Goal: Task Accomplishment & Management: Manage account settings

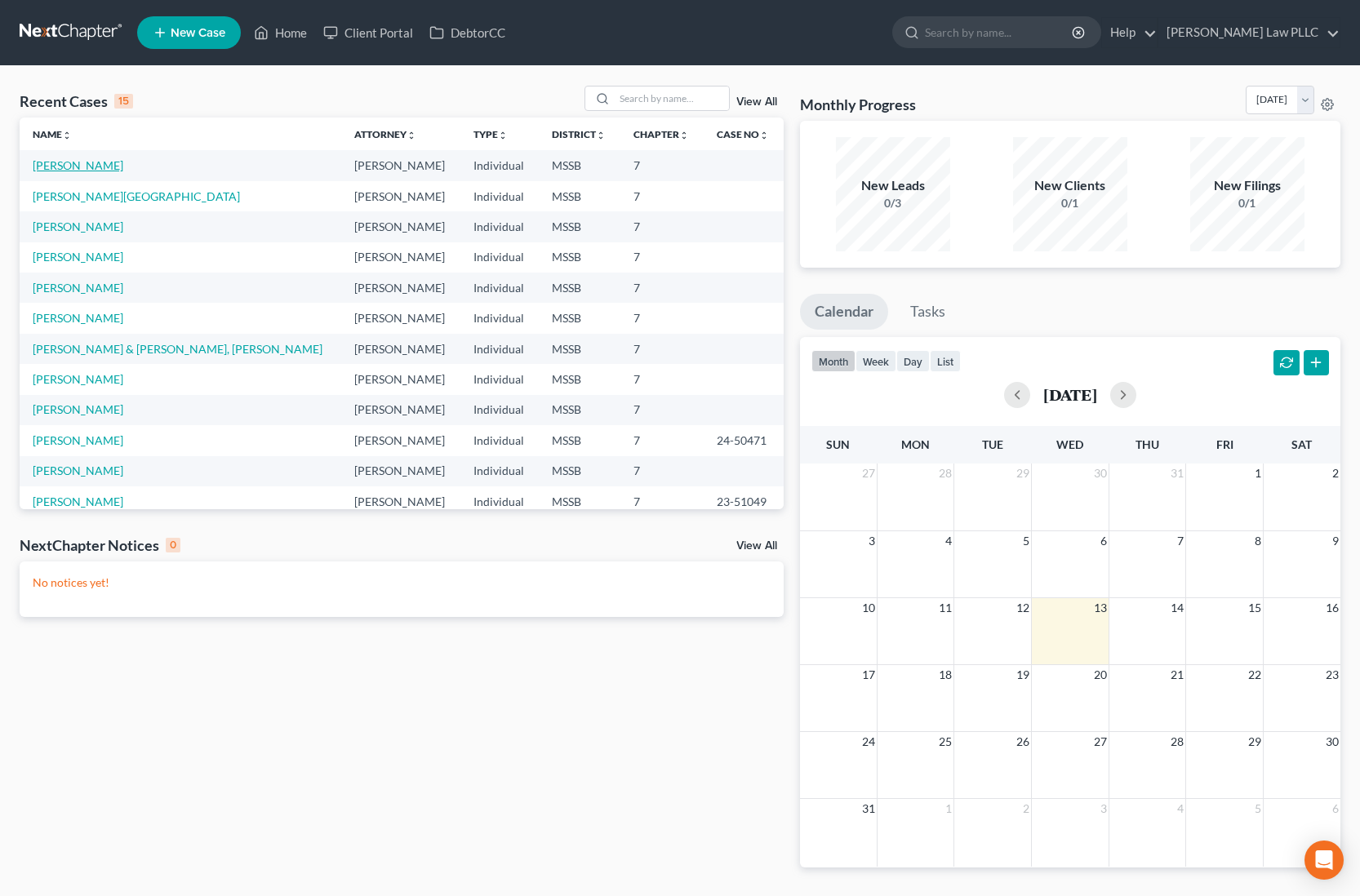
click at [67, 162] on link "[PERSON_NAME]" at bounding box center [77, 166] width 90 height 14
select select "9"
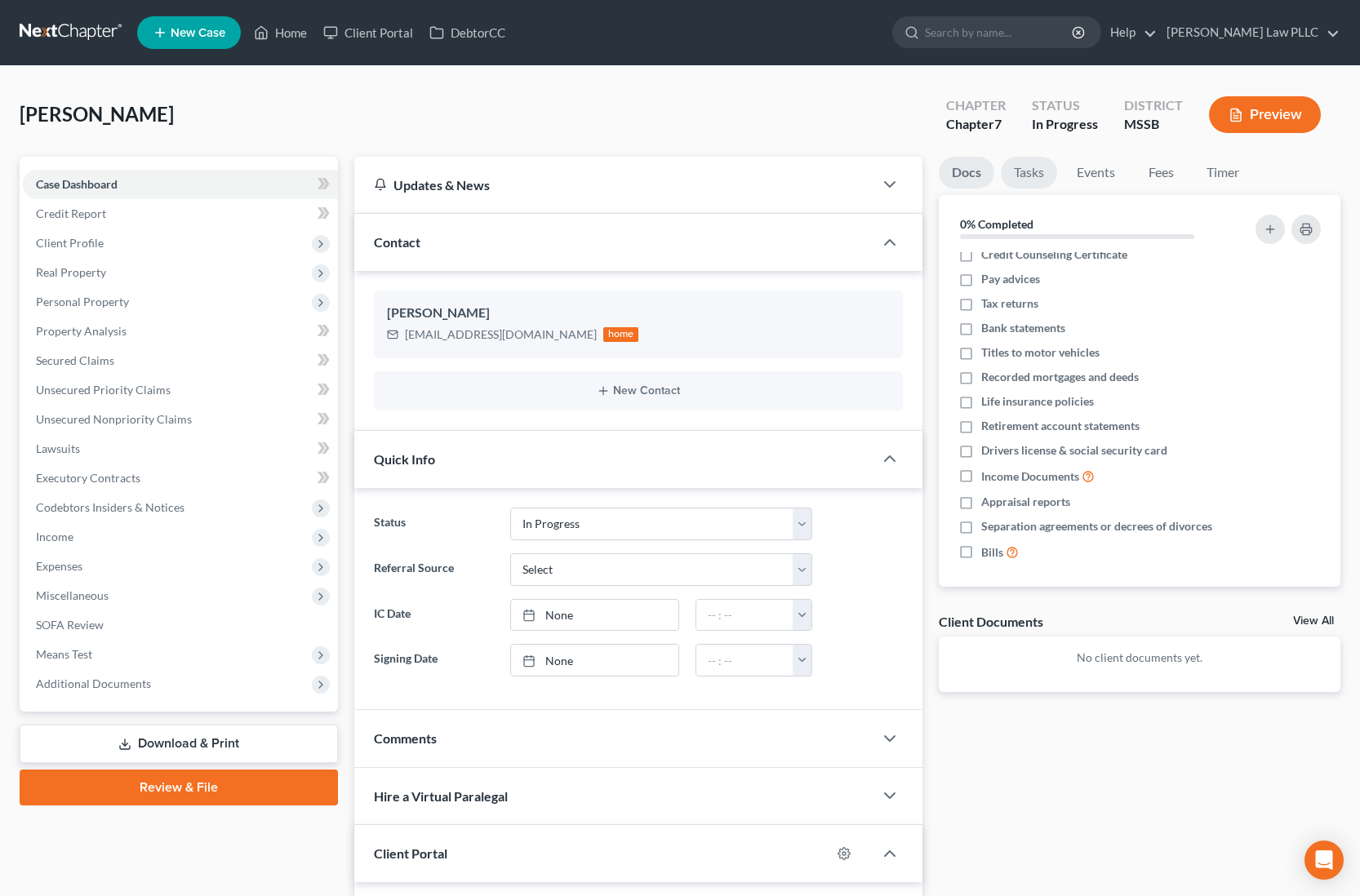
scroll to position [6, 0]
click at [1024, 176] on link "Tasks" at bounding box center [1029, 173] width 56 height 32
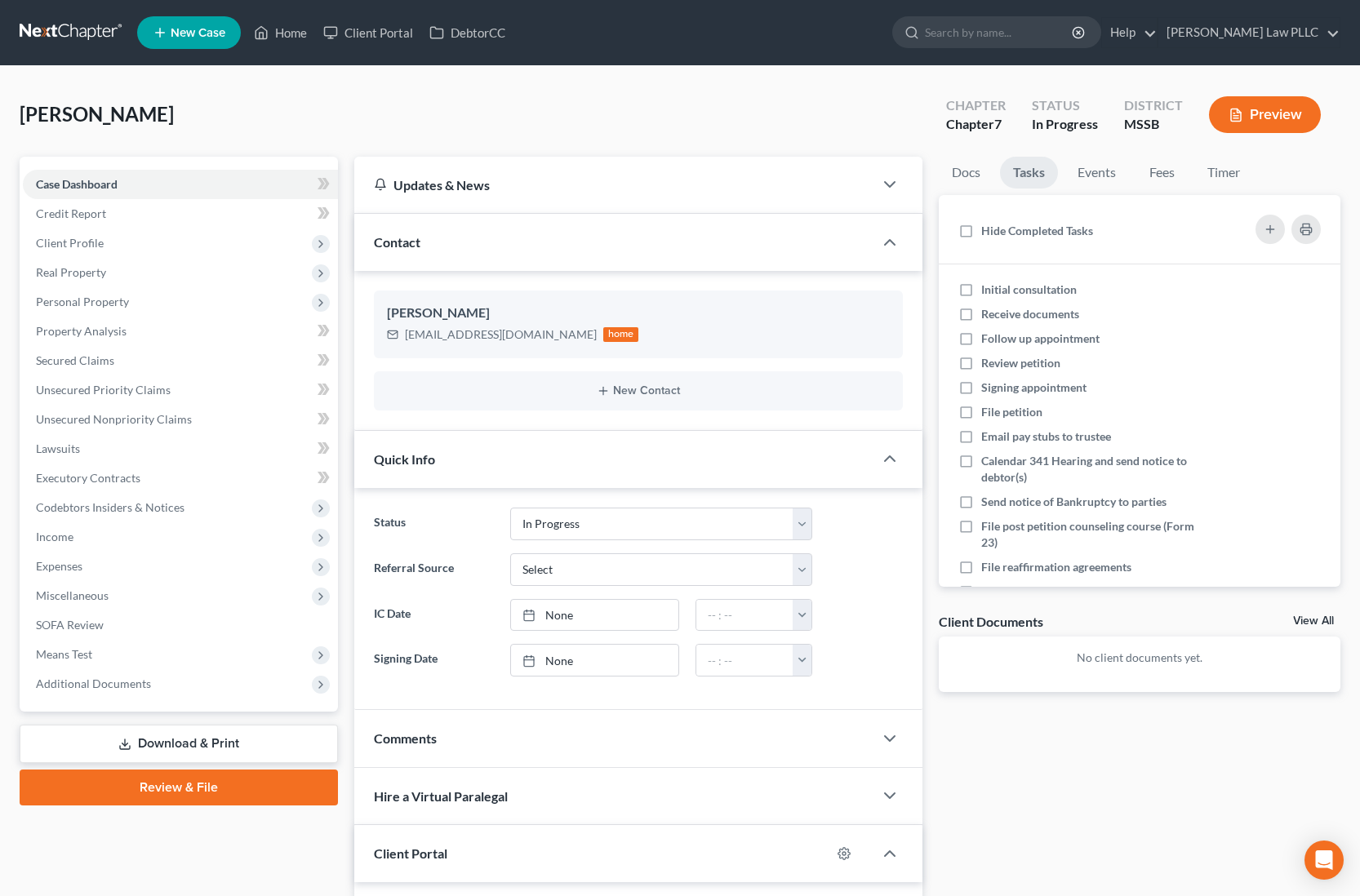
click at [1024, 176] on link "Tasks" at bounding box center [1029, 173] width 58 height 32
click at [1163, 177] on link "Fees" at bounding box center [1161, 173] width 53 height 32
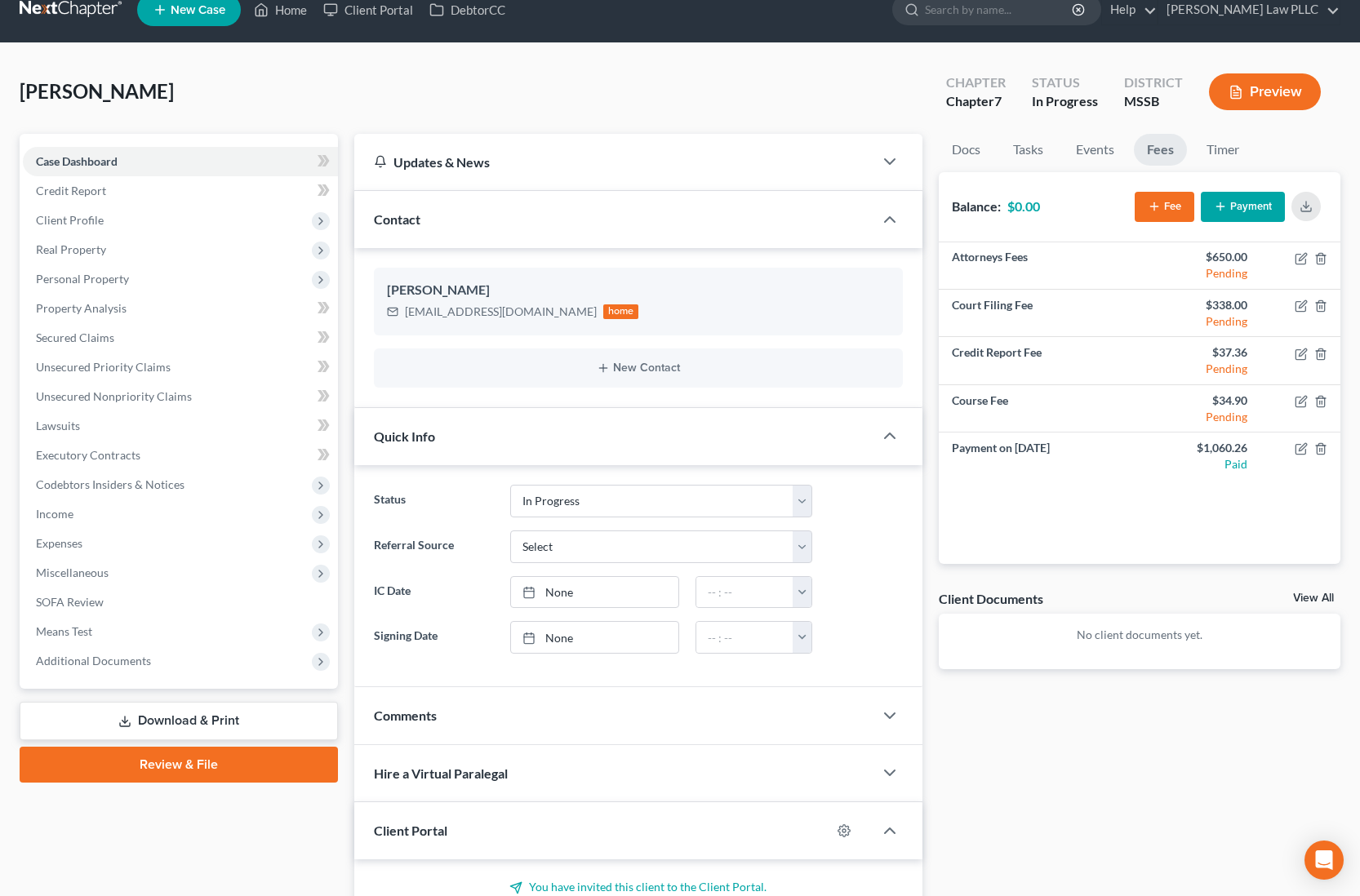
scroll to position [0, 0]
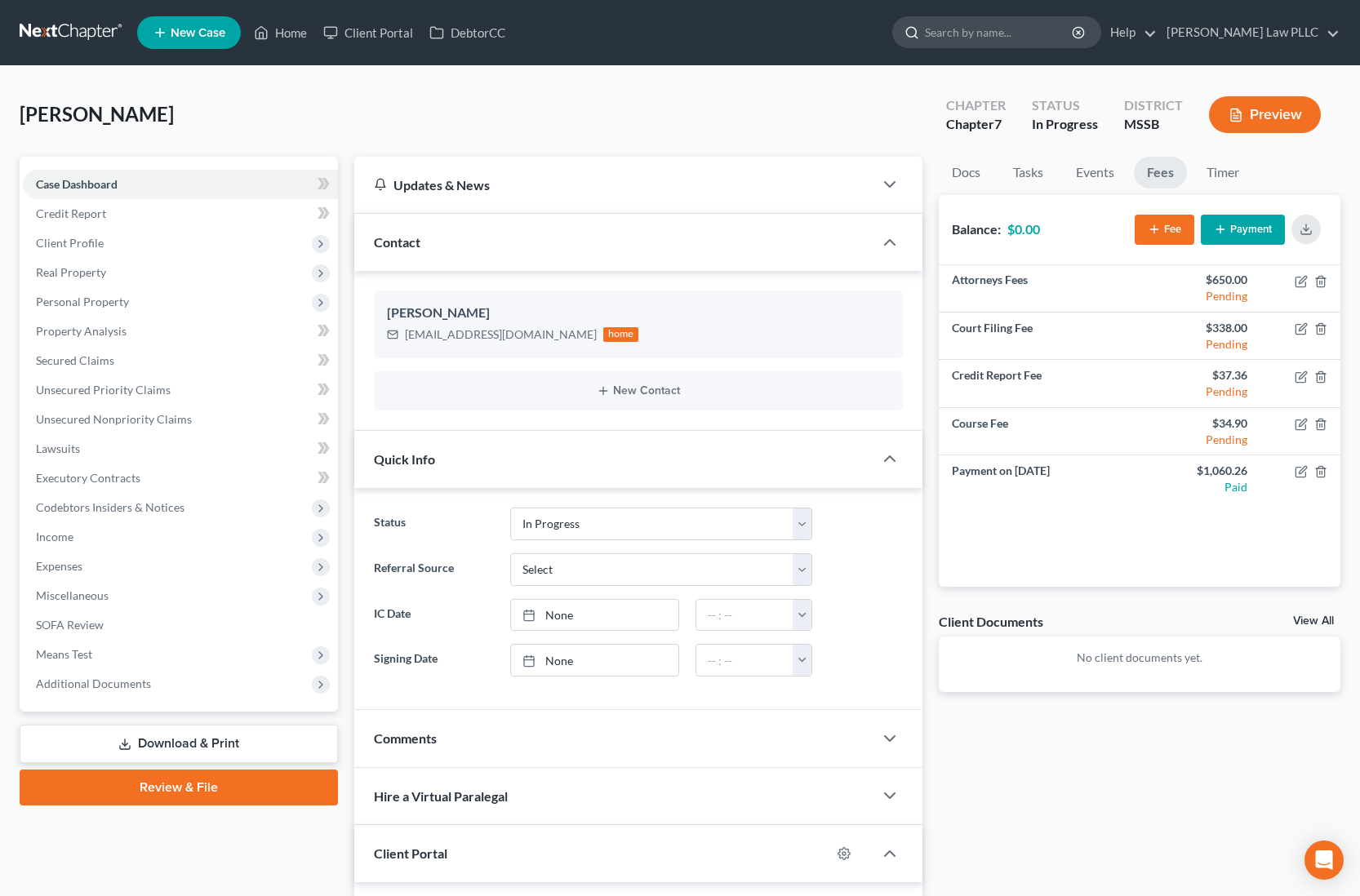
click at [978, 34] on input "search" at bounding box center [999, 32] width 149 height 30
type input "credit counseling billing code"
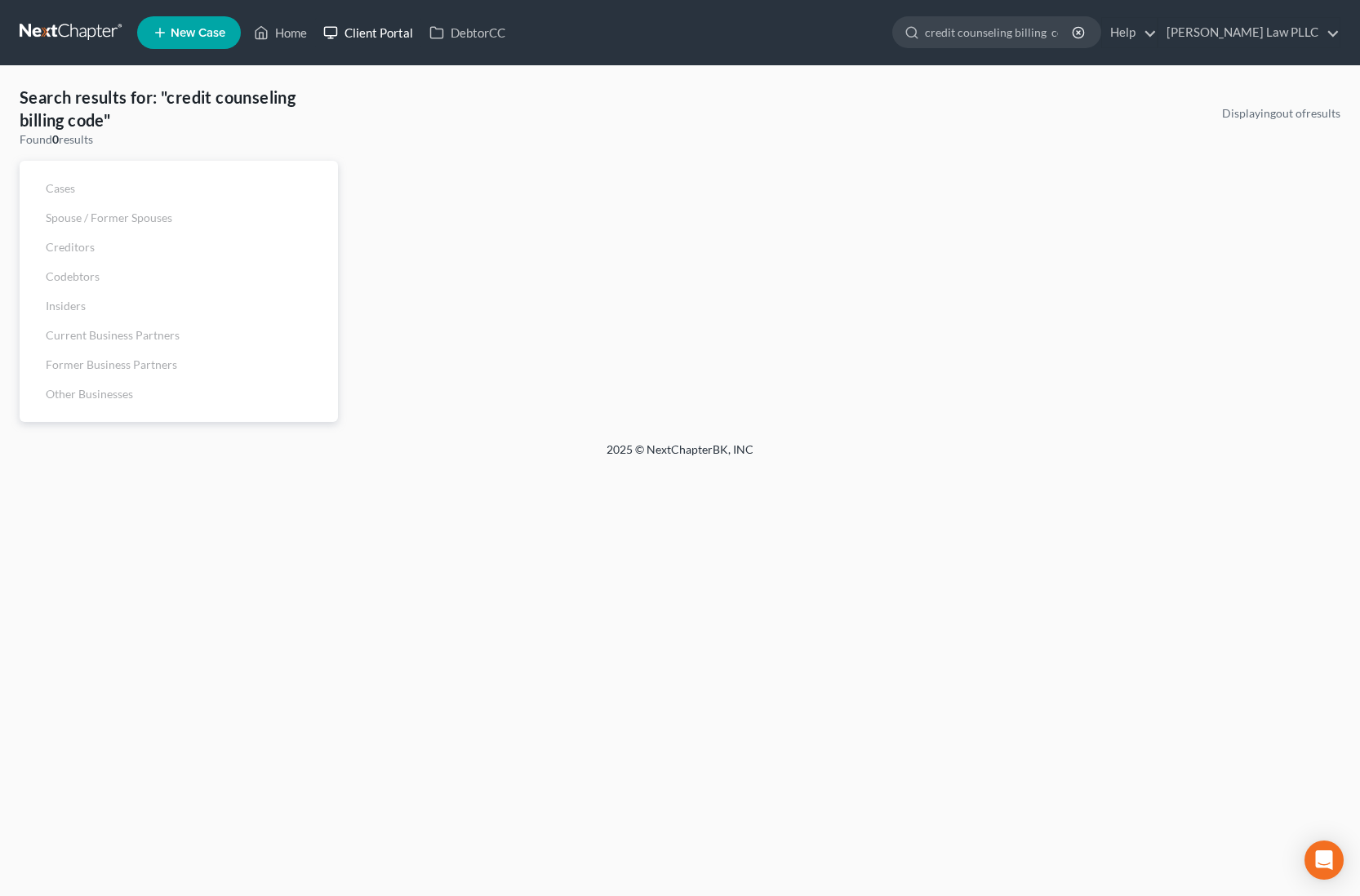
click at [393, 31] on link "Client Portal" at bounding box center [367, 32] width 106 height 30
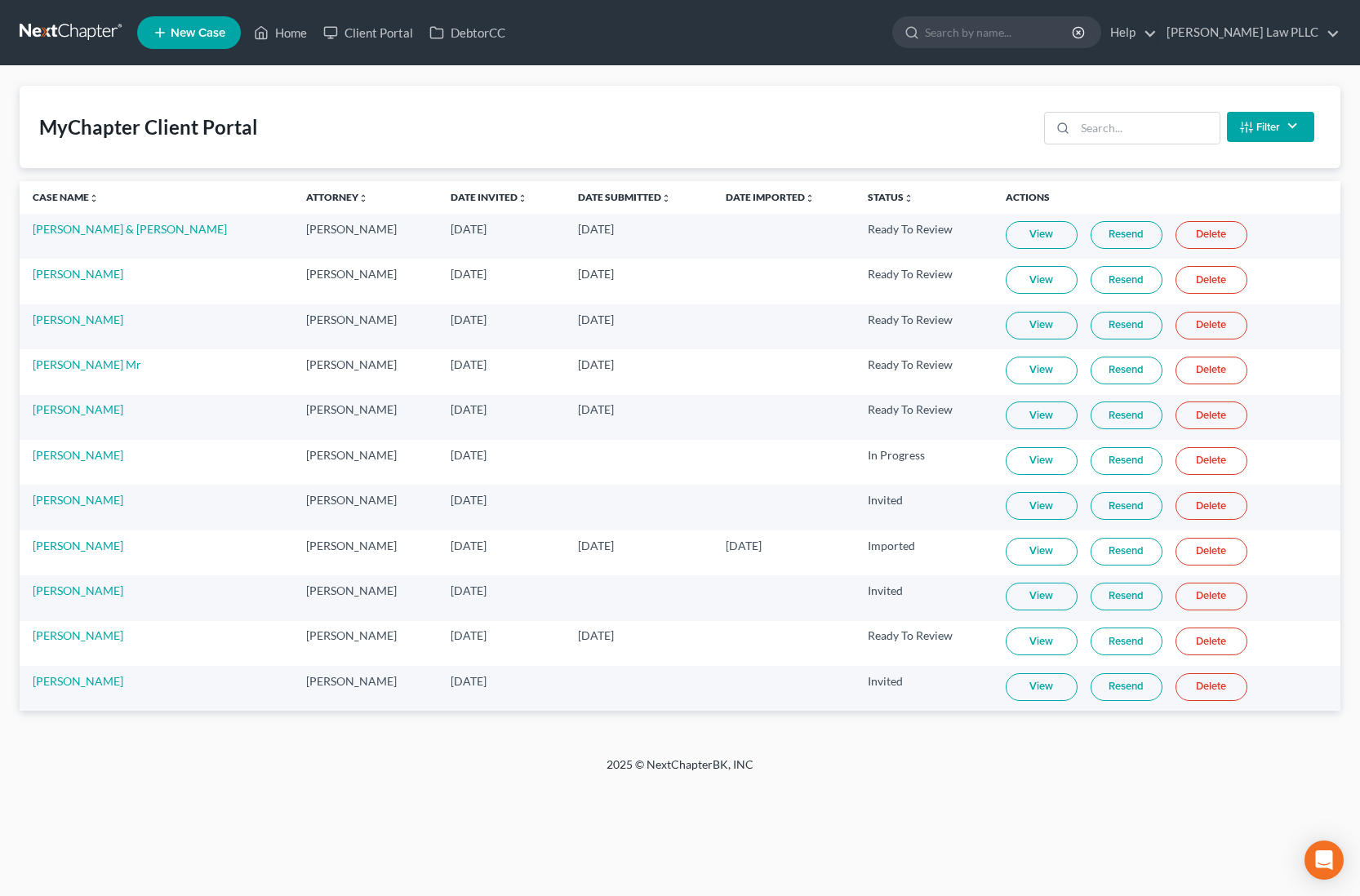
click at [1026, 461] on link "View" at bounding box center [1041, 461] width 72 height 28
click at [283, 35] on link "Home" at bounding box center [280, 32] width 69 height 30
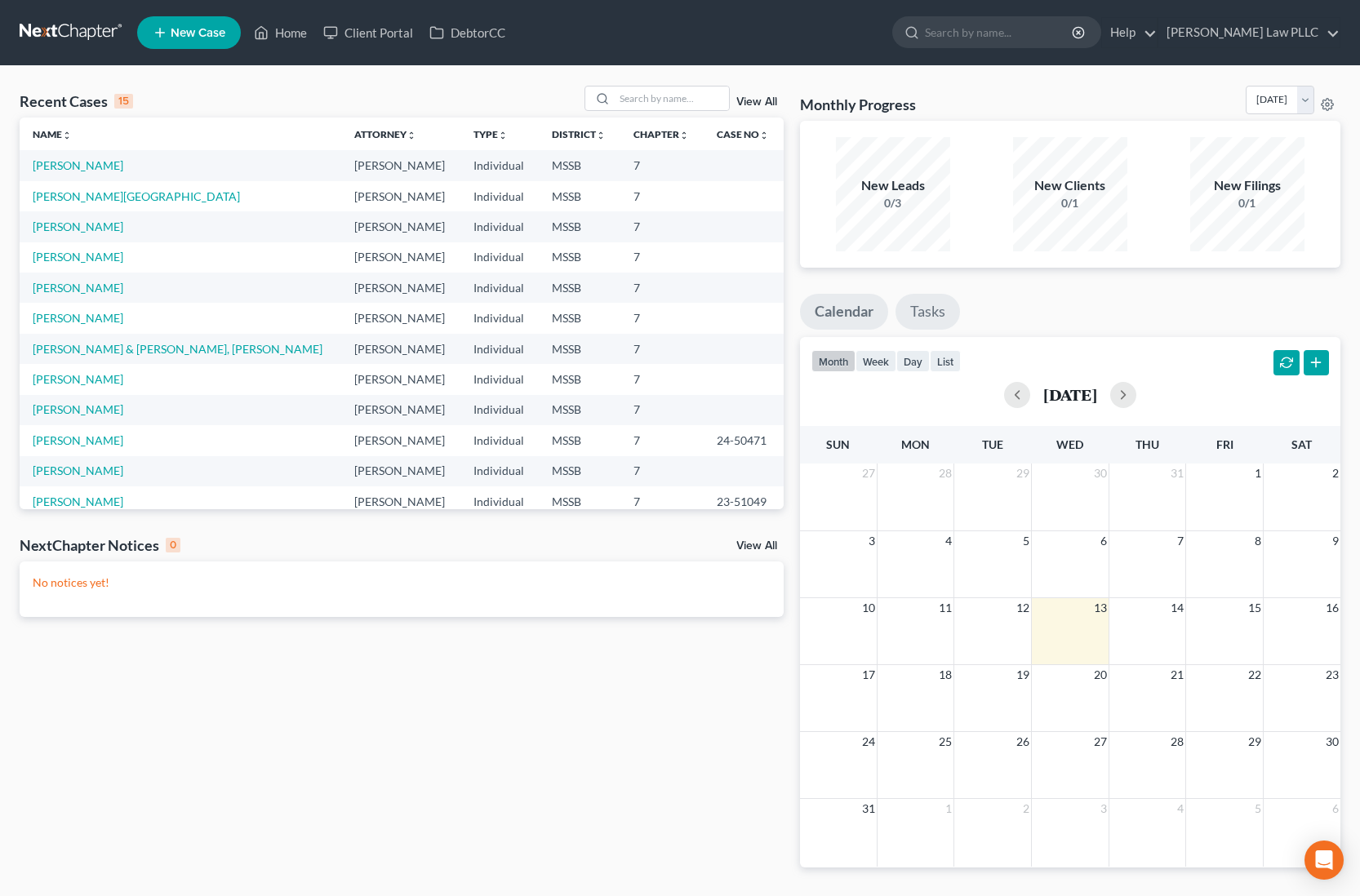
click at [939, 309] on link "Tasks" at bounding box center [928, 311] width 65 height 36
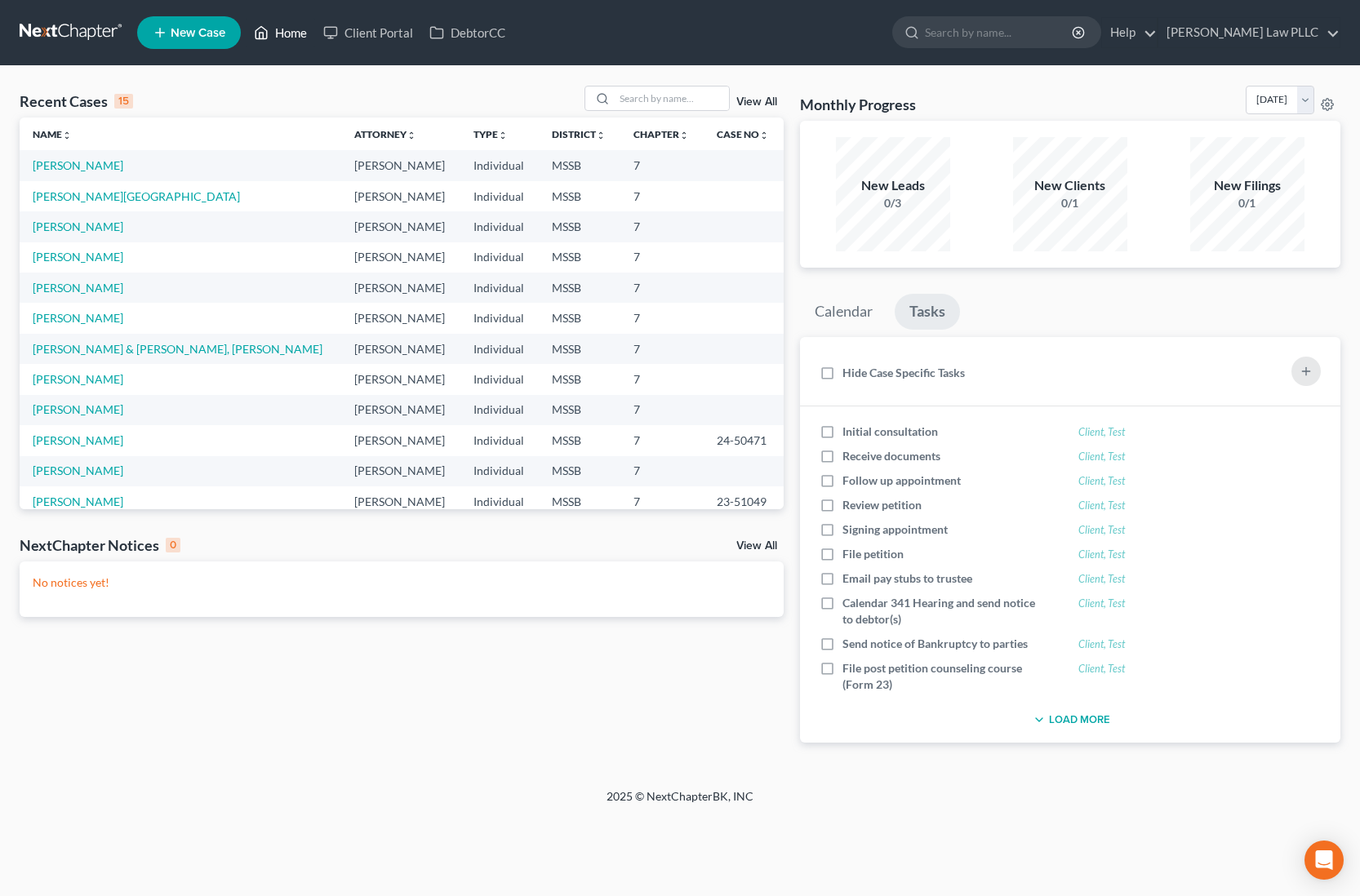
click at [280, 29] on link "Home" at bounding box center [280, 32] width 69 height 30
click at [1157, 34] on link "Help" at bounding box center [1129, 32] width 54 height 30
click at [1157, 66] on link "Help Center" at bounding box center [1092, 67] width 130 height 28
click at [275, 34] on link "Home" at bounding box center [280, 32] width 69 height 30
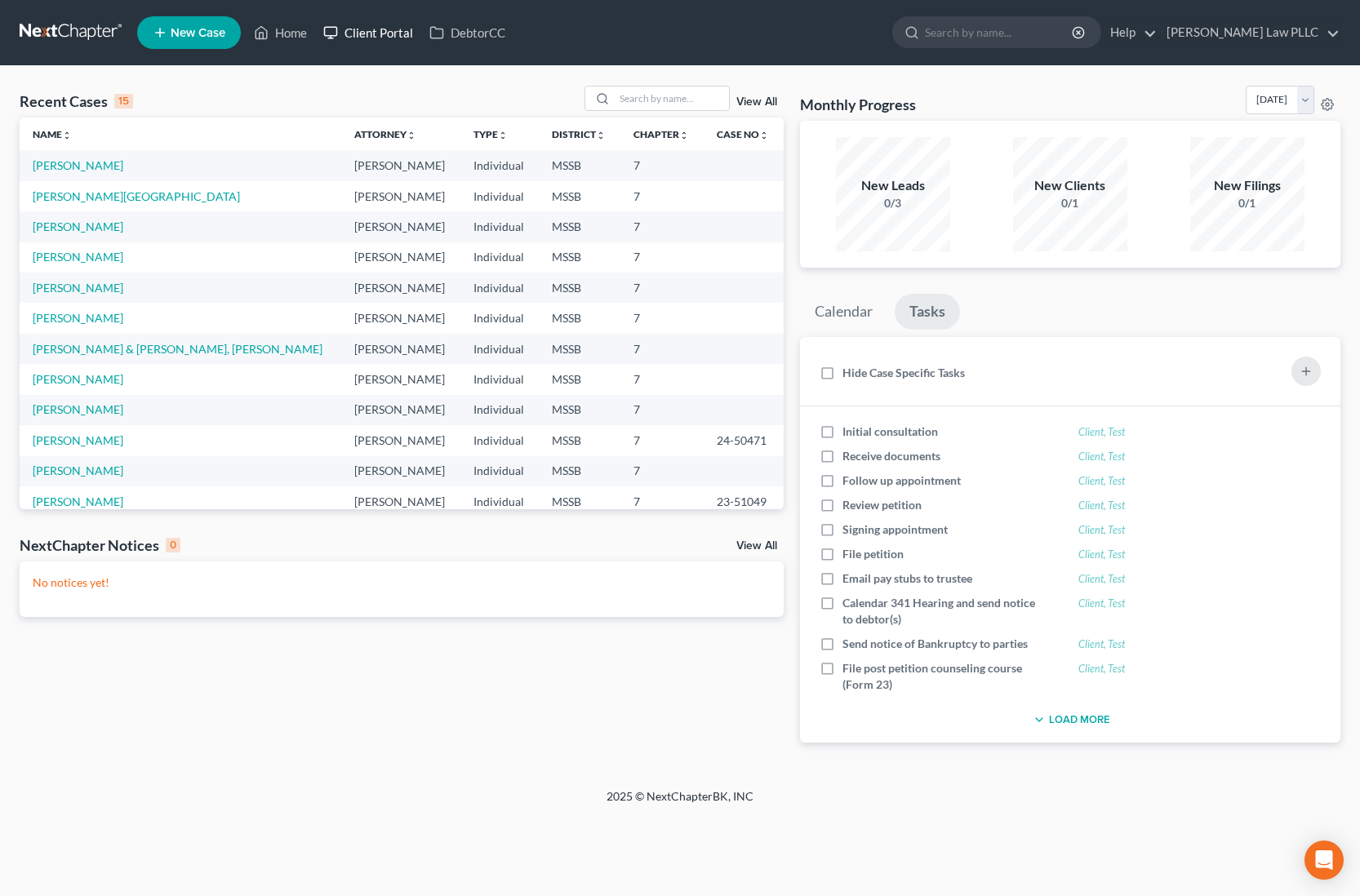
click at [362, 35] on link "Client Portal" at bounding box center [367, 32] width 106 height 30
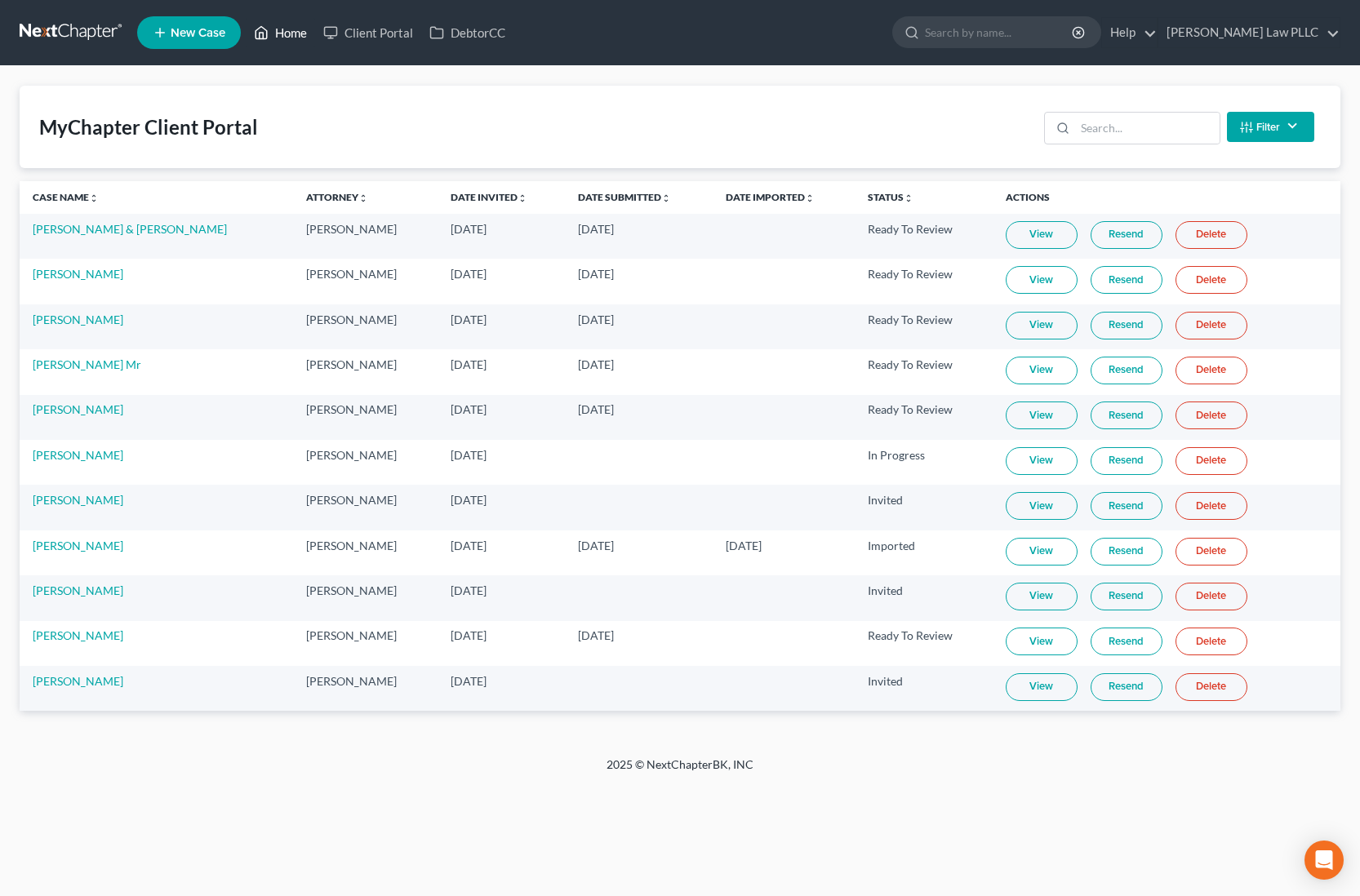
click at [277, 30] on link "Home" at bounding box center [280, 32] width 69 height 30
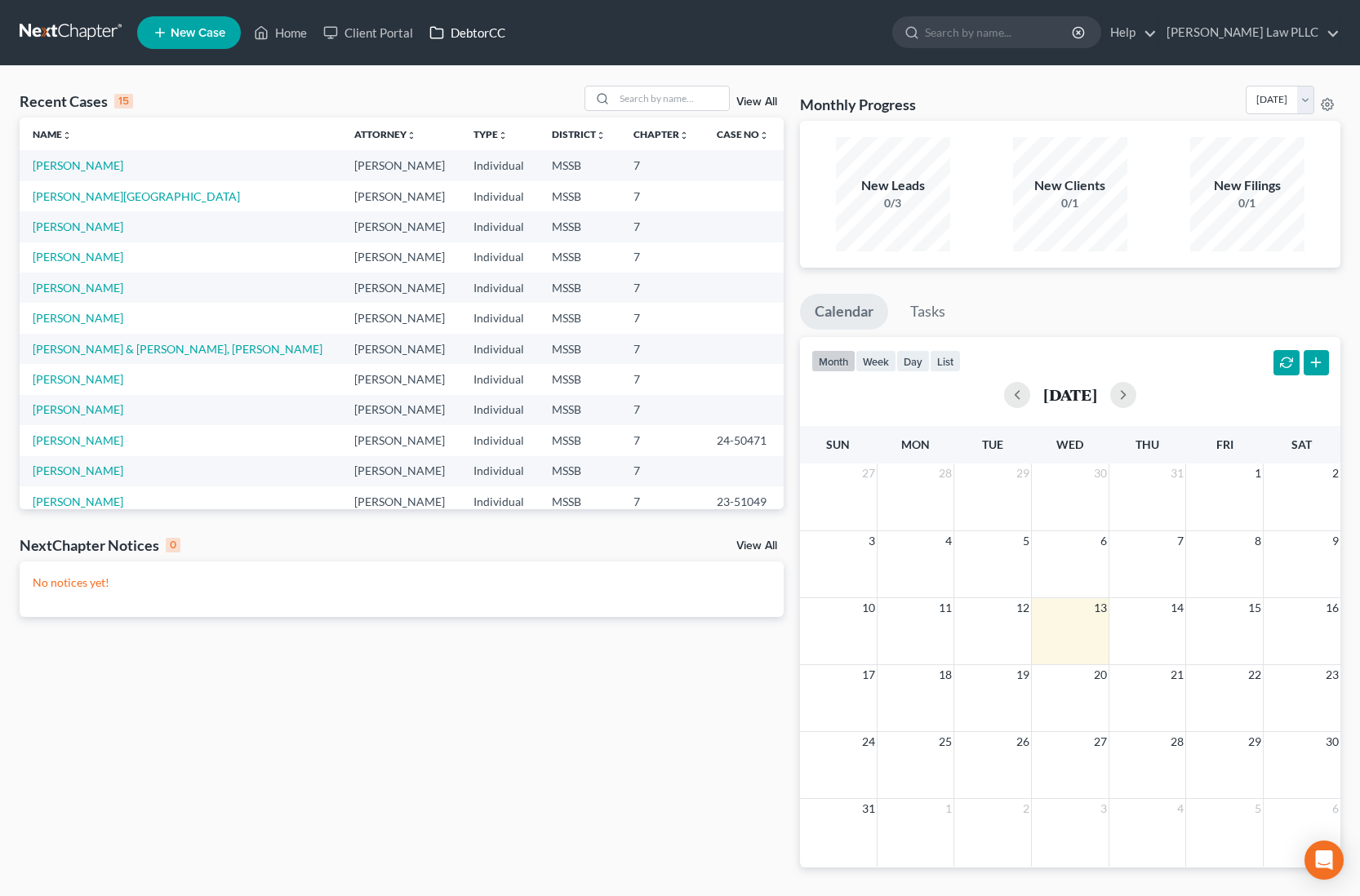
click at [494, 32] on link "DebtorCC" at bounding box center [467, 32] width 92 height 30
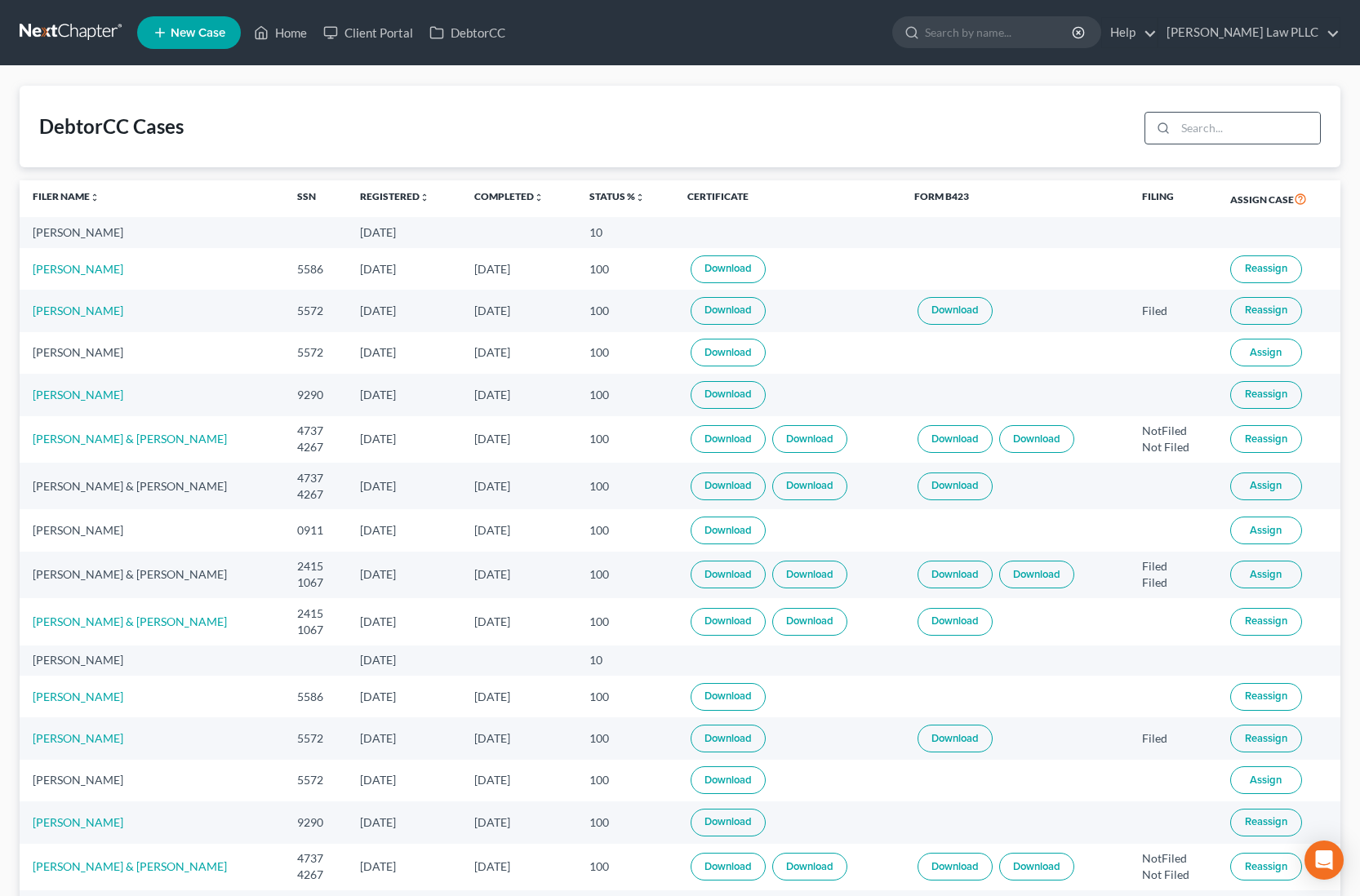
click at [1170, 128] on icon at bounding box center [1163, 128] width 13 height 13
click at [395, 39] on link "Client Portal" at bounding box center [367, 32] width 106 height 30
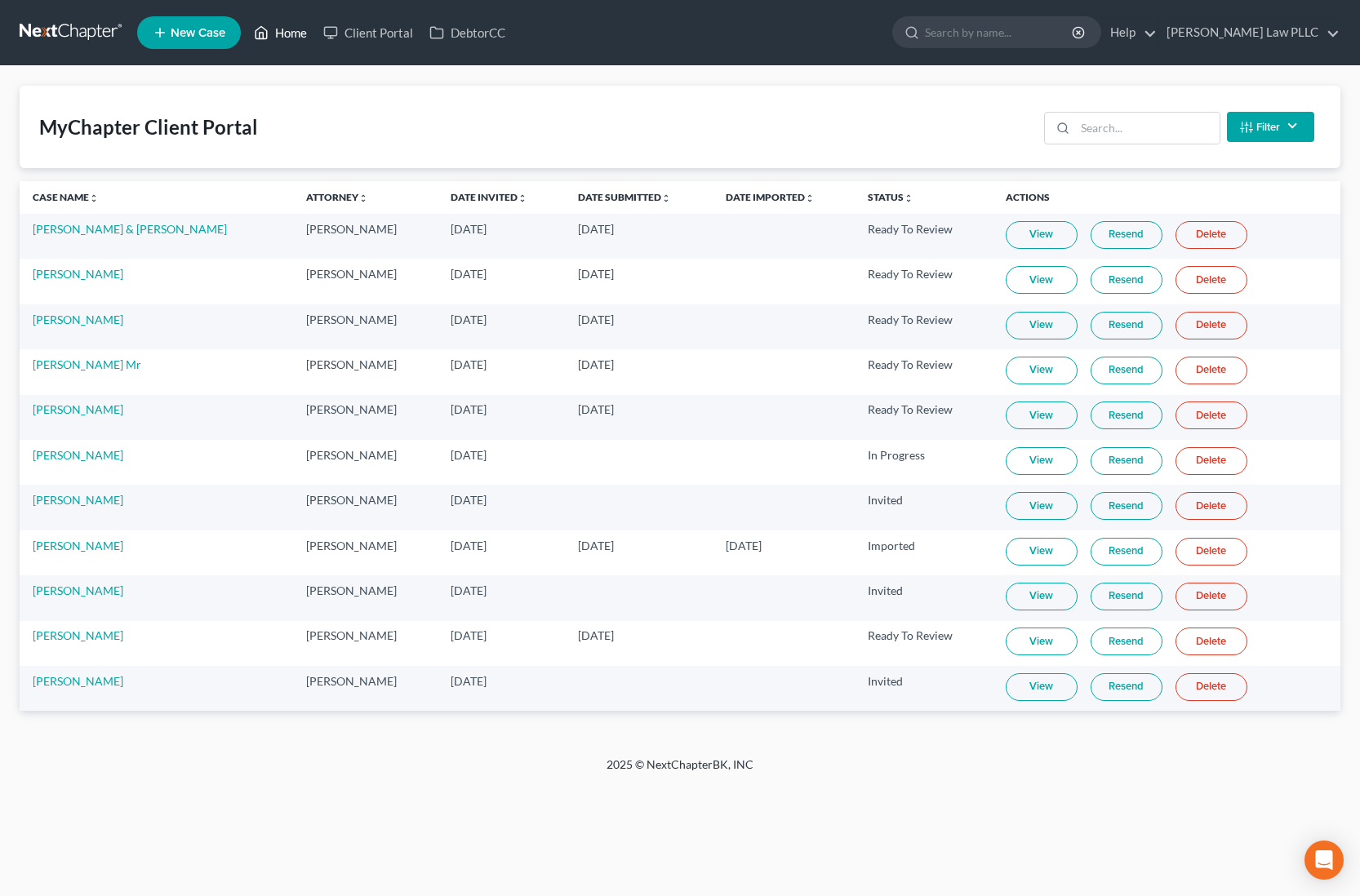
click at [291, 30] on link "Home" at bounding box center [280, 32] width 69 height 30
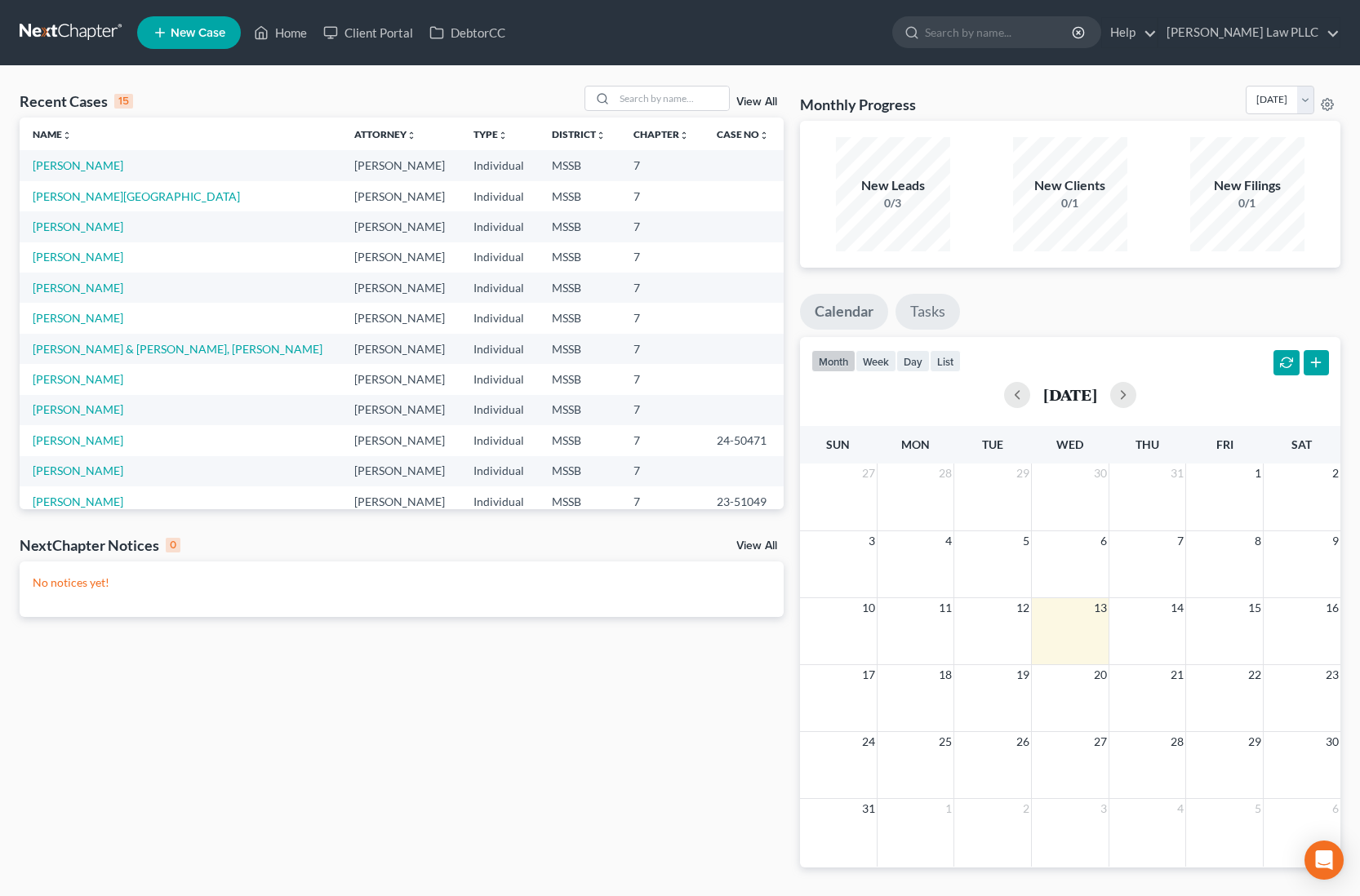
click at [928, 302] on link "Tasks" at bounding box center [928, 311] width 65 height 36
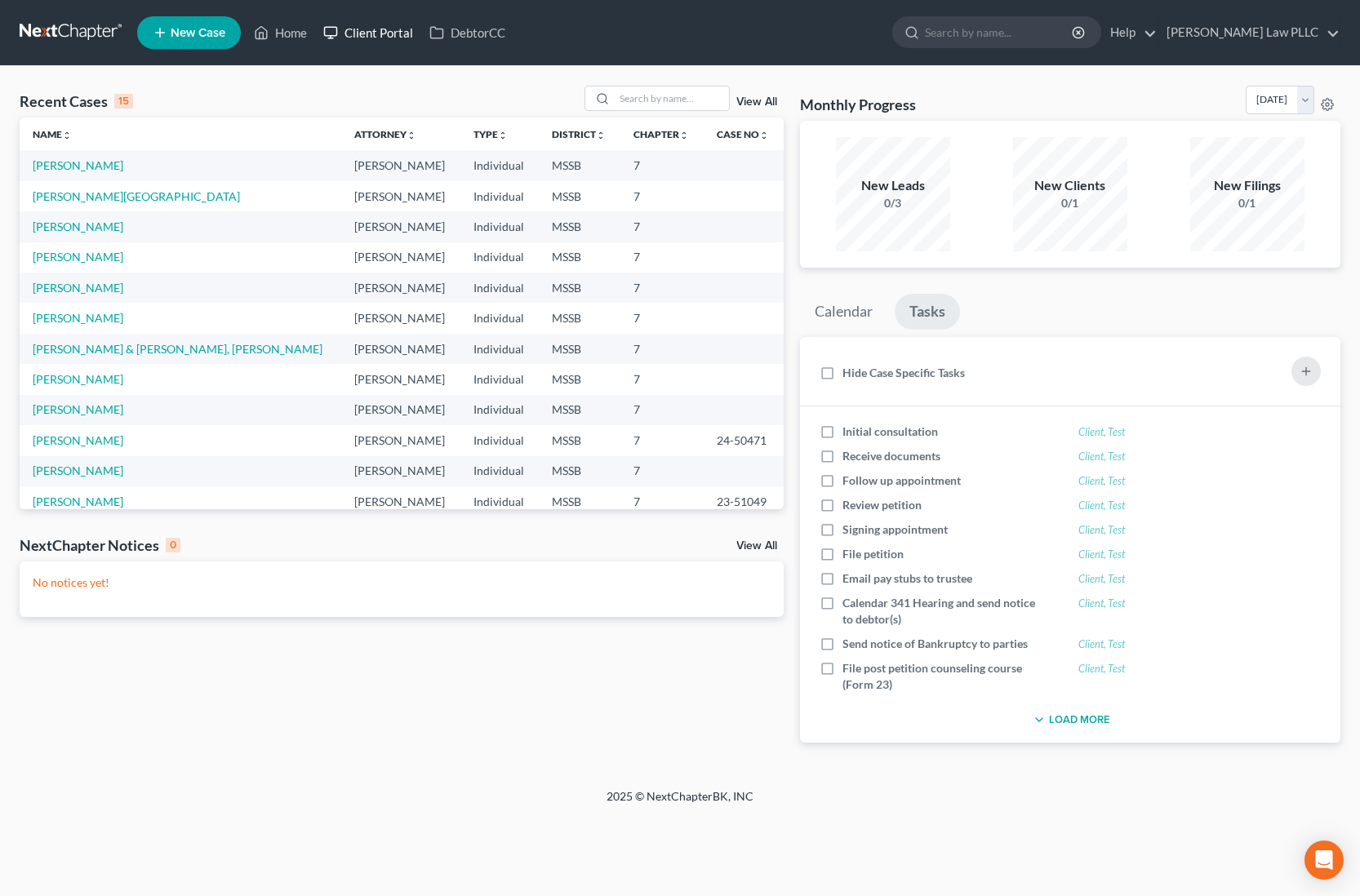
click at [373, 24] on link "Client Portal" at bounding box center [367, 32] width 106 height 30
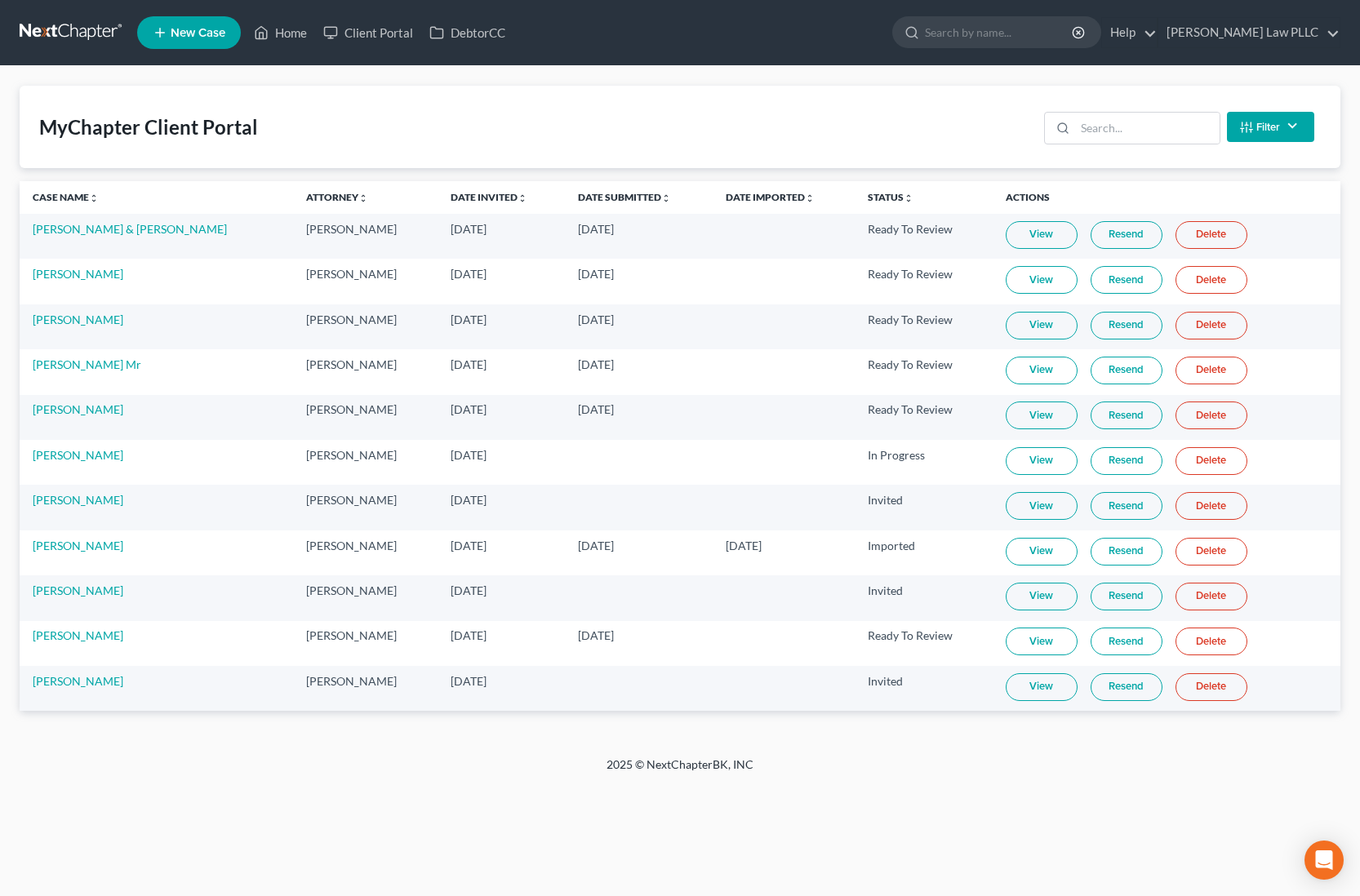
click at [1032, 462] on link "View" at bounding box center [1041, 461] width 72 height 28
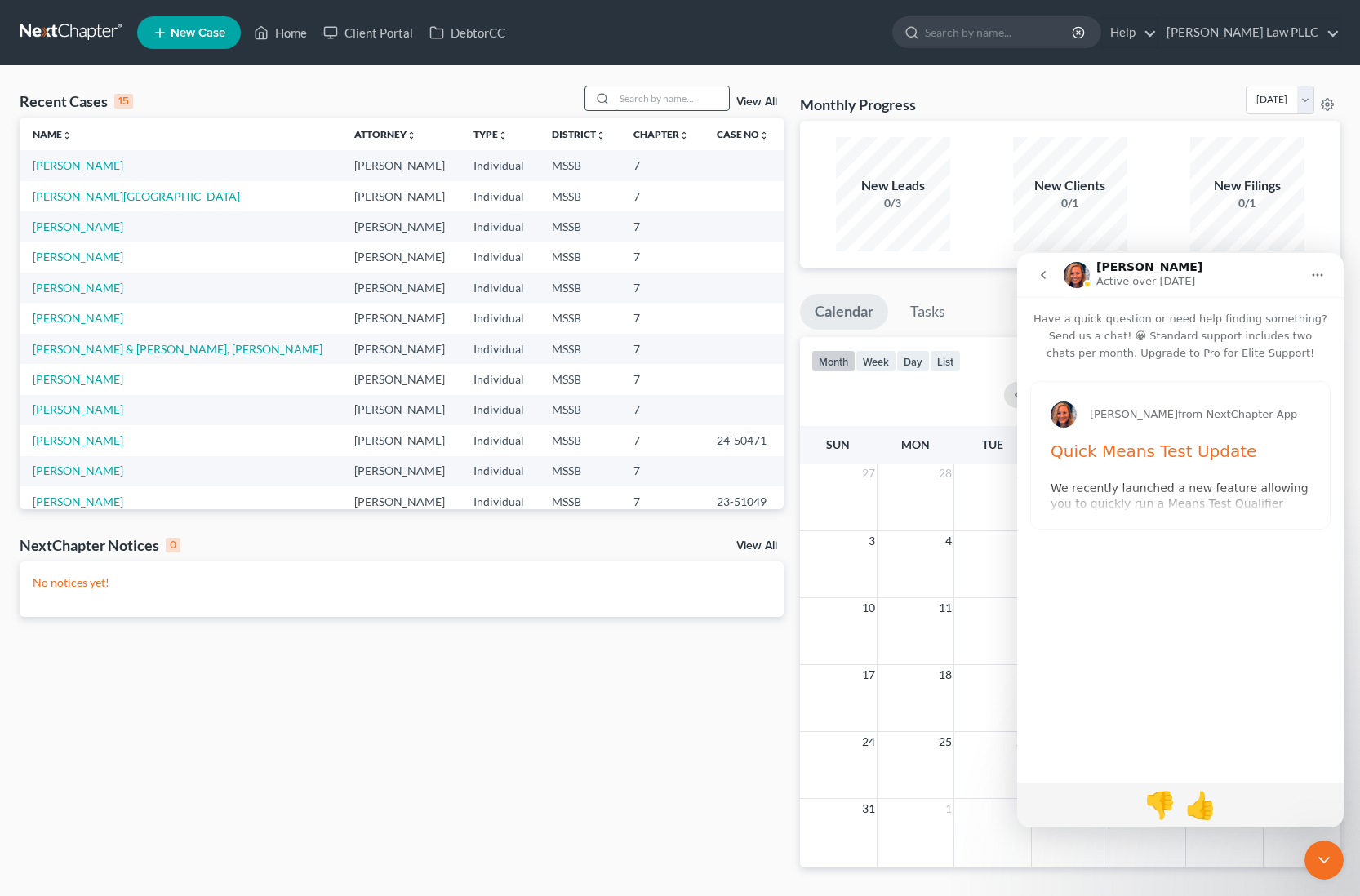
click at [628, 99] on input "search" at bounding box center [671, 98] width 114 height 24
click at [286, 36] on link "Home" at bounding box center [280, 32] width 69 height 30
click at [478, 33] on link "DebtorCC" at bounding box center [467, 32] width 92 height 30
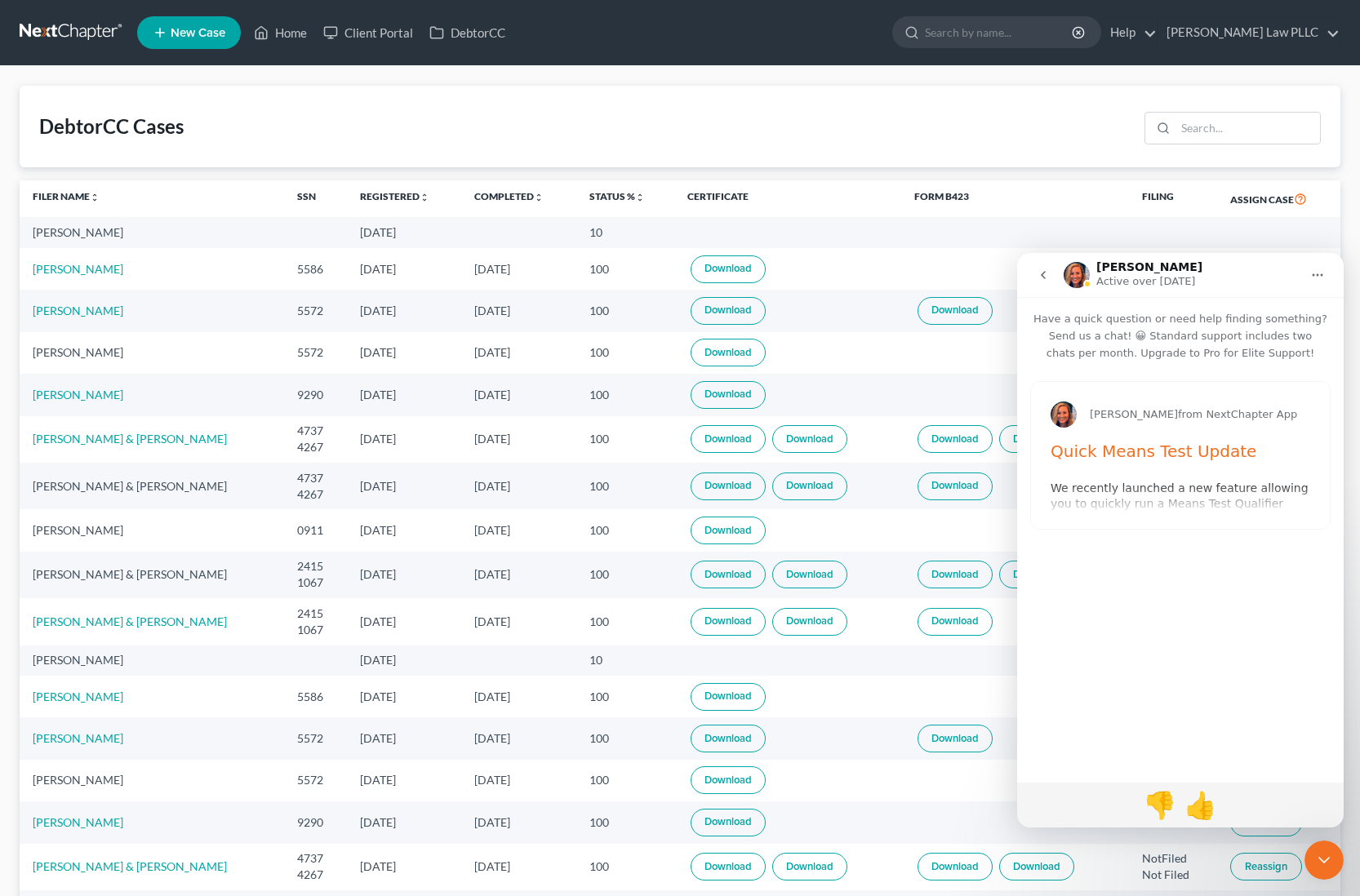
click at [1034, 271] on button "go back" at bounding box center [1042, 274] width 31 height 31
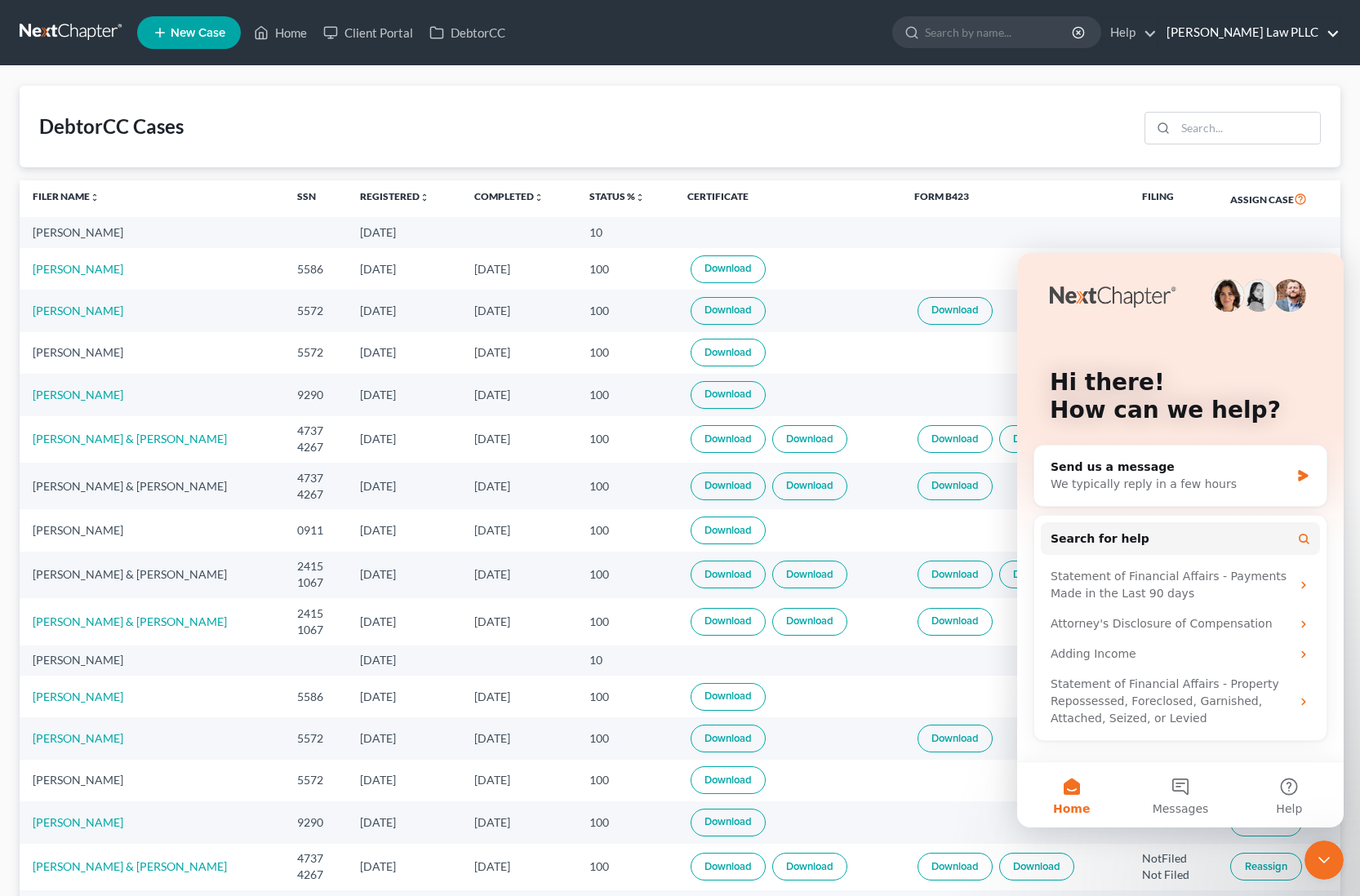
click at [1336, 36] on link "[PERSON_NAME] Law PLLC" at bounding box center [1248, 32] width 181 height 30
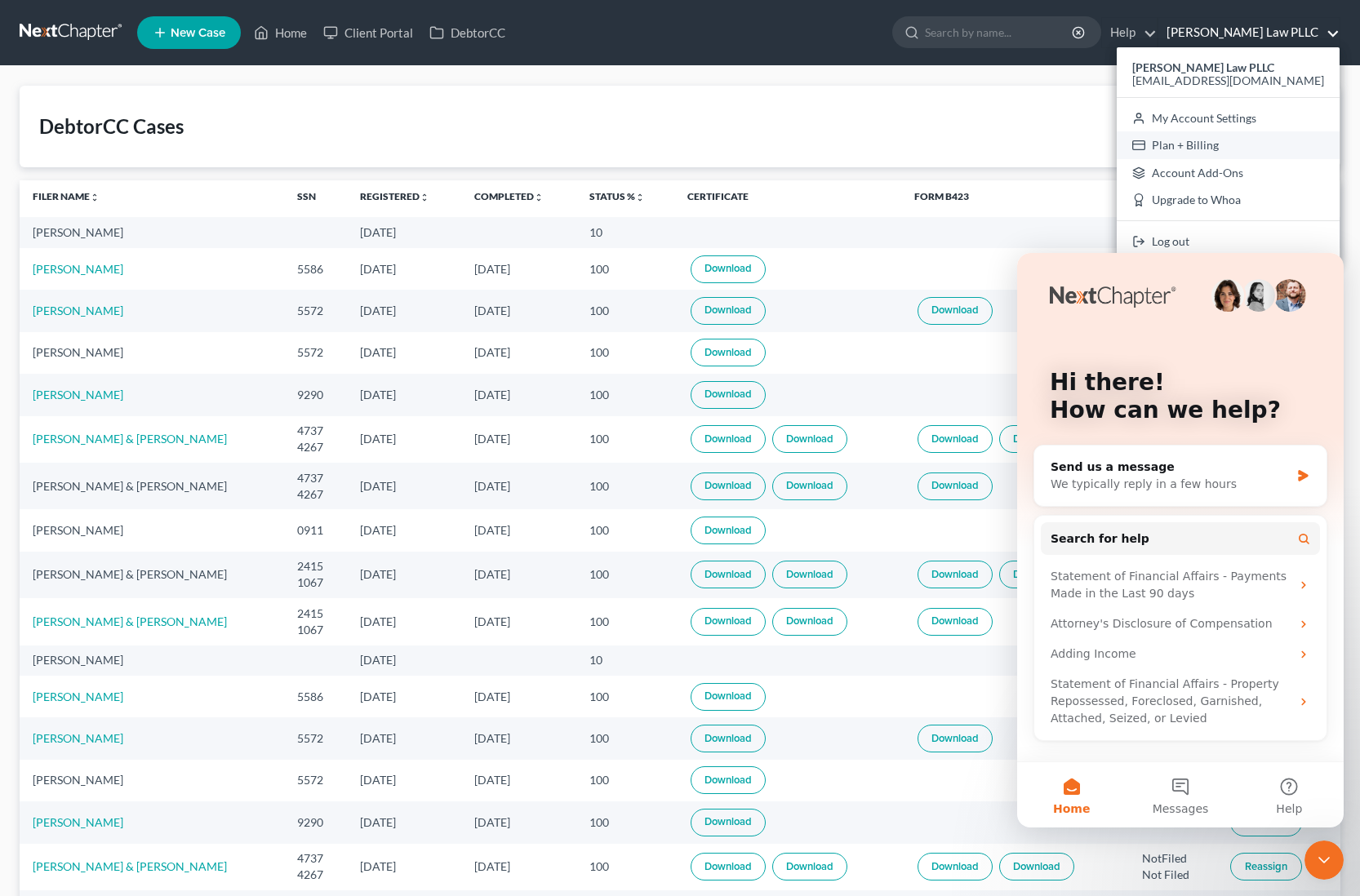
click at [1284, 150] on link "Plan + Billing" at bounding box center [1228, 145] width 223 height 28
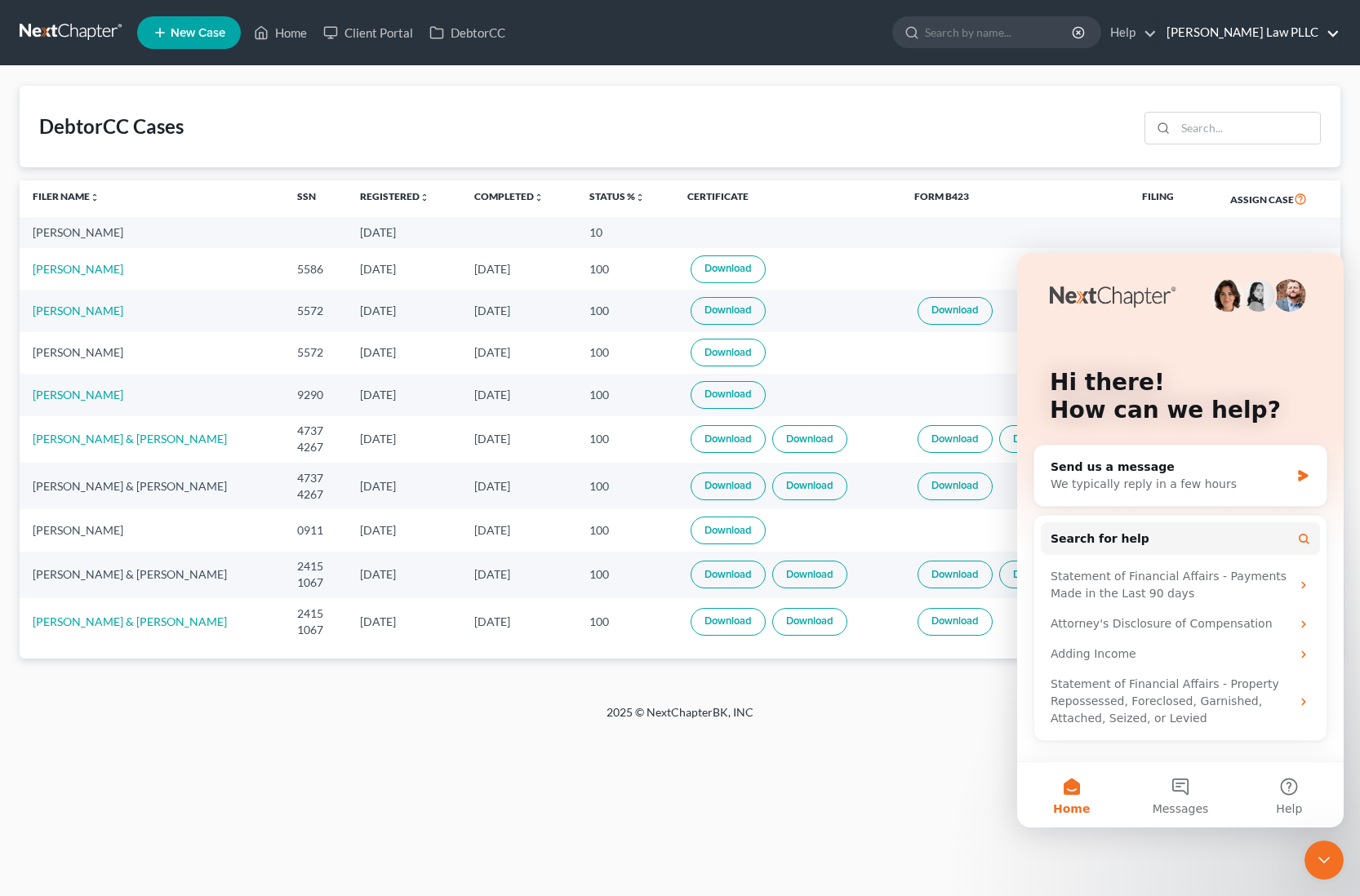
click at [1329, 35] on link "[PERSON_NAME] Law PLLC" at bounding box center [1248, 32] width 181 height 30
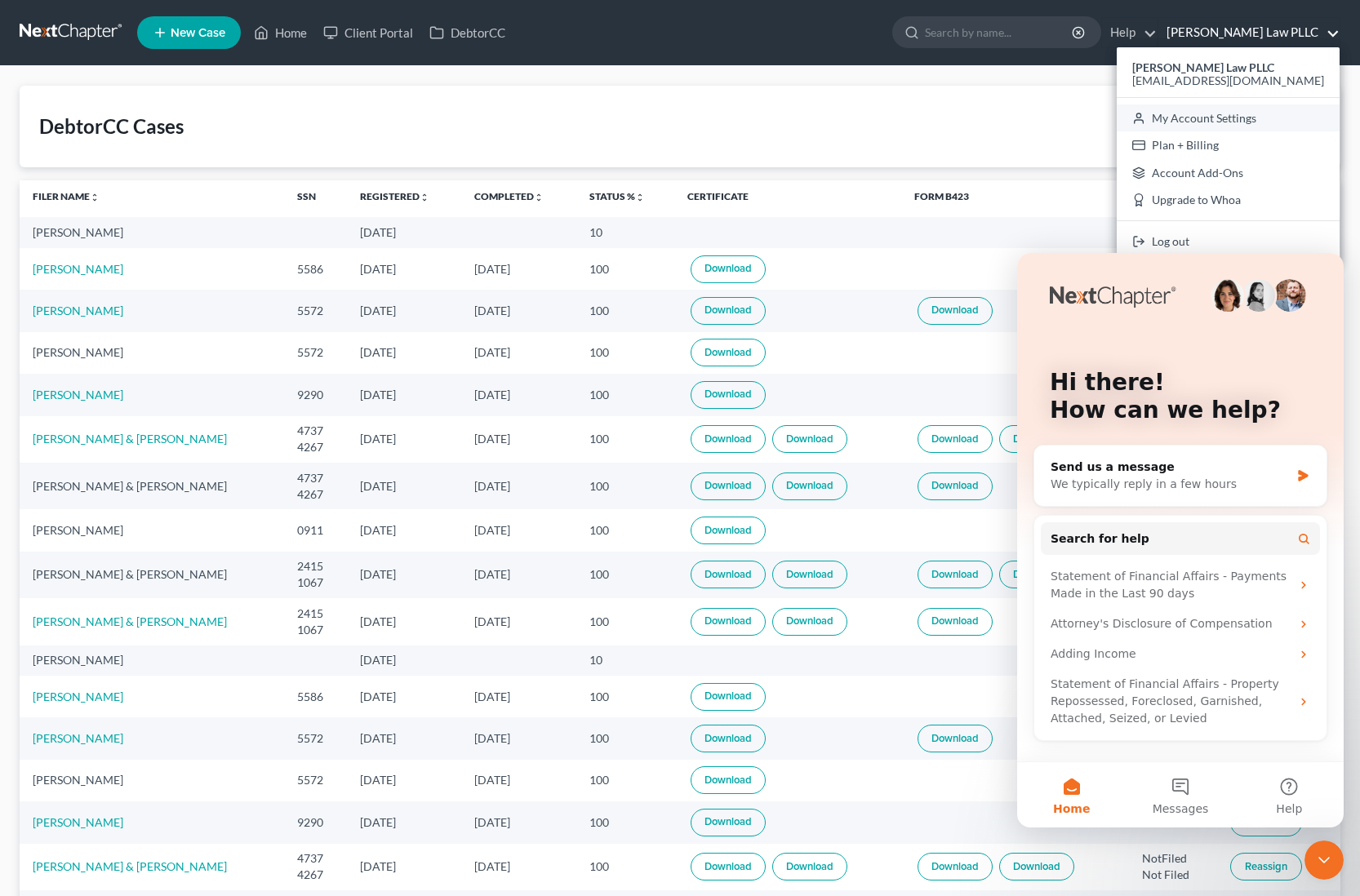
click at [1306, 120] on link "My Account Settings" at bounding box center [1228, 118] width 223 height 28
select select "24"
select select "25"
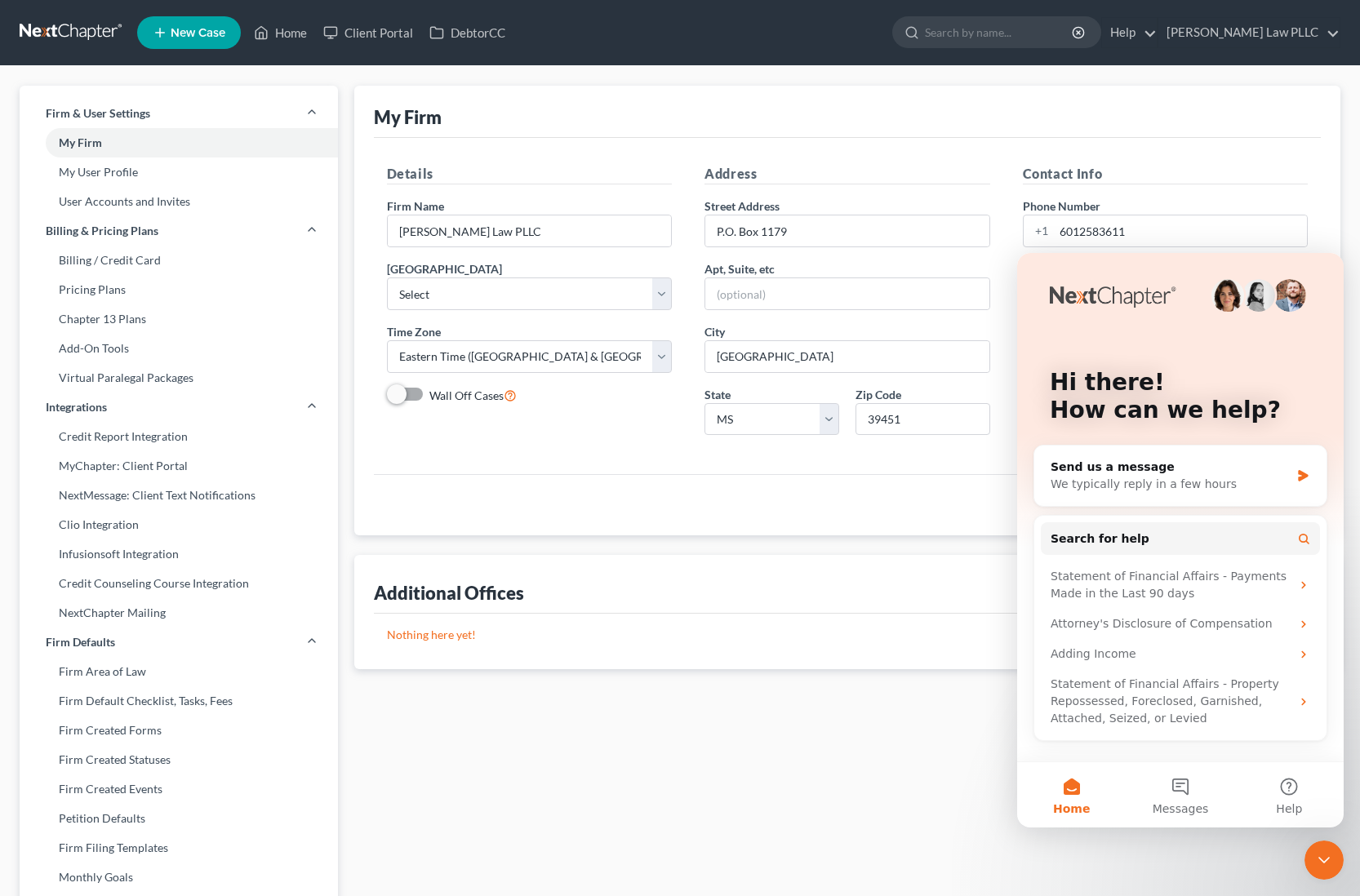
click at [1327, 852] on icon "Close Intercom Messenger" at bounding box center [1323, 859] width 19 height 19
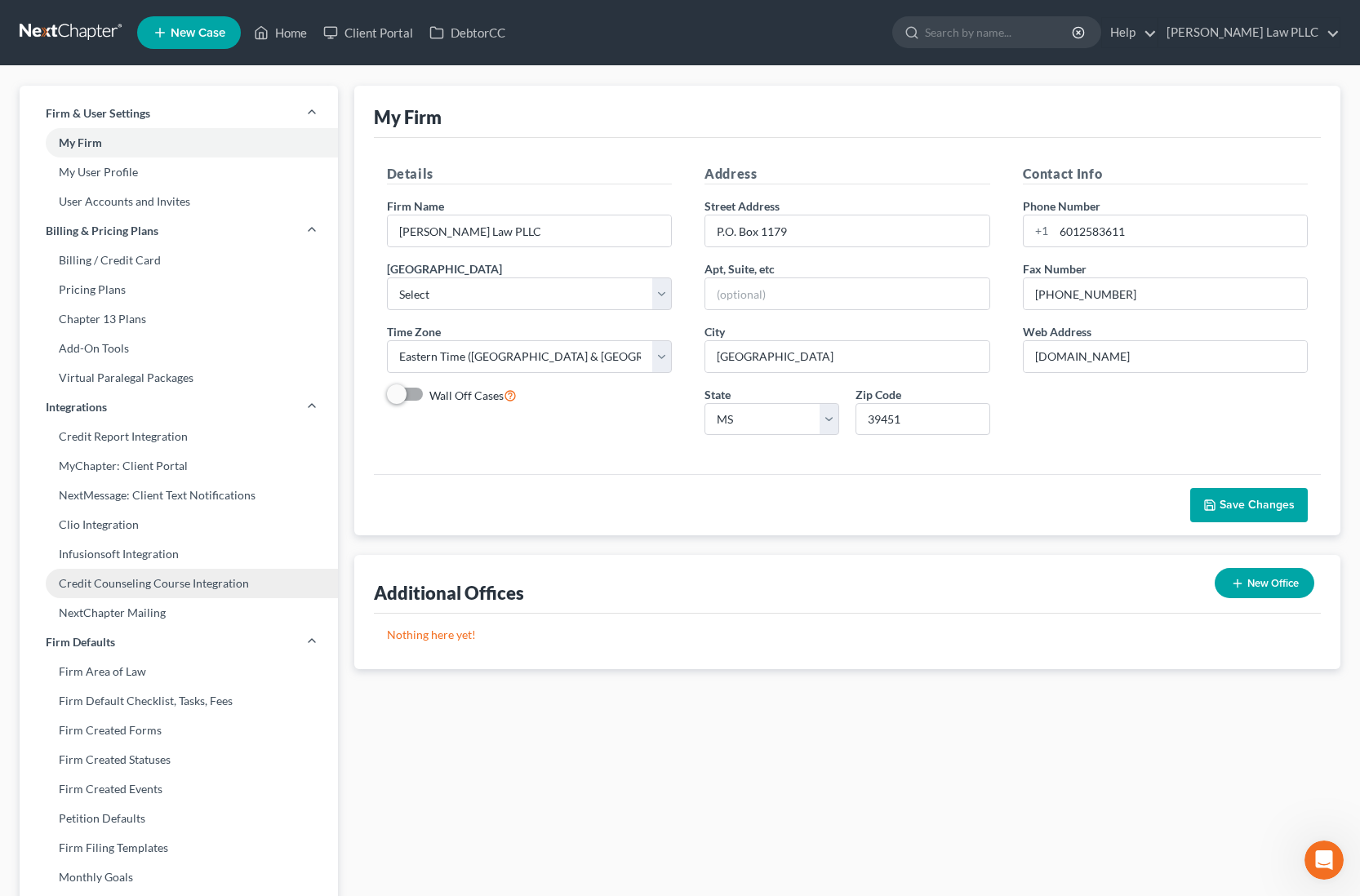
click at [188, 582] on link "Credit Counseling Course Integration" at bounding box center [178, 583] width 318 height 30
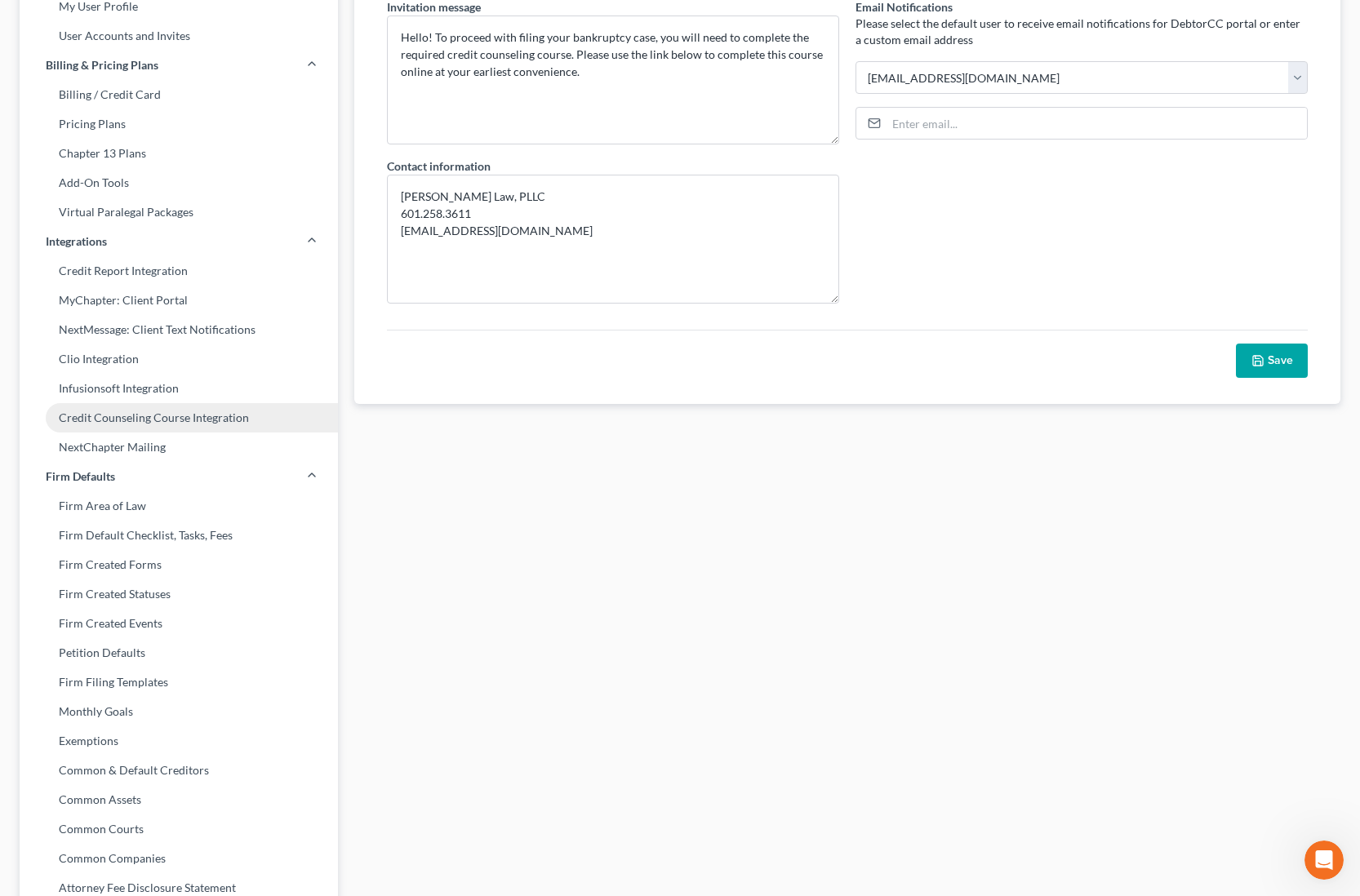
scroll to position [167, 0]
click at [196, 546] on link "Firm Default Checklist, Tasks, Fees" at bounding box center [178, 533] width 318 height 30
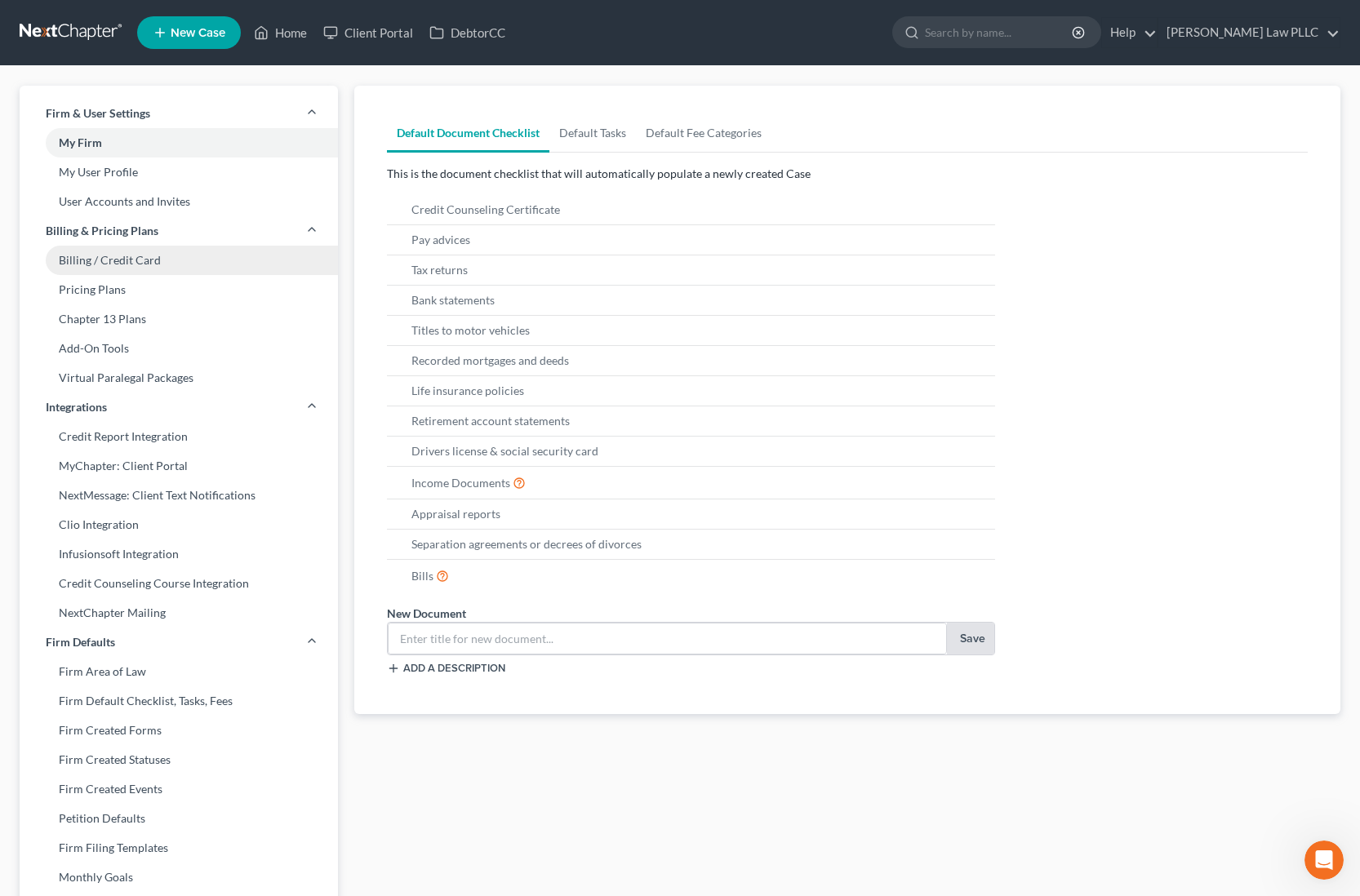
click at [182, 265] on link "Billing / Credit Card" at bounding box center [178, 260] width 318 height 30
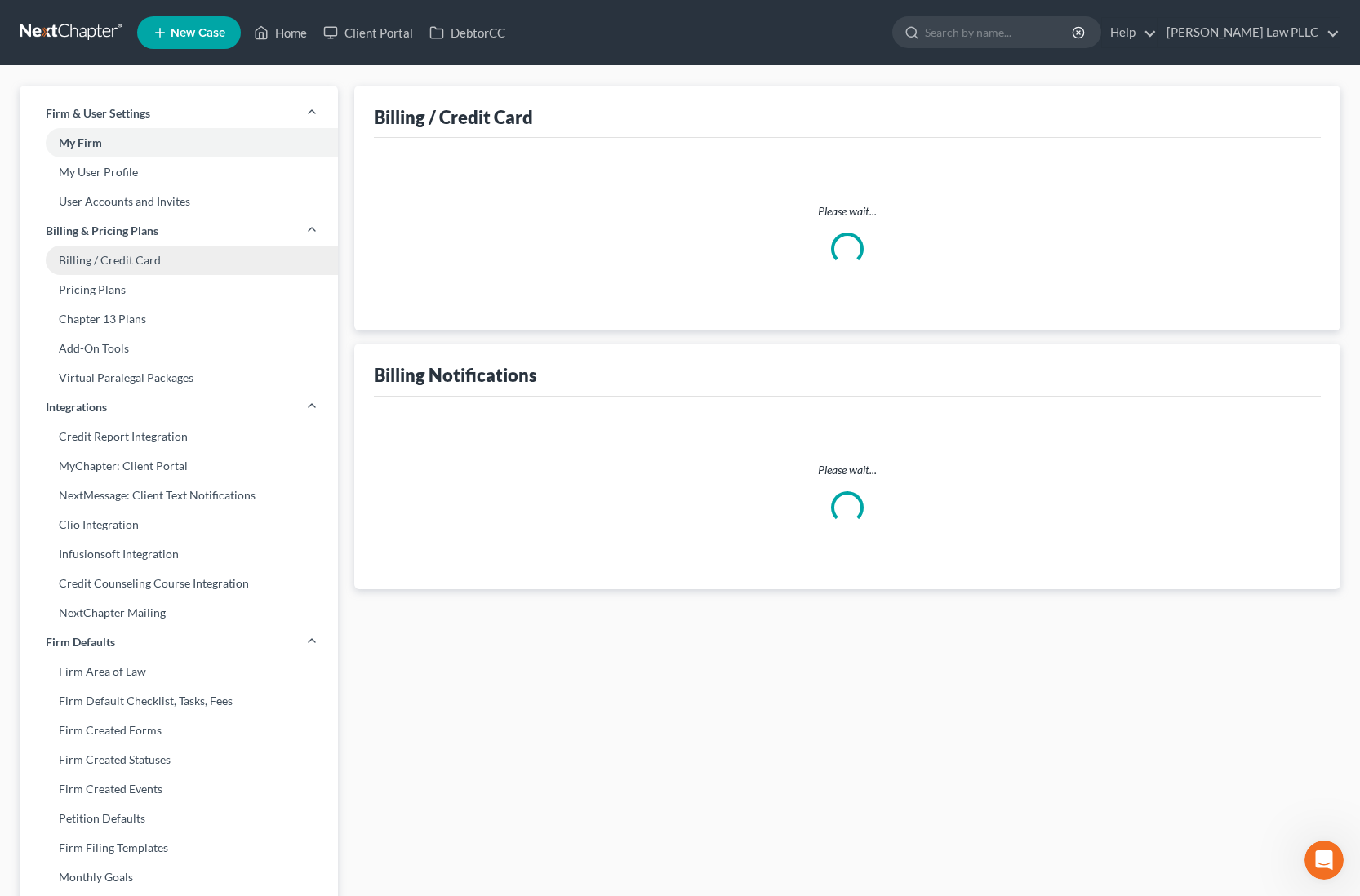
select select "25"
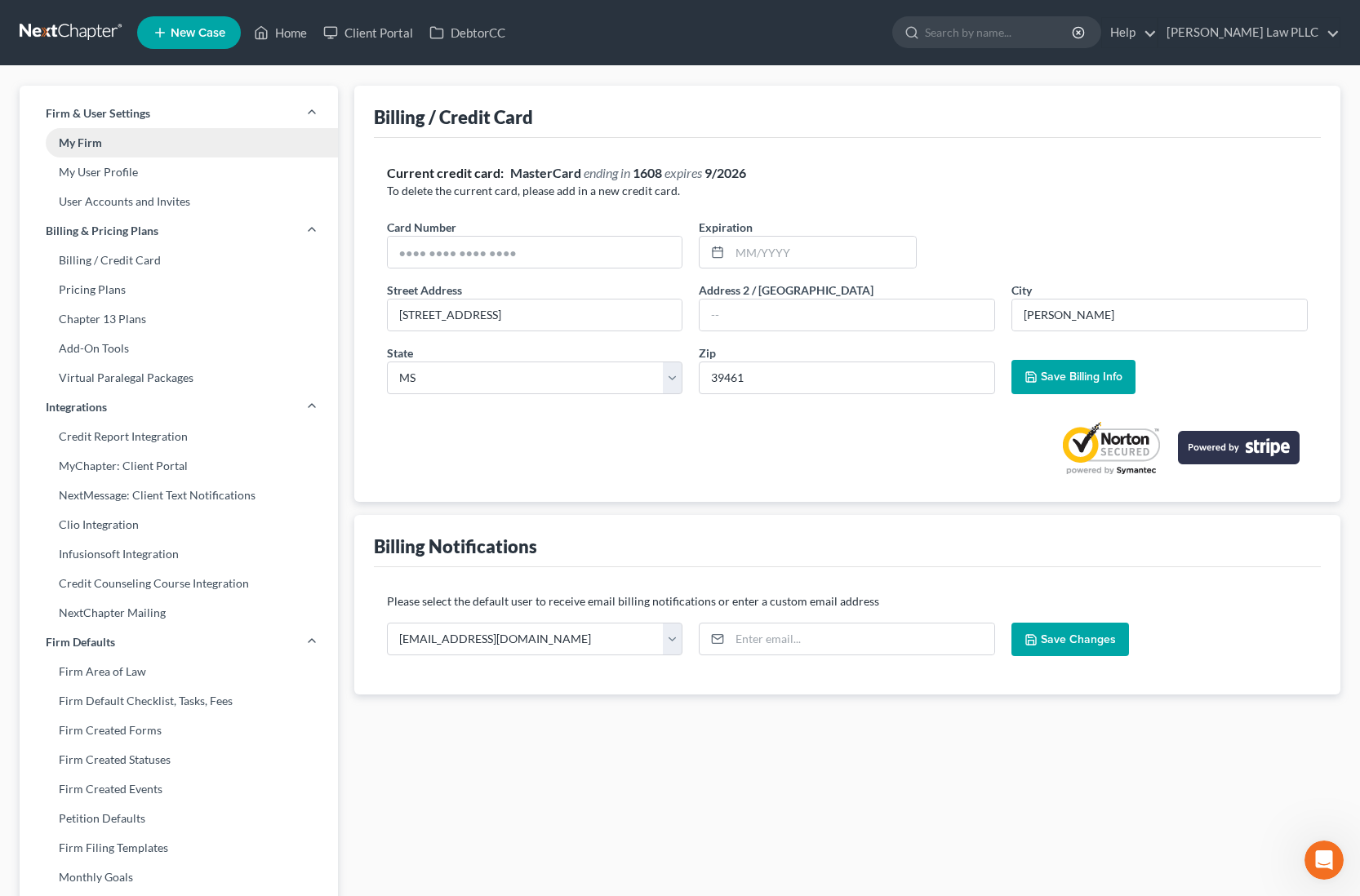
click at [166, 145] on link "My Firm" at bounding box center [178, 143] width 318 height 30
select select "44"
select select "24"
select select "25"
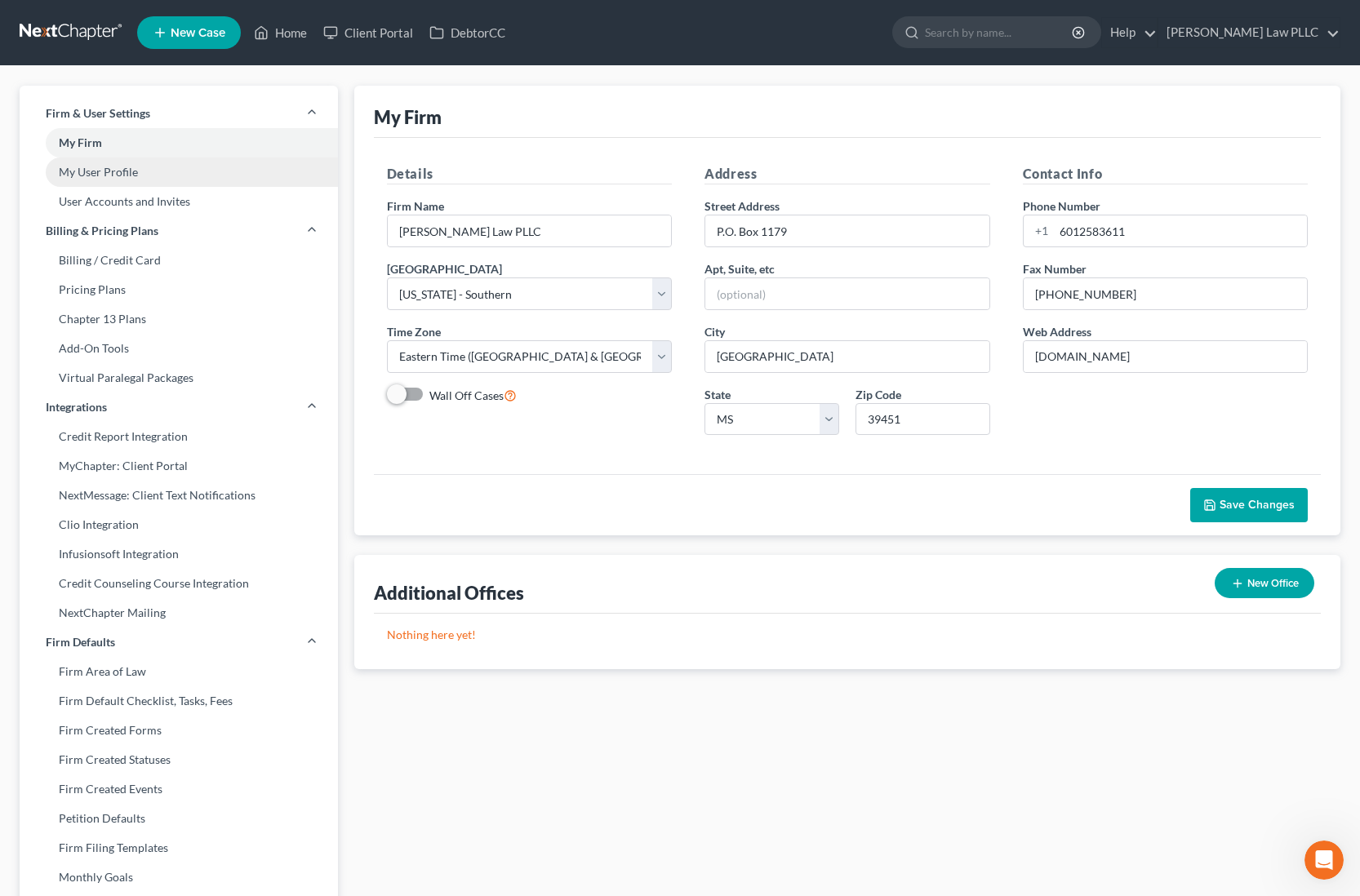
click at [166, 173] on link "My User Profile" at bounding box center [178, 173] width 318 height 30
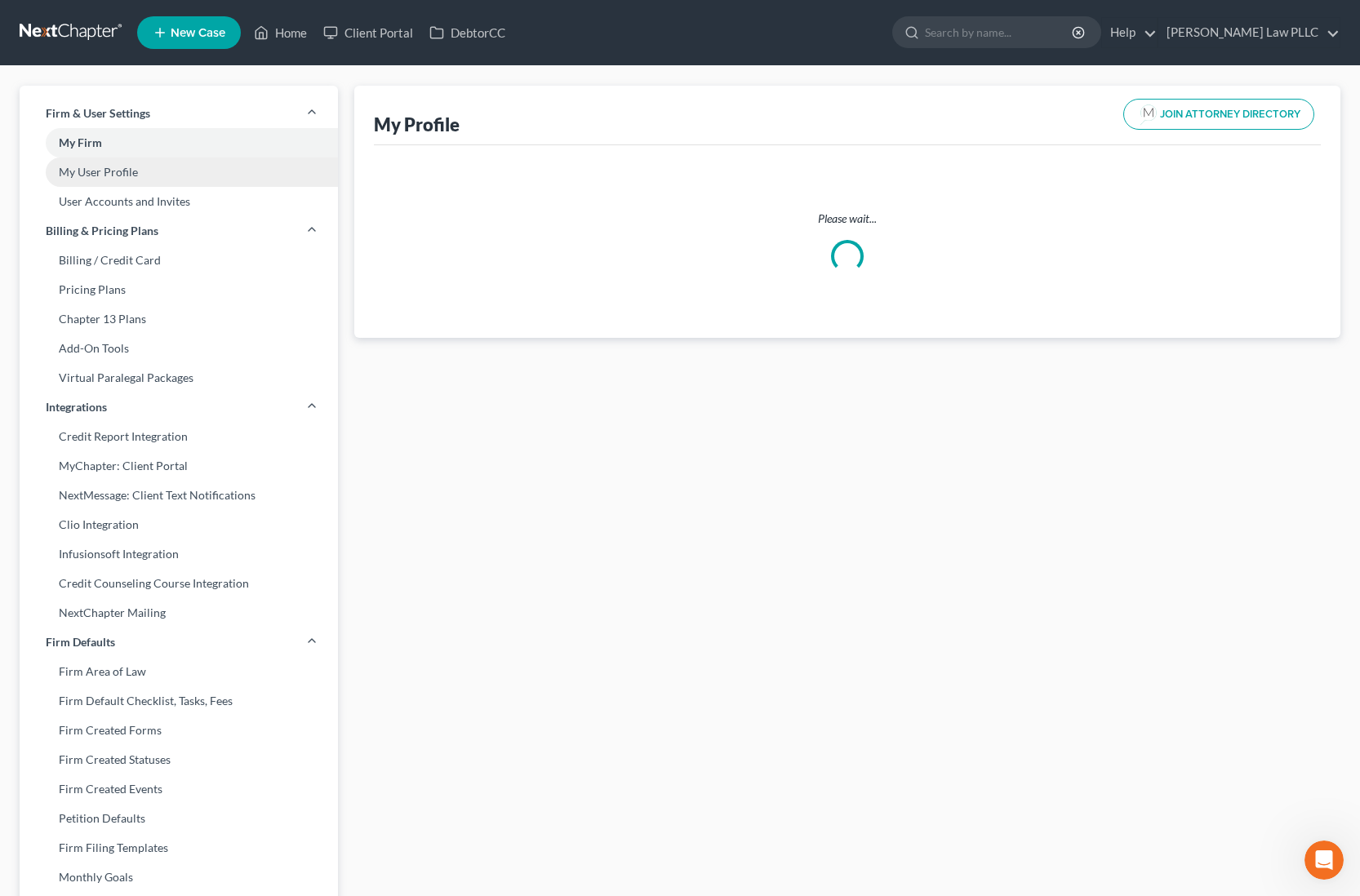
select select "25"
select select "attorney"
select select "0"
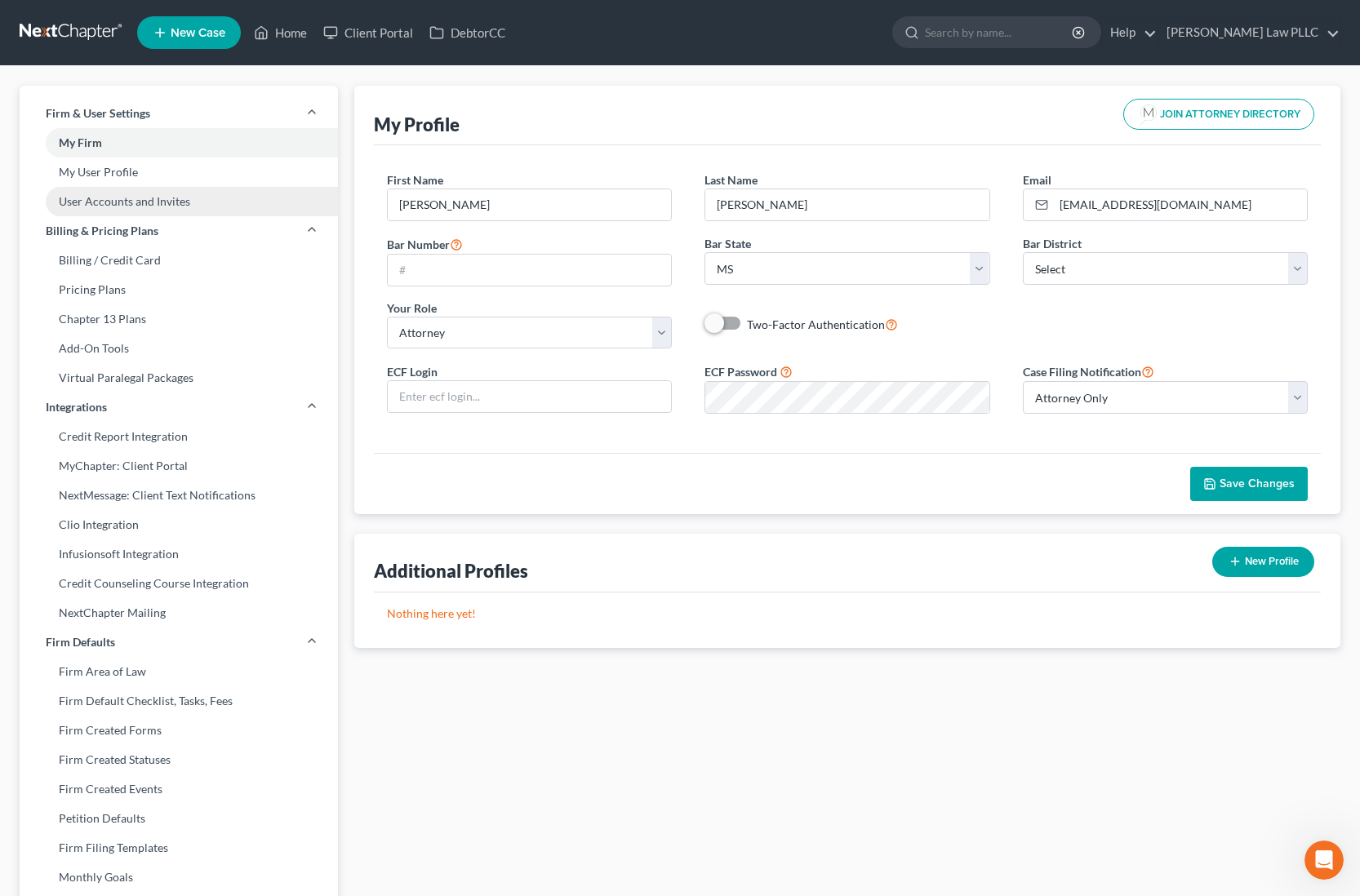
click at [164, 199] on link "User Accounts and Invites" at bounding box center [178, 201] width 318 height 30
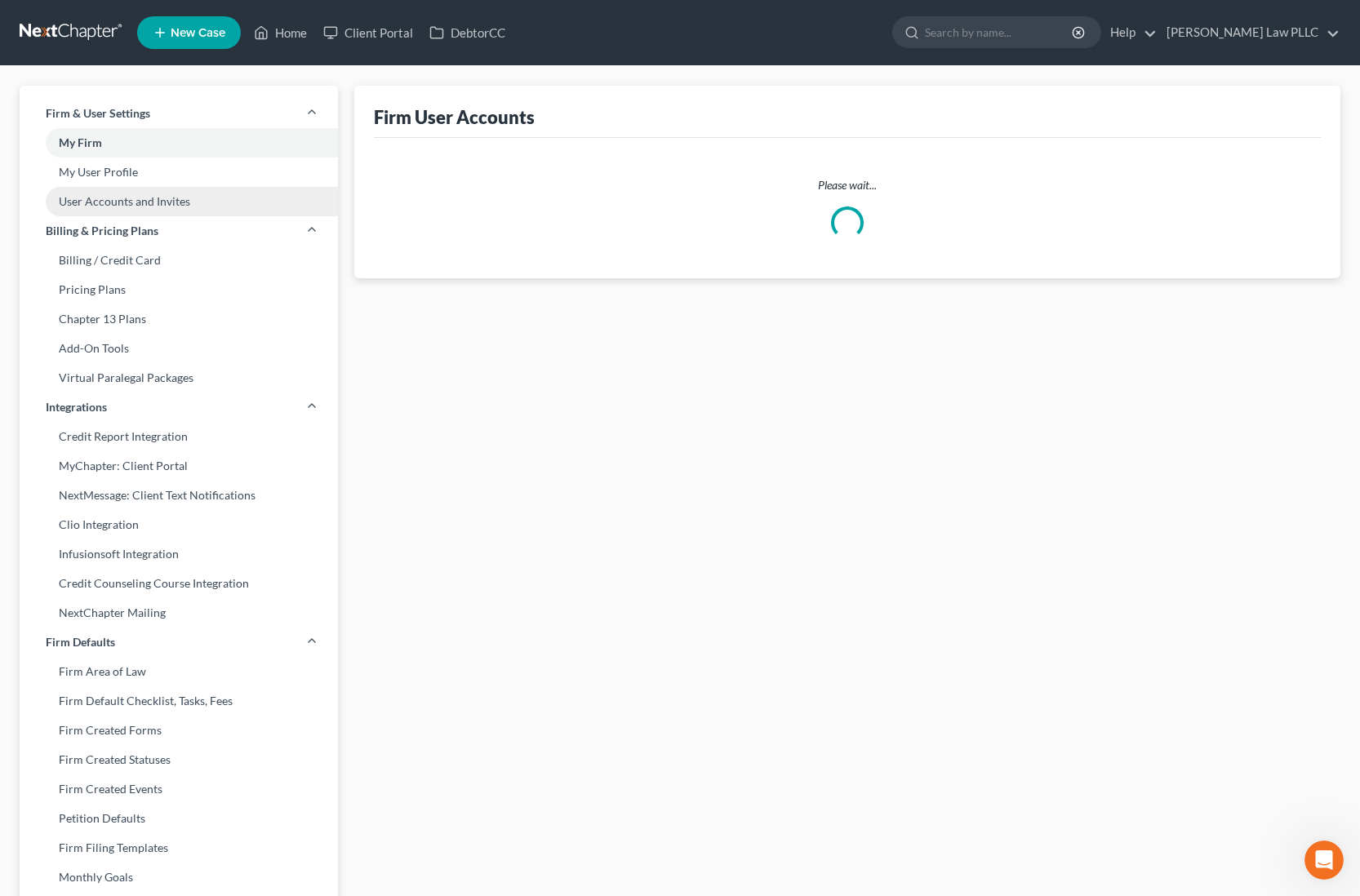
select select "0"
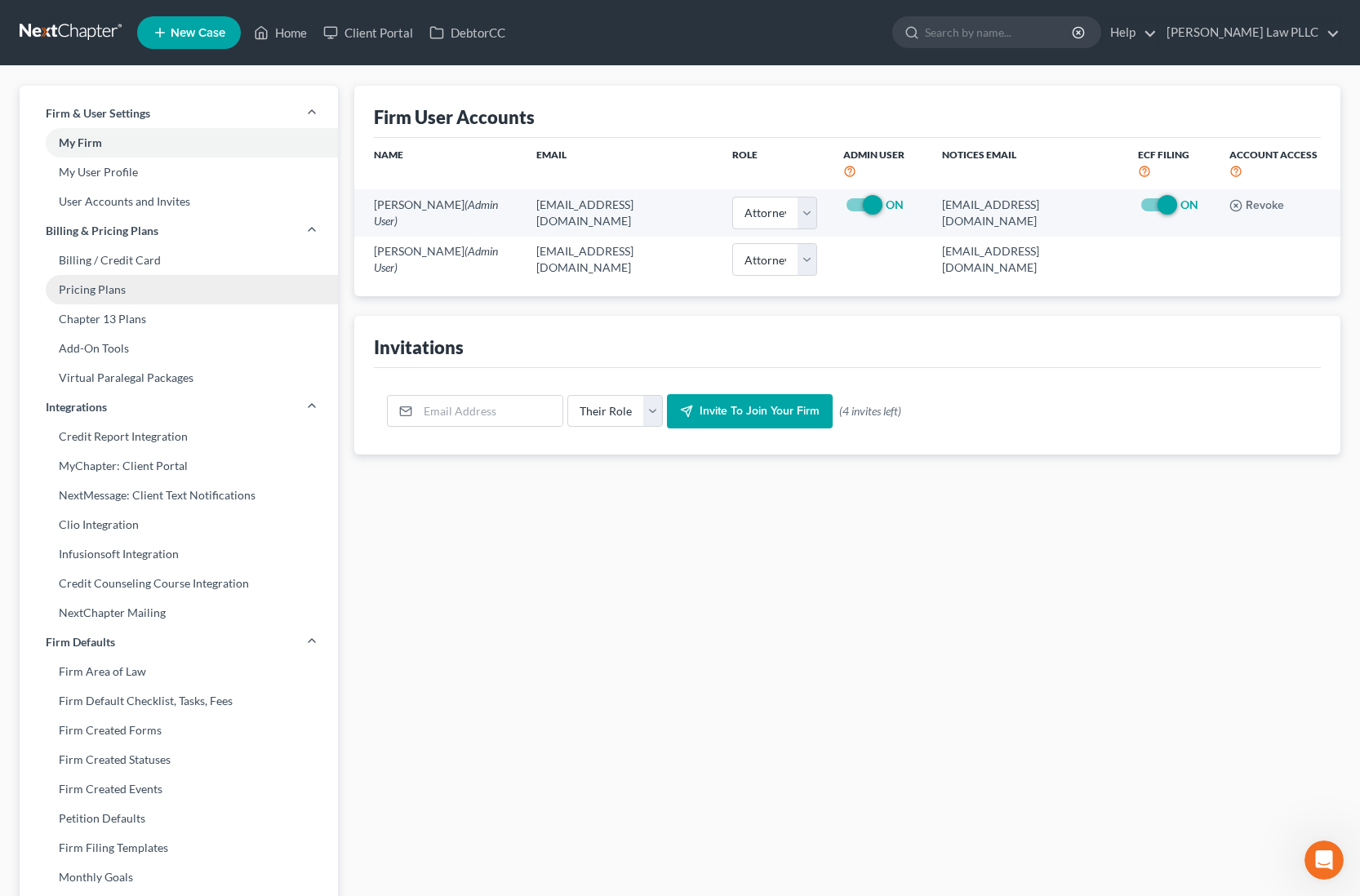
click at [151, 292] on link "Pricing Plans" at bounding box center [178, 290] width 318 height 30
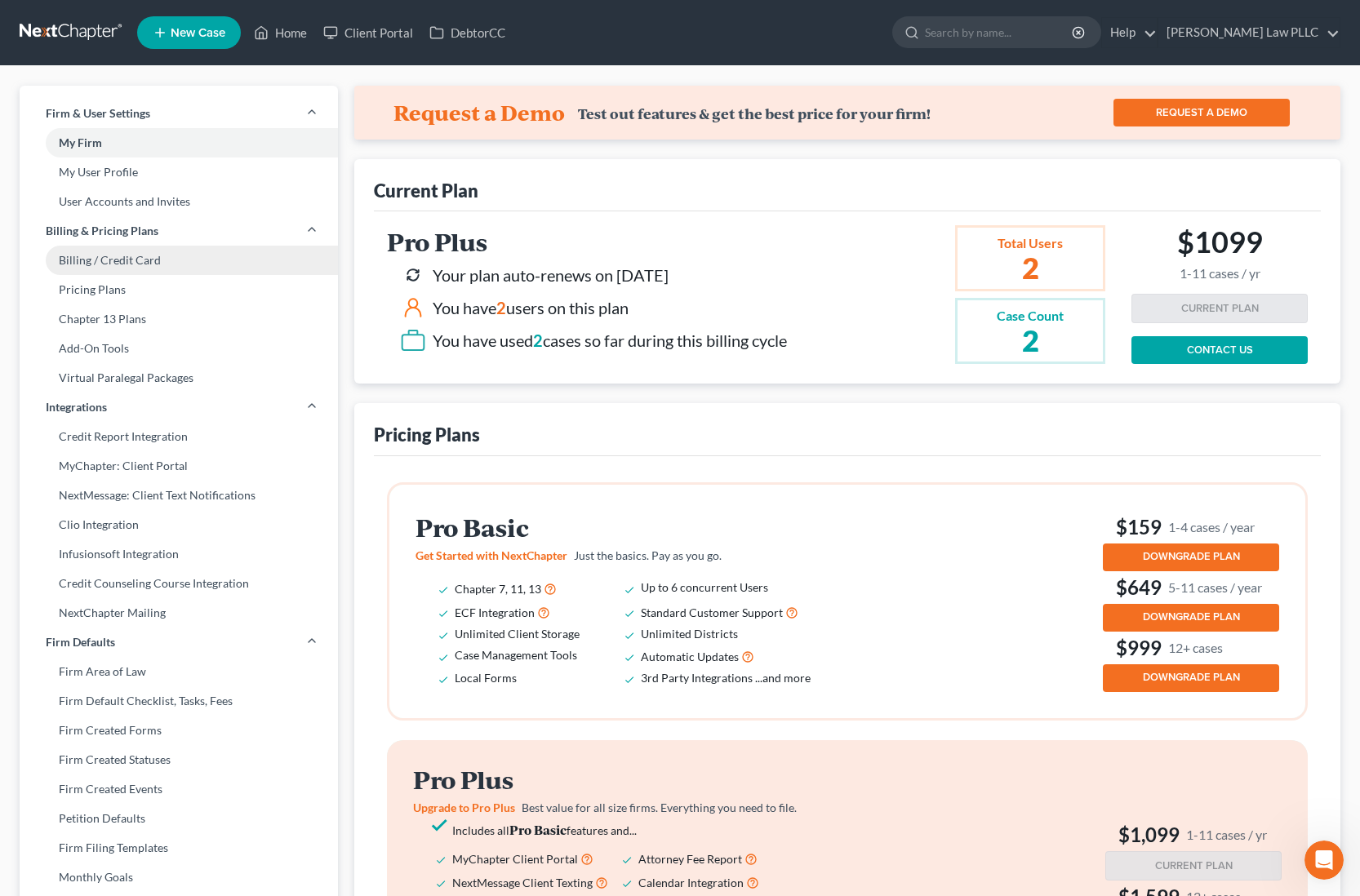
click at [152, 265] on link "Billing / Credit Card" at bounding box center [178, 260] width 318 height 30
select select "25"
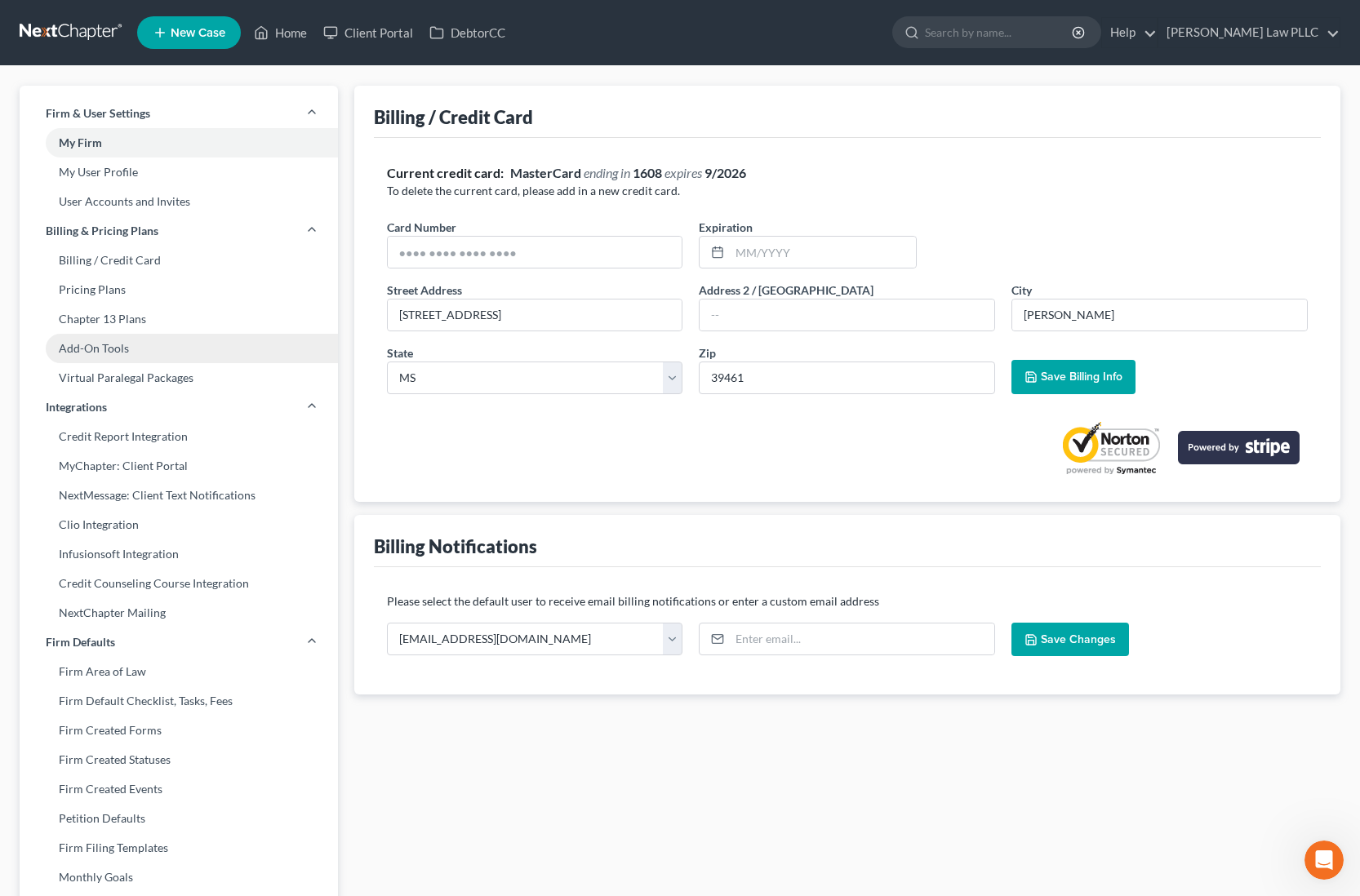
click at [146, 360] on link "Add-On Tools" at bounding box center [178, 349] width 318 height 30
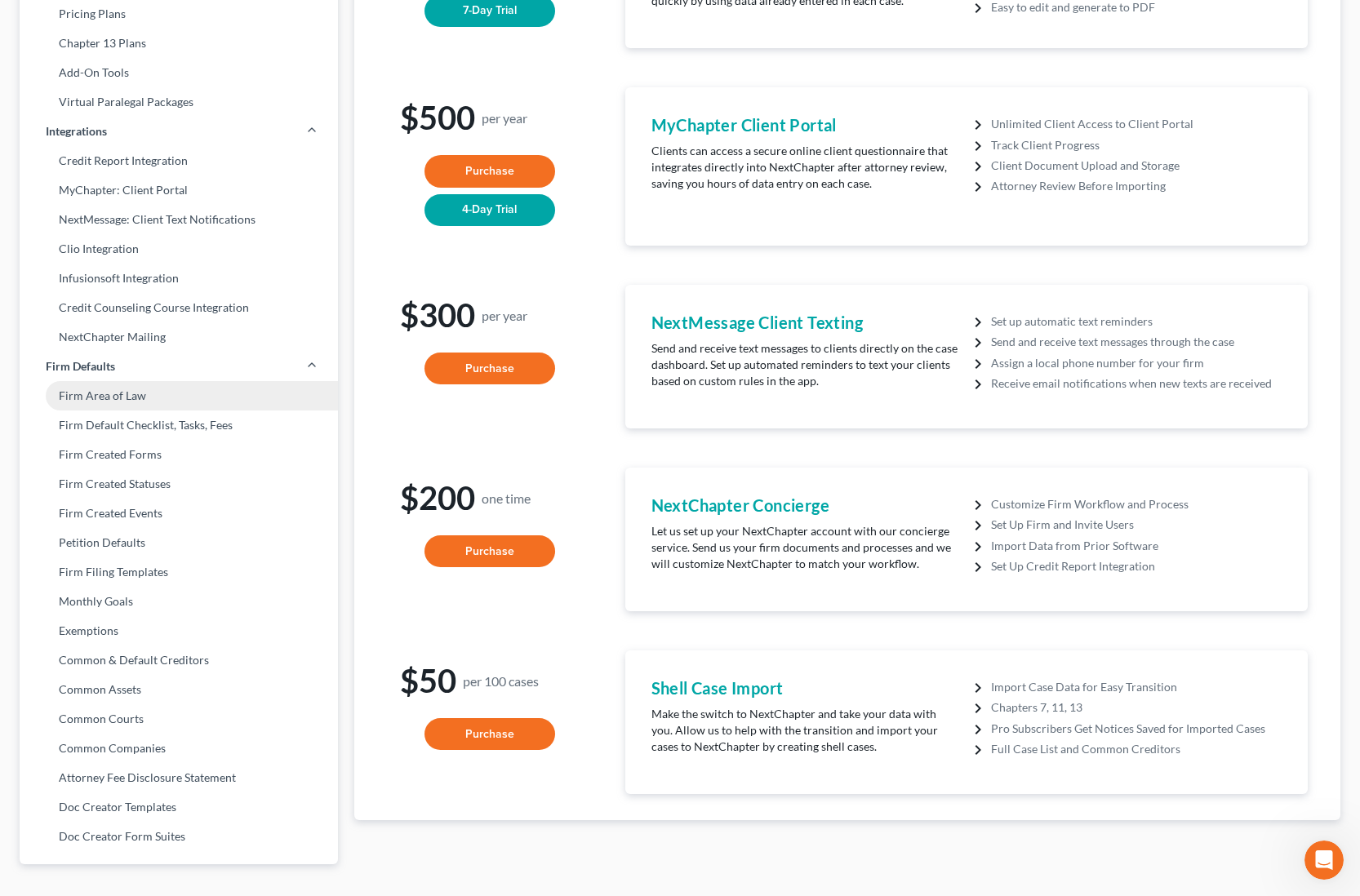
scroll to position [313, 0]
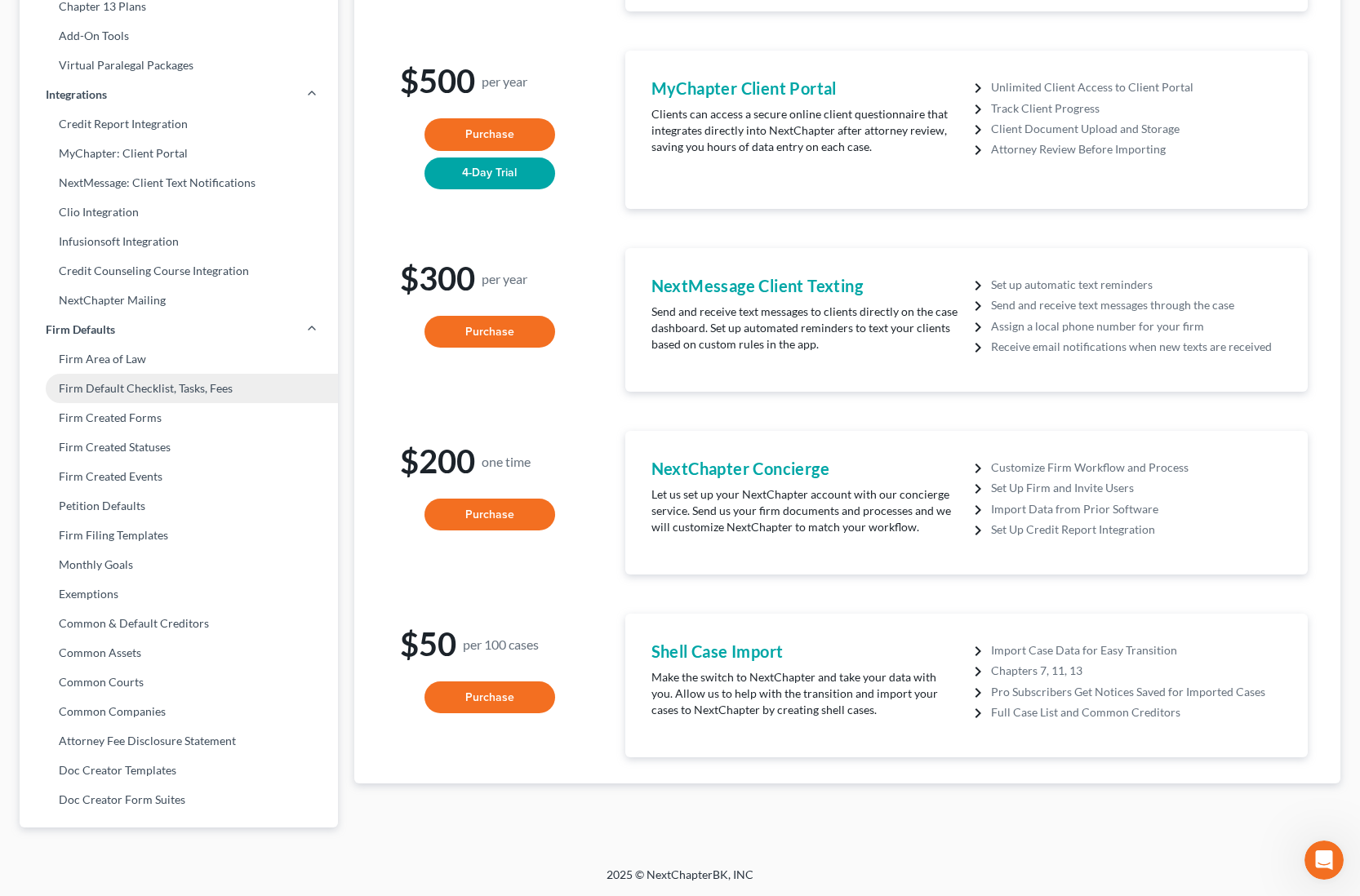
click at [176, 392] on link "Firm Default Checklist, Tasks, Fees" at bounding box center [178, 389] width 318 height 30
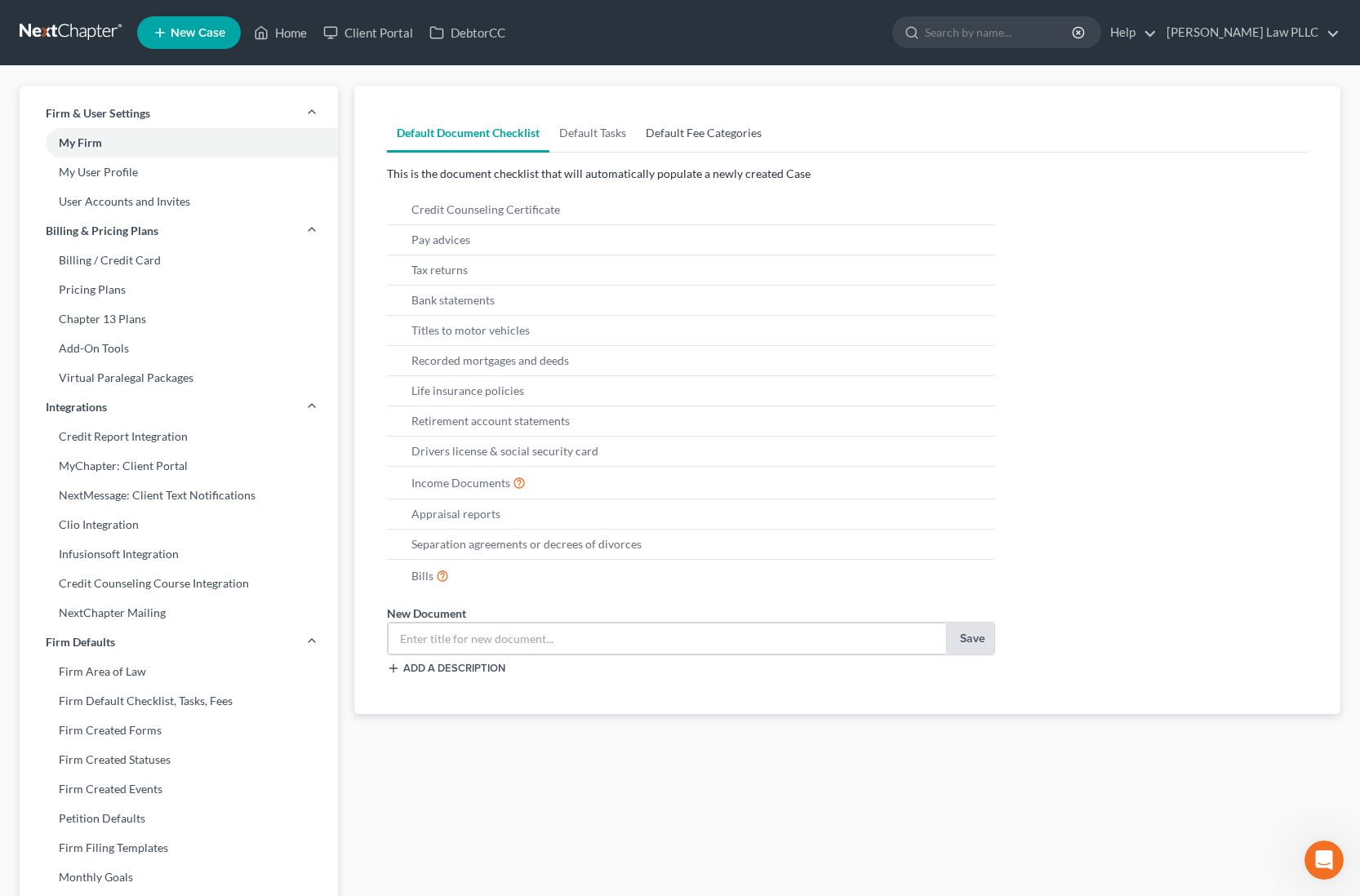
click at [719, 138] on link "Default Fee Categories" at bounding box center [703, 132] width 136 height 39
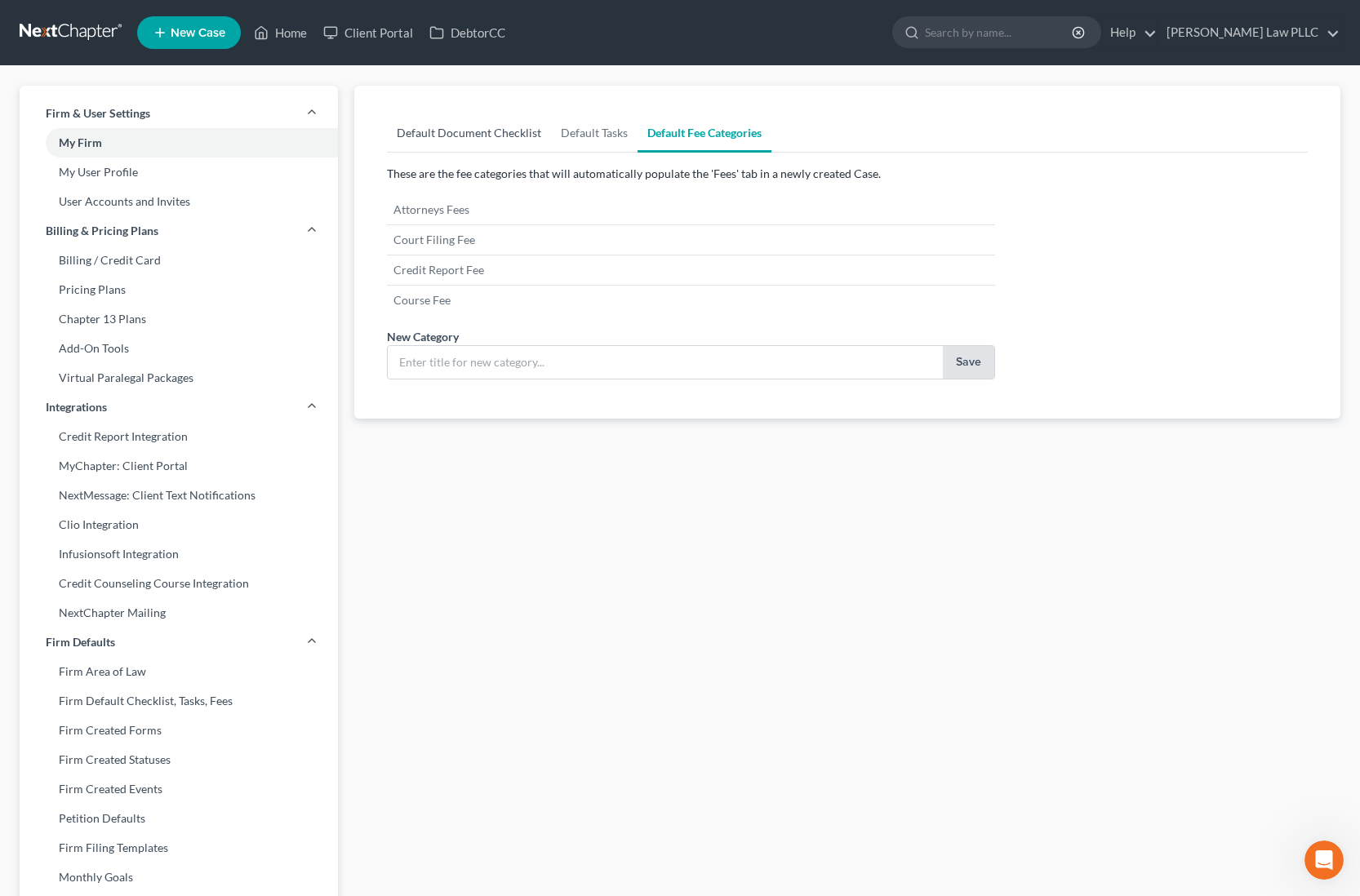
click at [516, 140] on link "Default Document Checklist" at bounding box center [468, 132] width 164 height 39
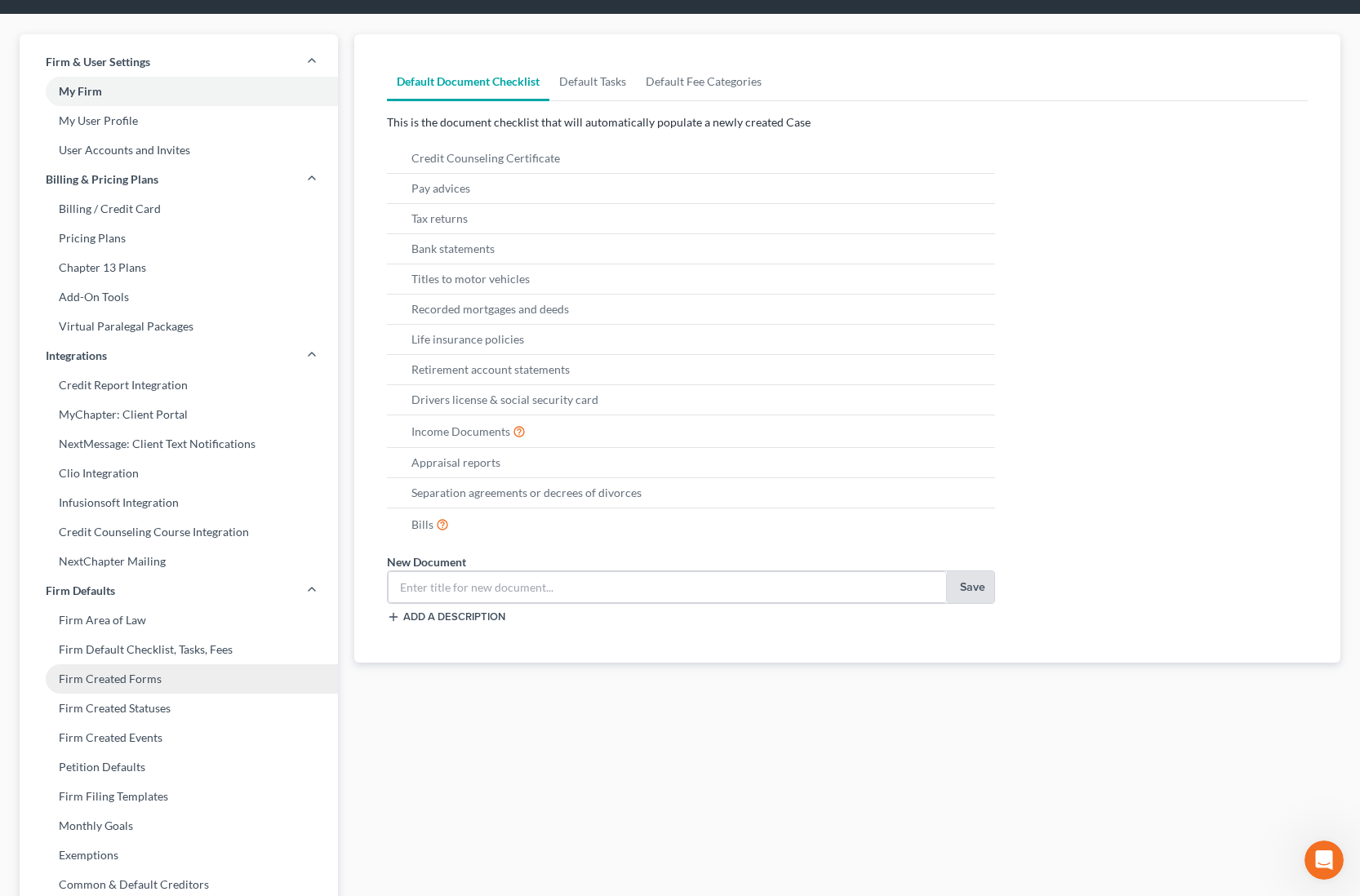
scroll to position [96, 0]
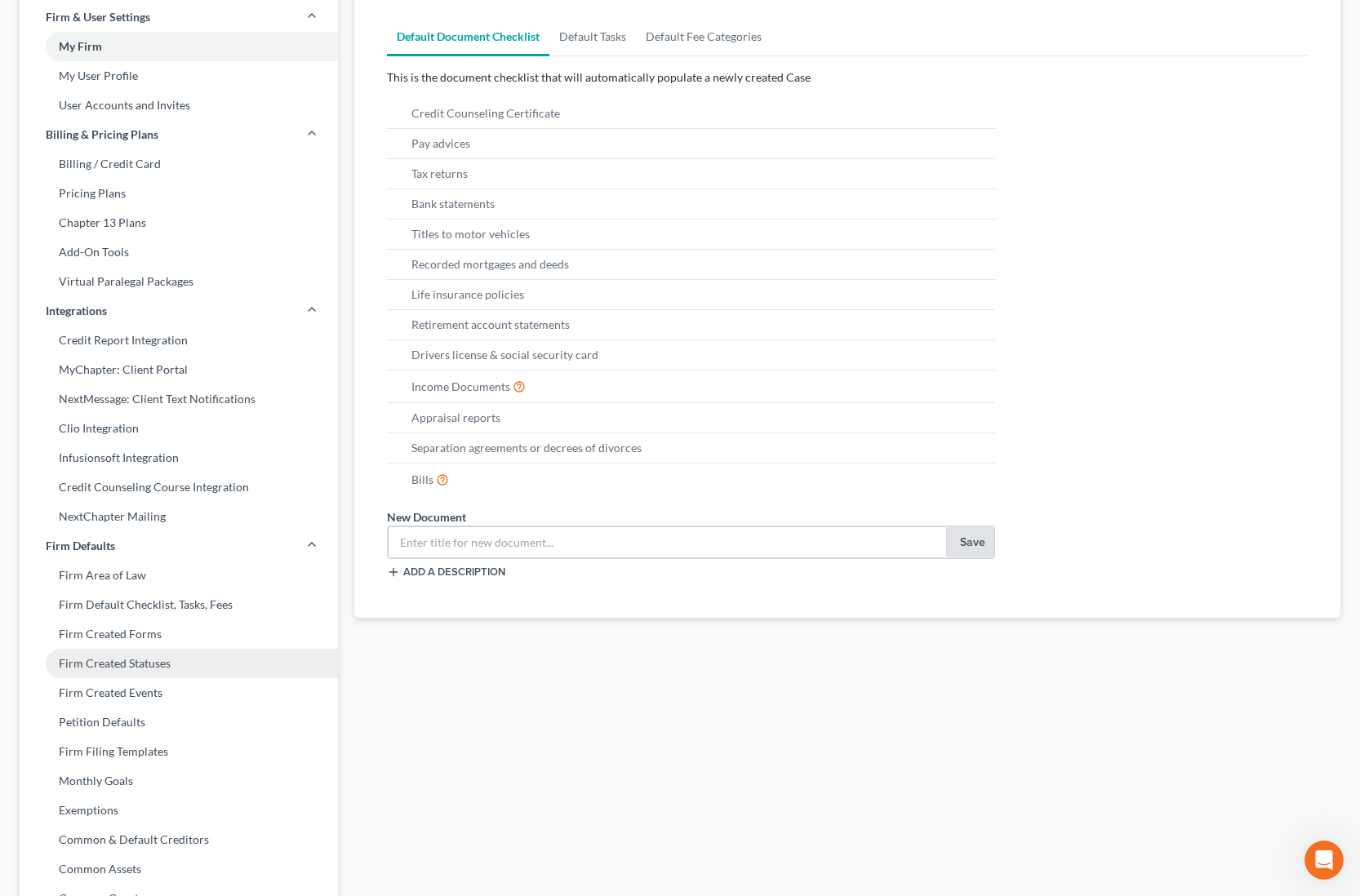
click at [211, 671] on link "Firm Created Statuses" at bounding box center [178, 663] width 318 height 30
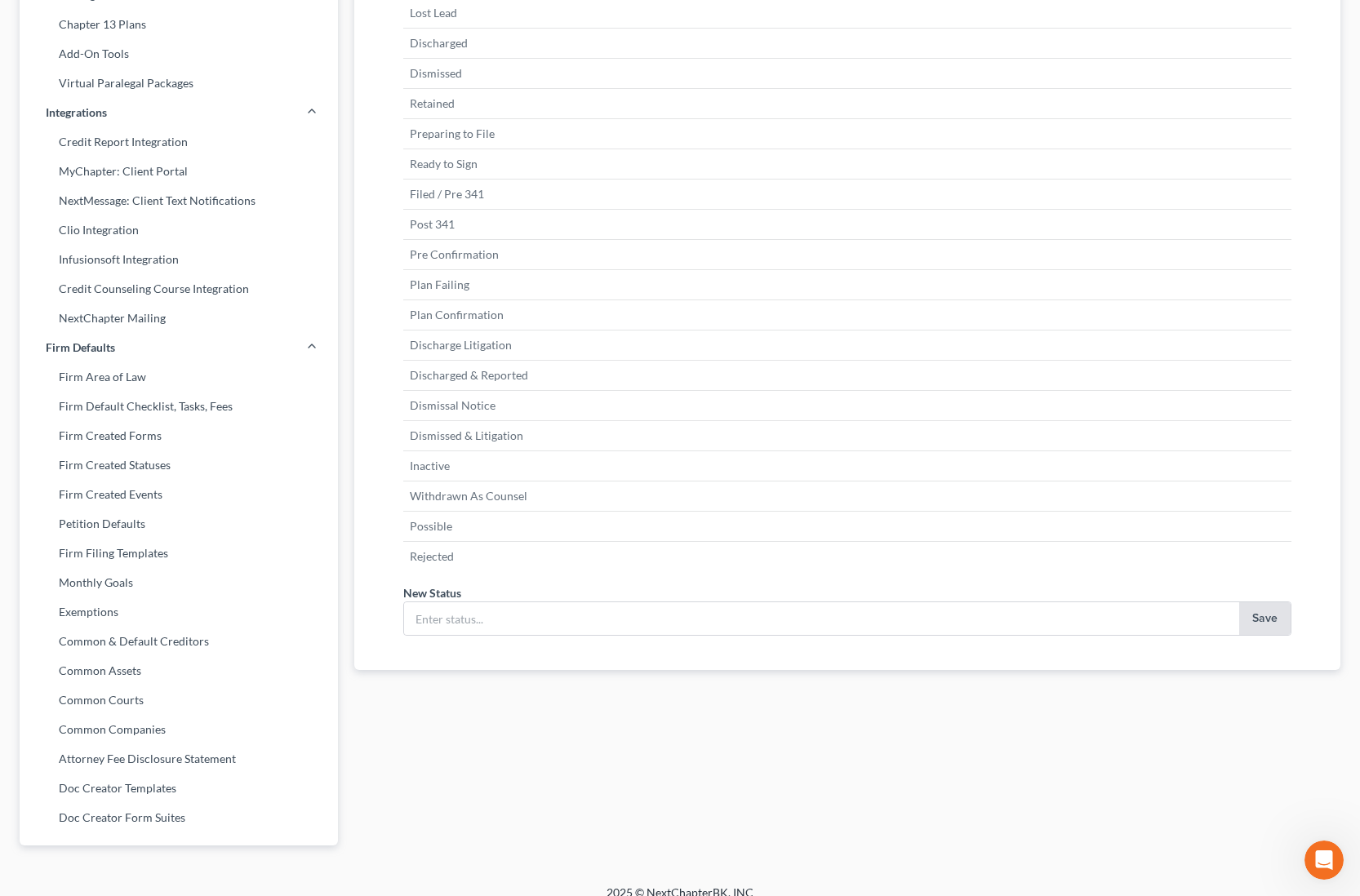
scroll to position [313, 0]
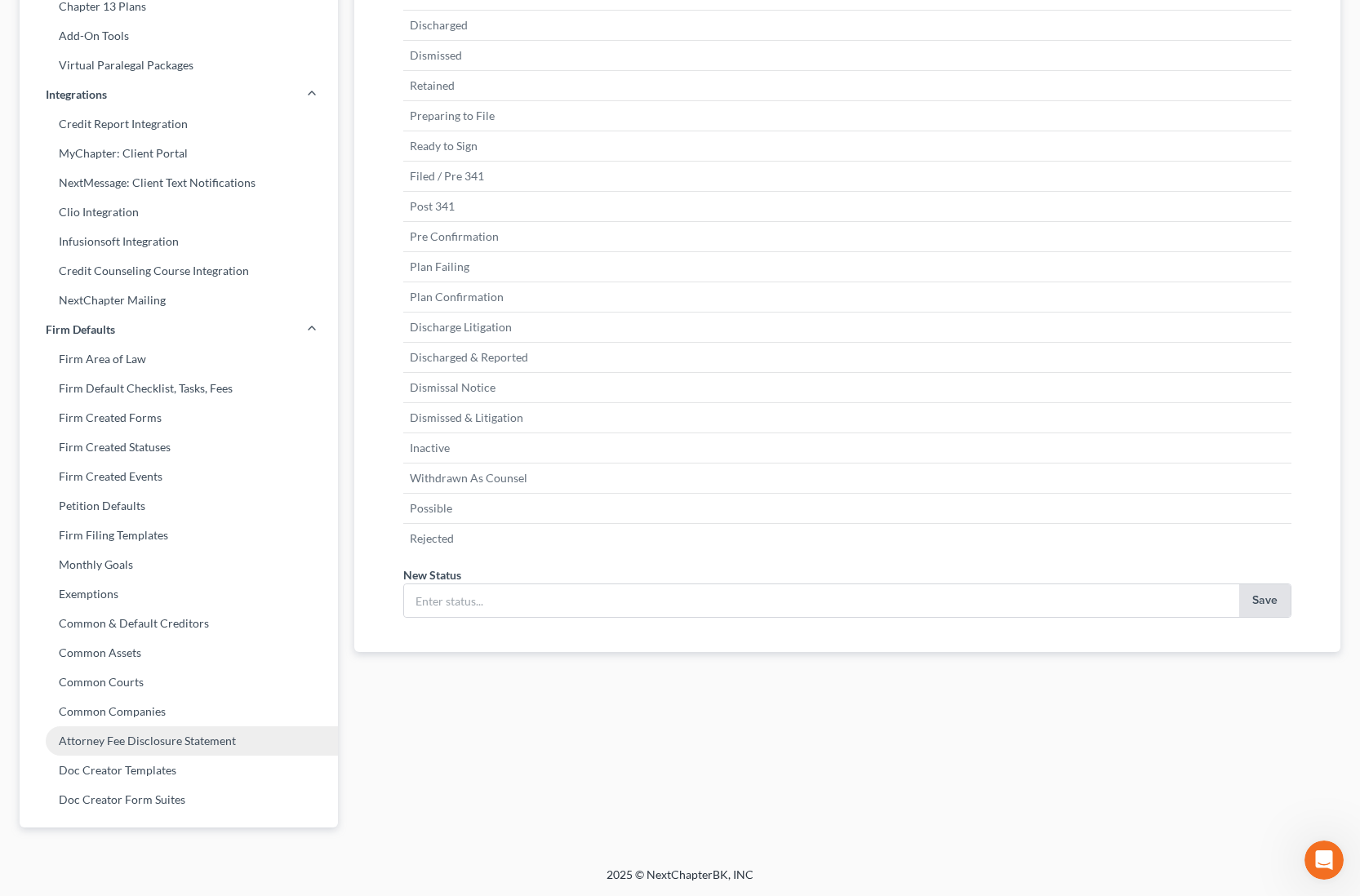
click at [297, 737] on link "Attorney Fee Disclosure Statement" at bounding box center [178, 741] width 318 height 30
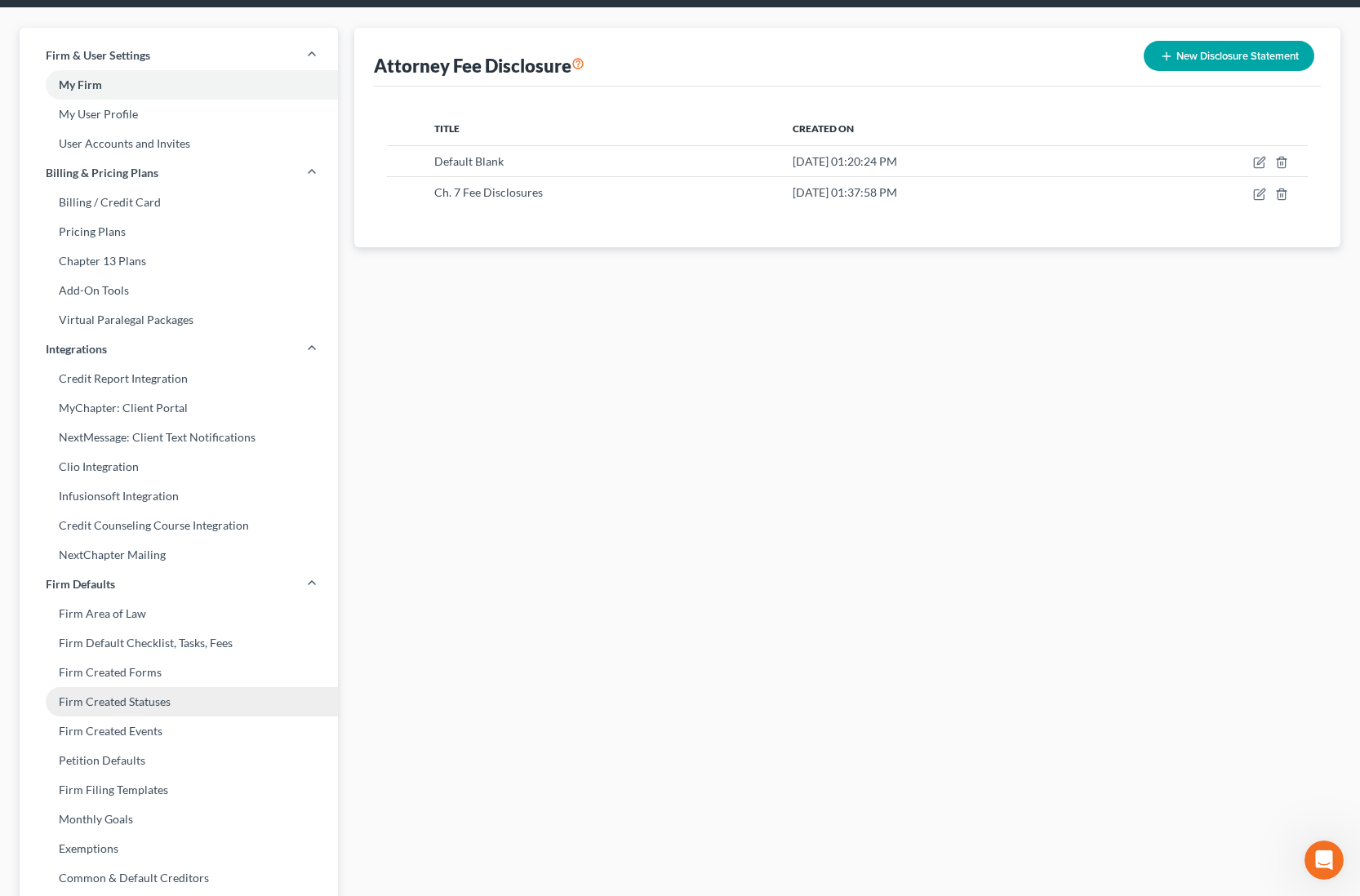
scroll to position [66, 0]
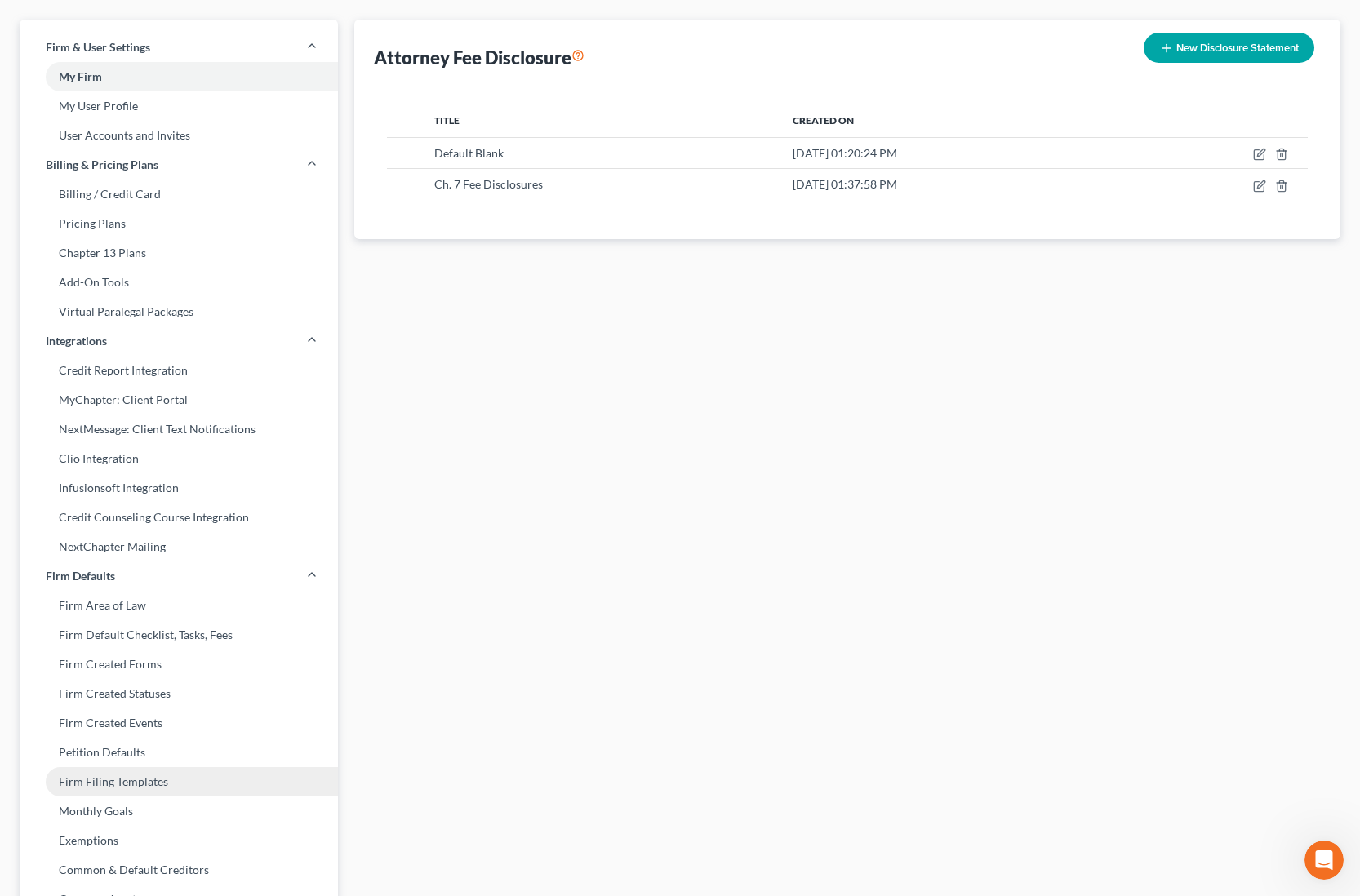
click at [279, 776] on link "Firm Filing Templates" at bounding box center [178, 781] width 318 height 30
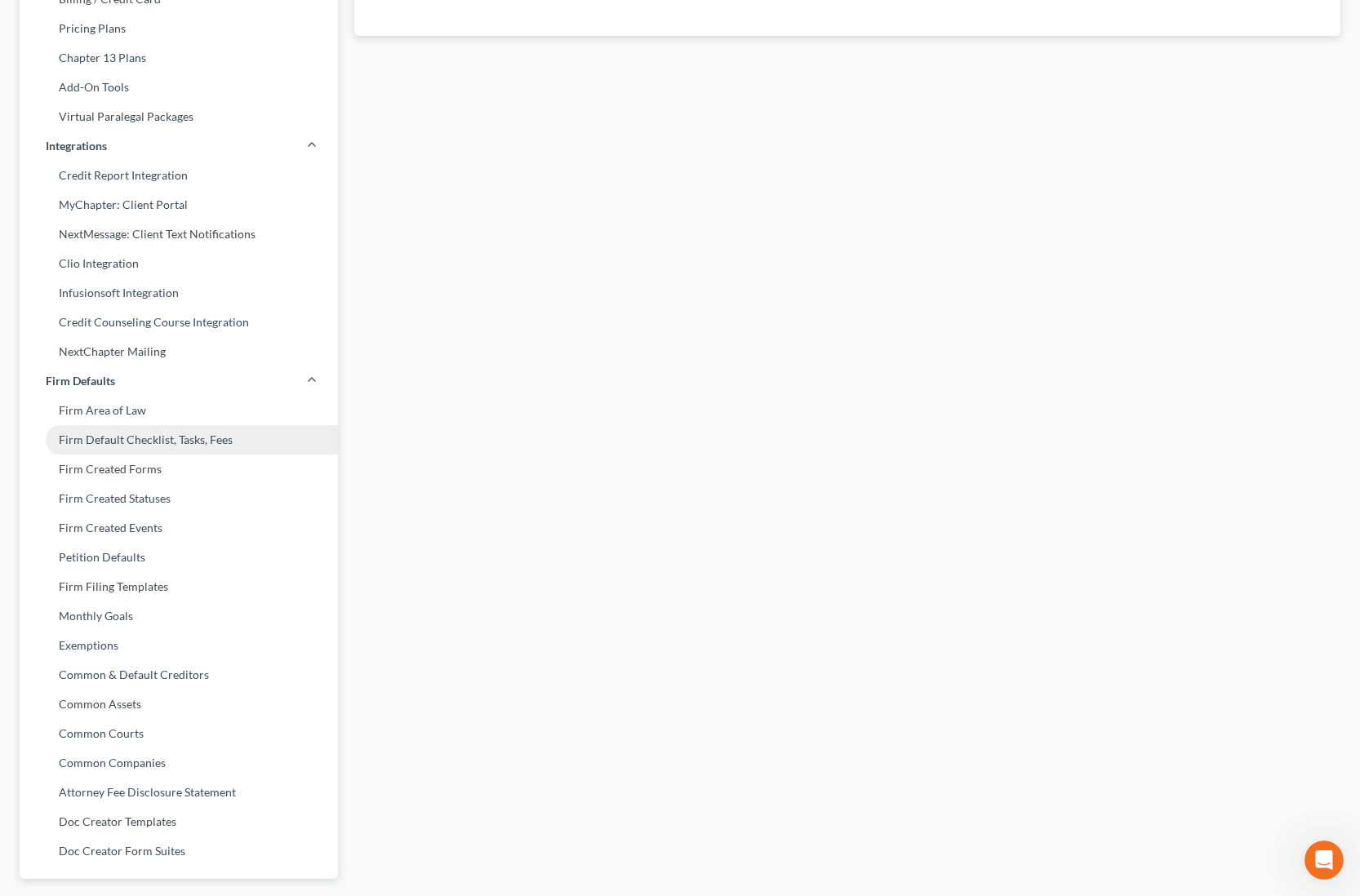
scroll to position [258, 0]
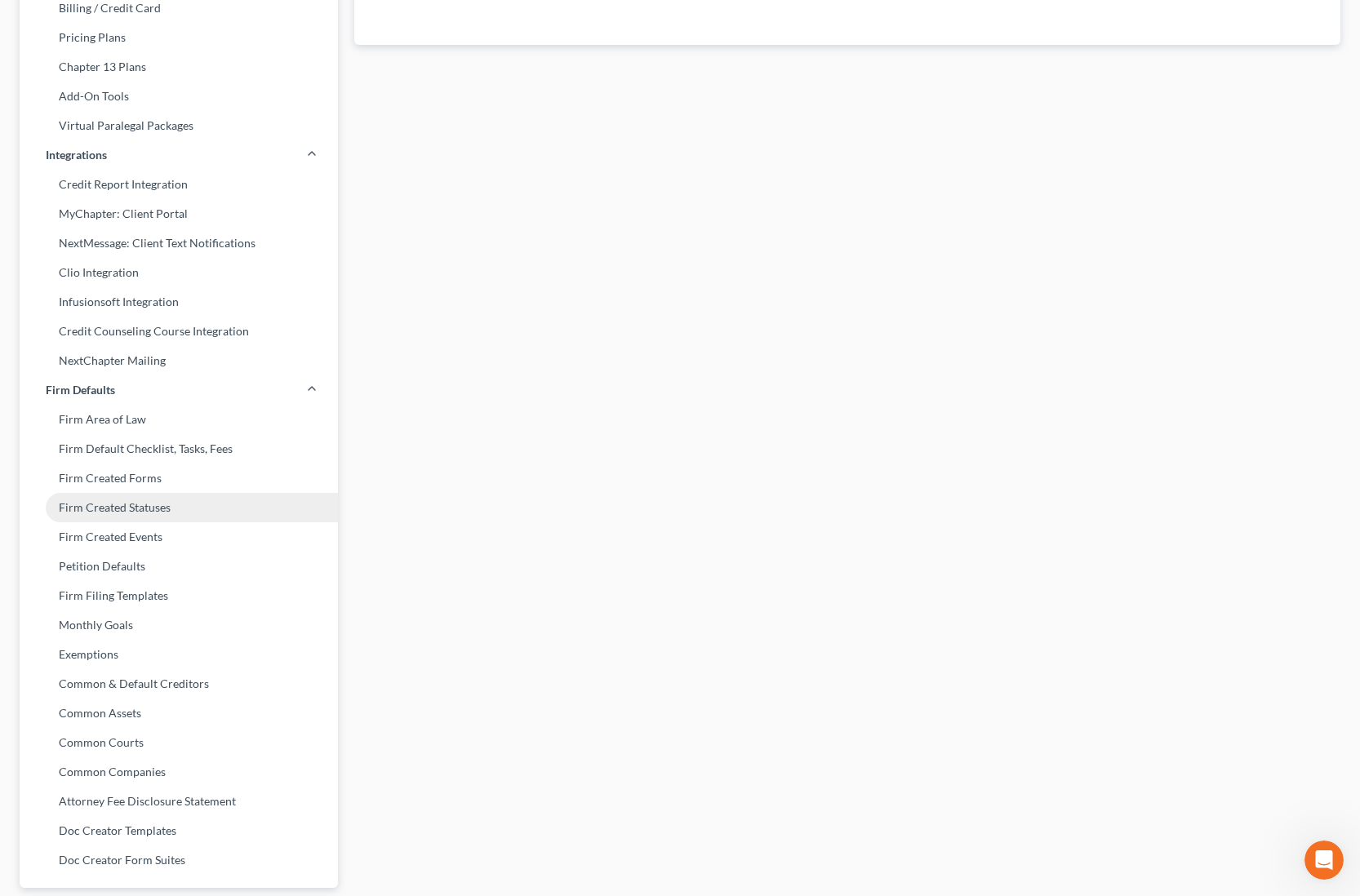
click at [242, 499] on link "Firm Created Statuses" at bounding box center [178, 507] width 318 height 30
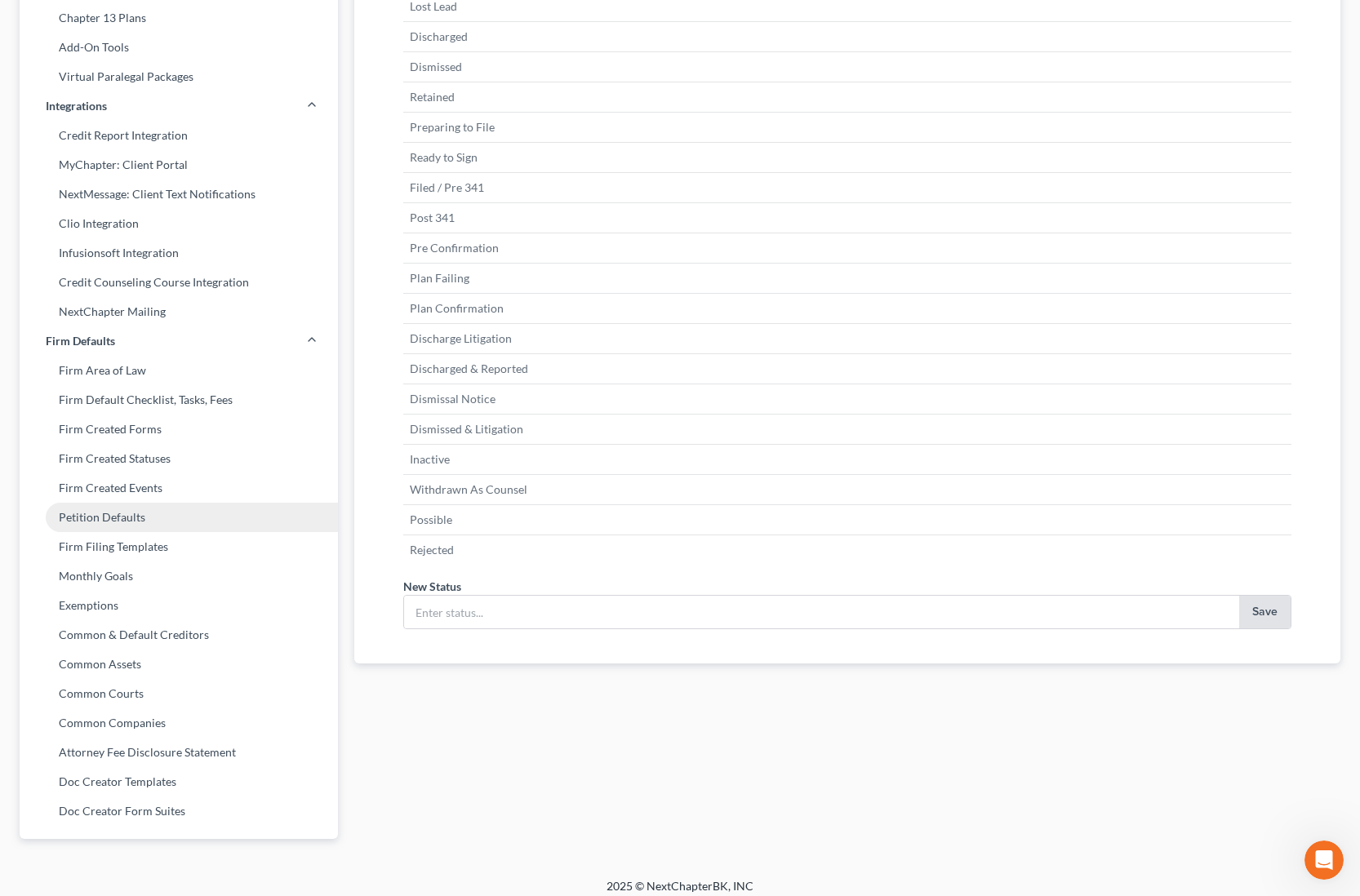
scroll to position [313, 0]
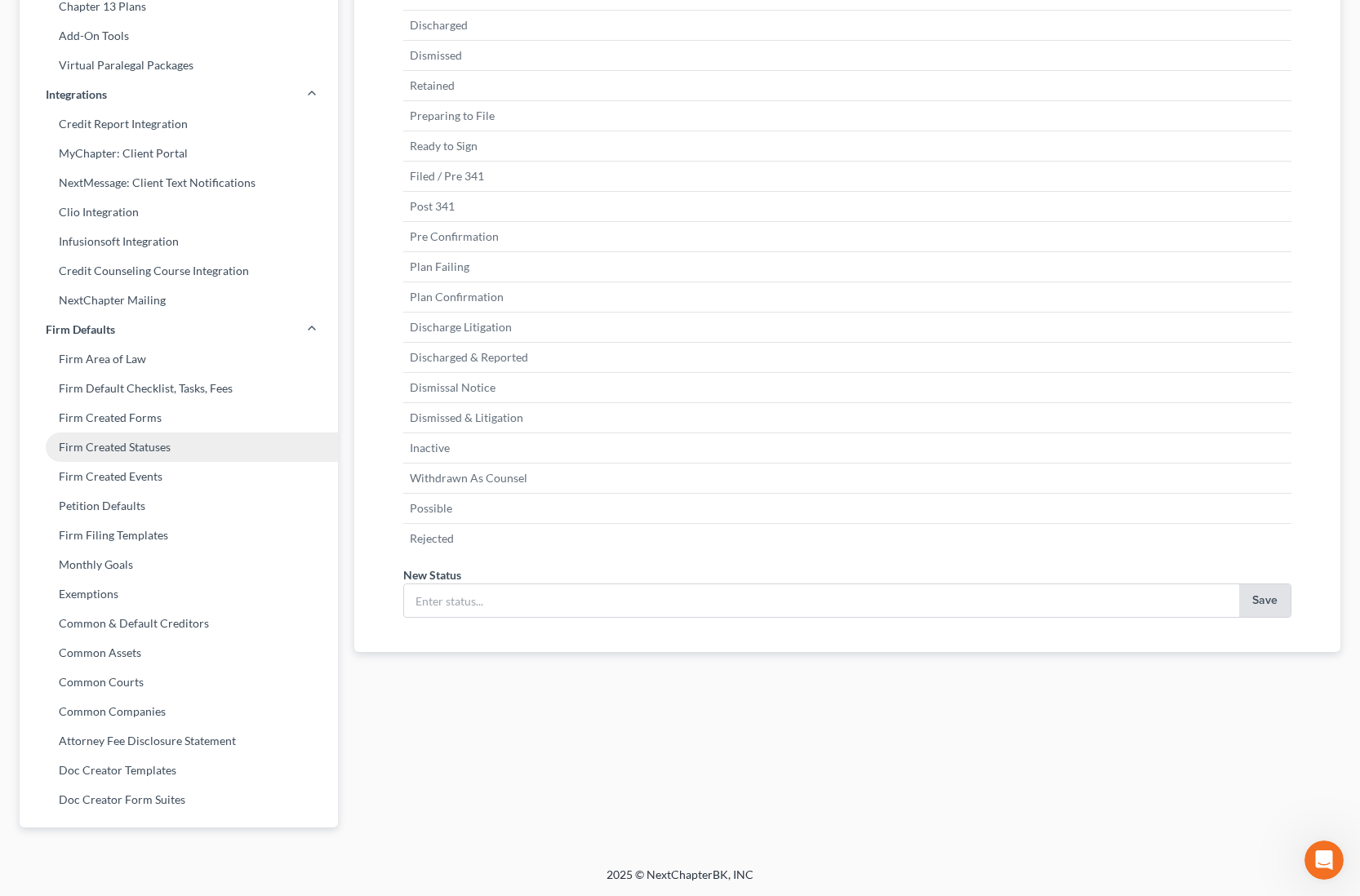
click at [229, 457] on link "Firm Created Statuses" at bounding box center [178, 448] width 318 height 30
click at [227, 453] on link "Firm Created Statuses" at bounding box center [178, 448] width 318 height 30
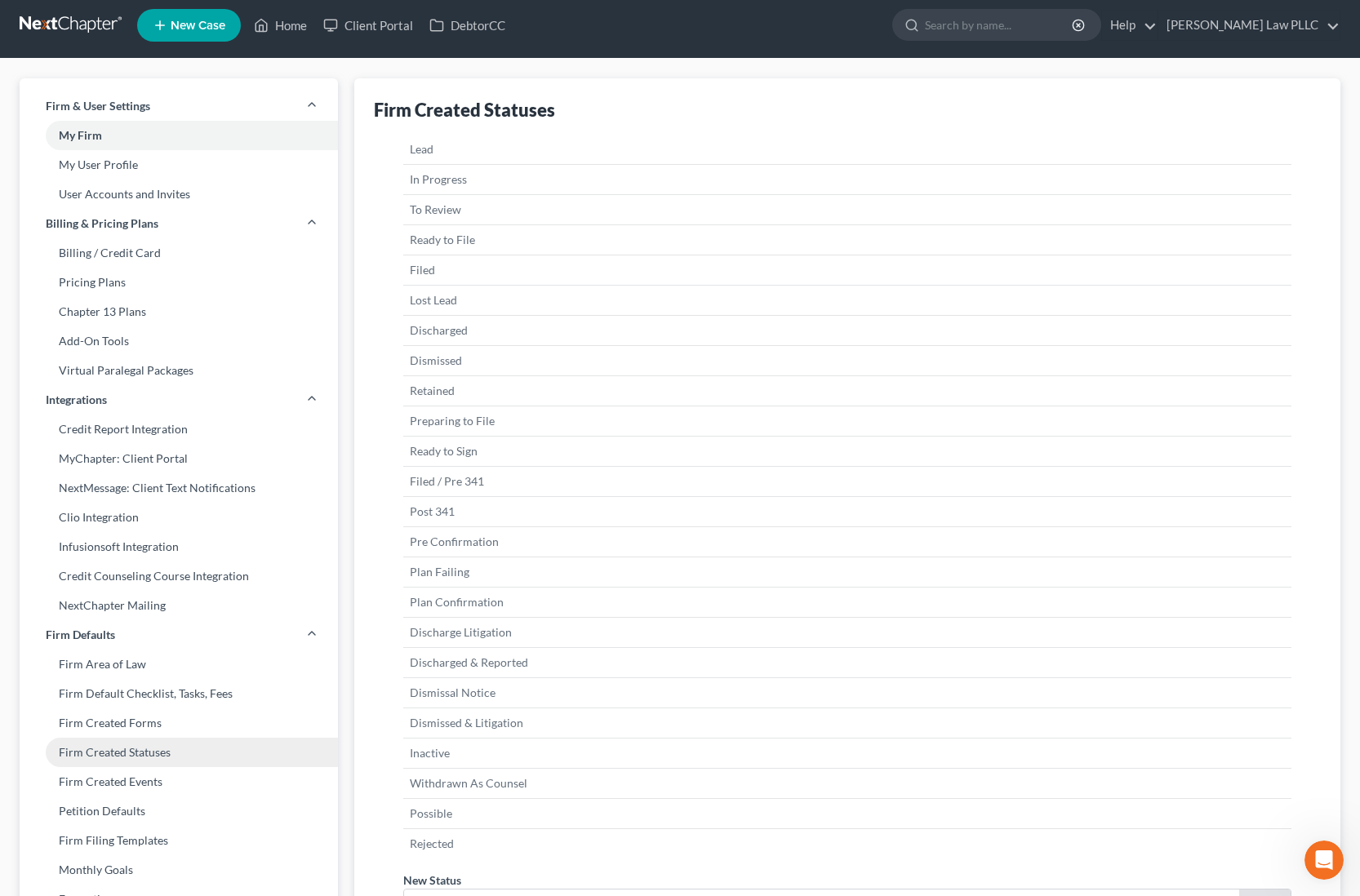
scroll to position [0, 0]
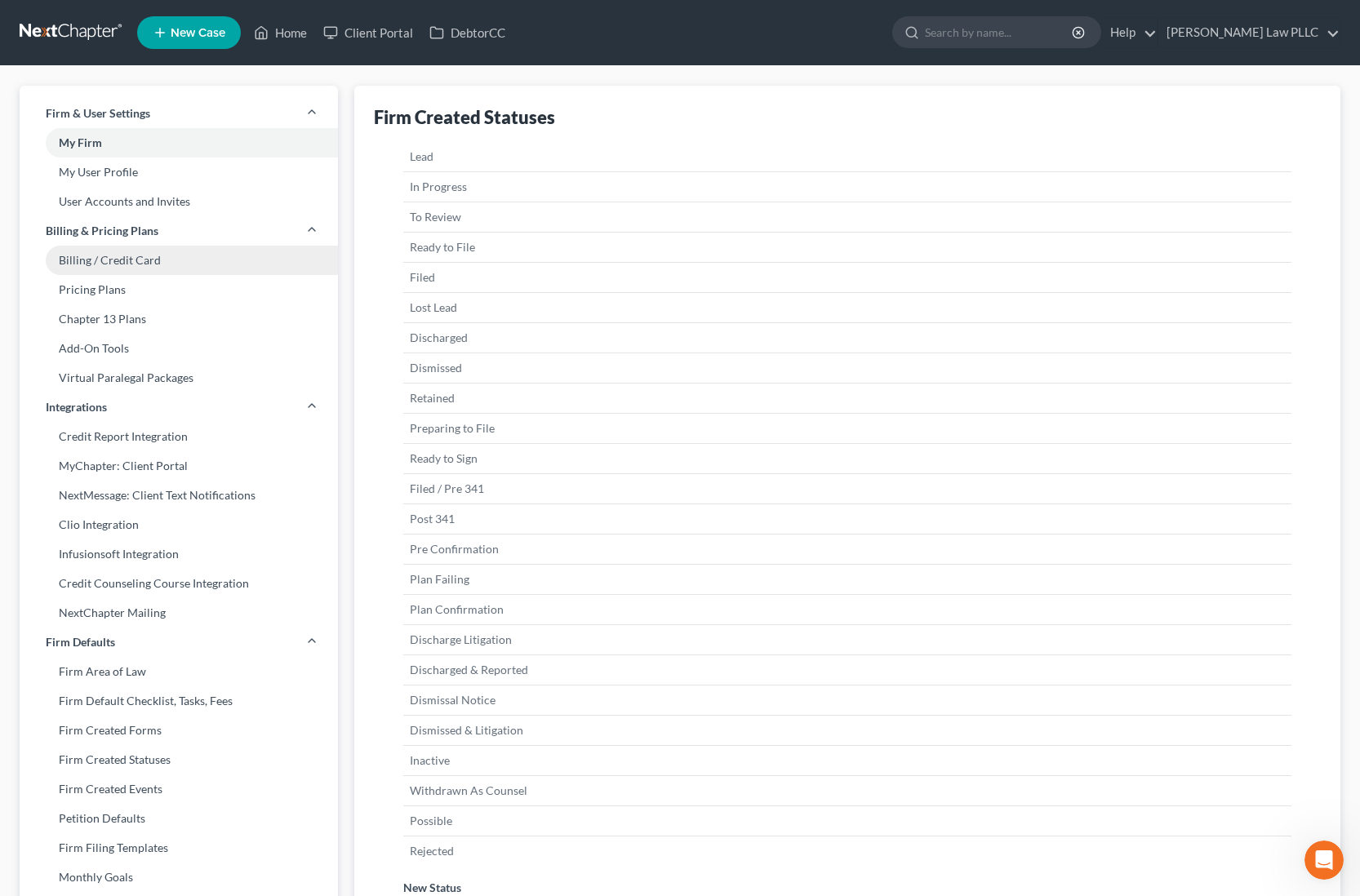
click at [131, 263] on link "Billing / Credit Card" at bounding box center [178, 260] width 318 height 30
select select "25"
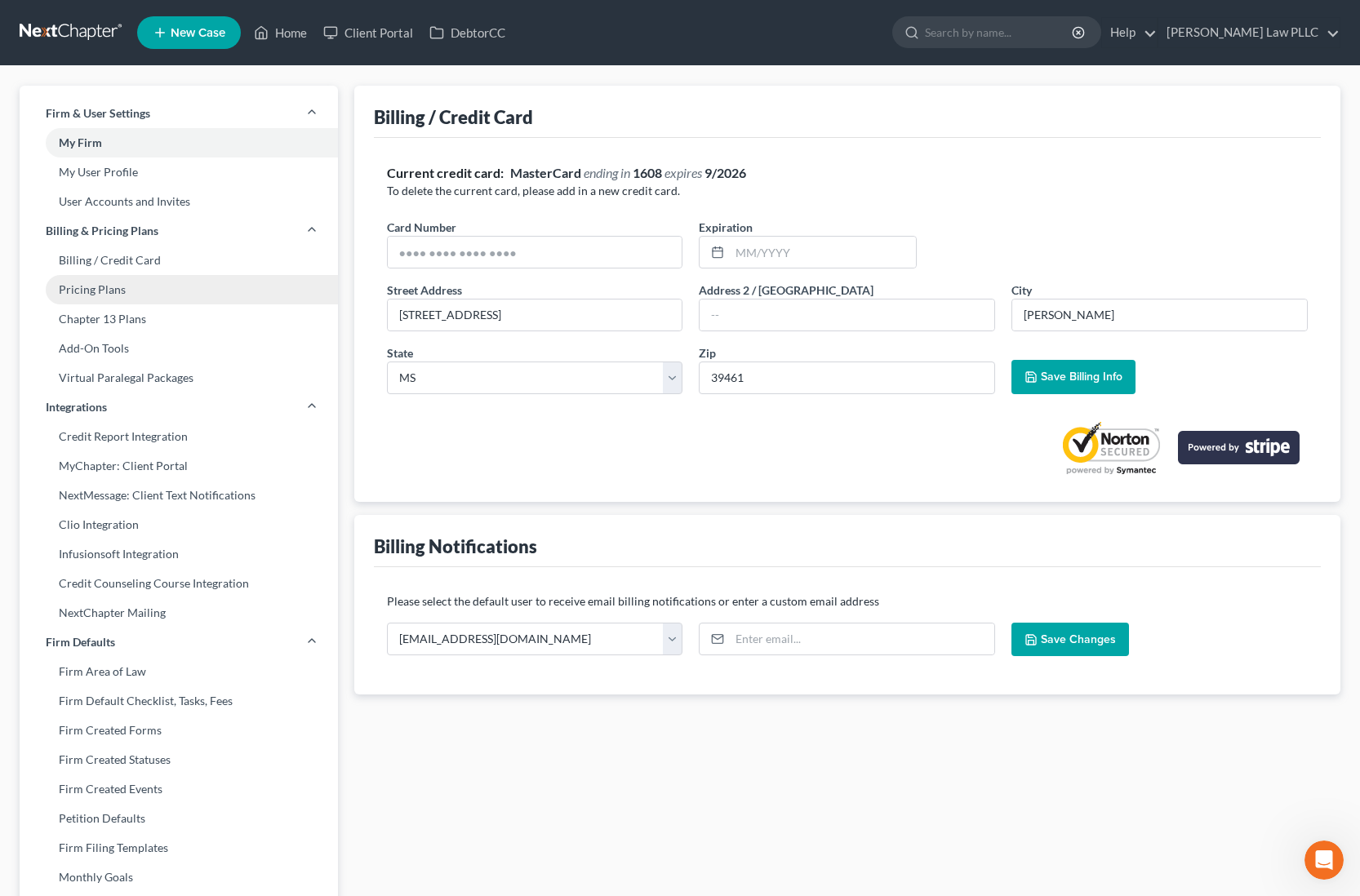
click at [130, 291] on link "Pricing Plans" at bounding box center [178, 290] width 318 height 30
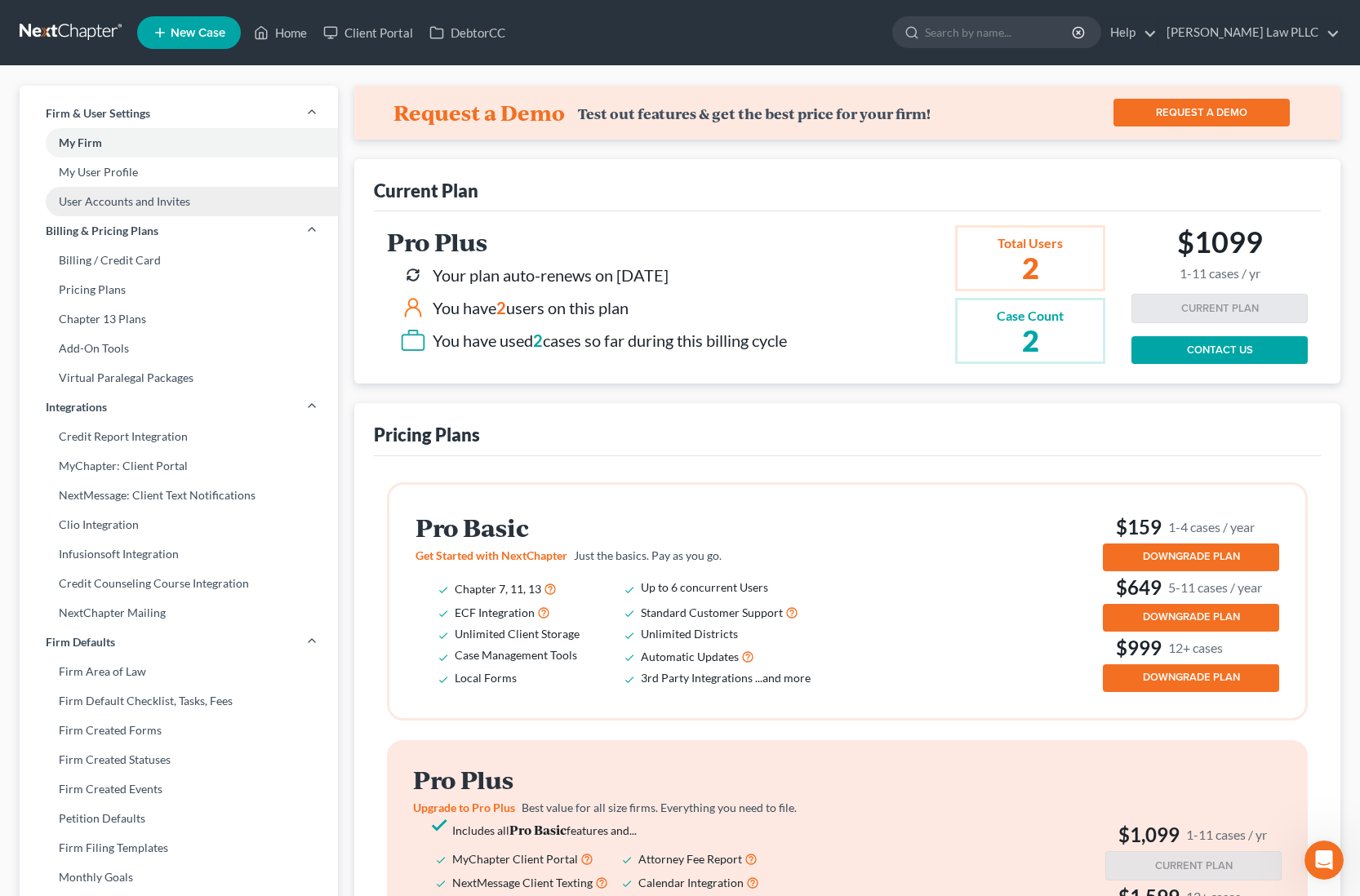
click at [149, 207] on link "User Accounts and Invites" at bounding box center [178, 201] width 318 height 30
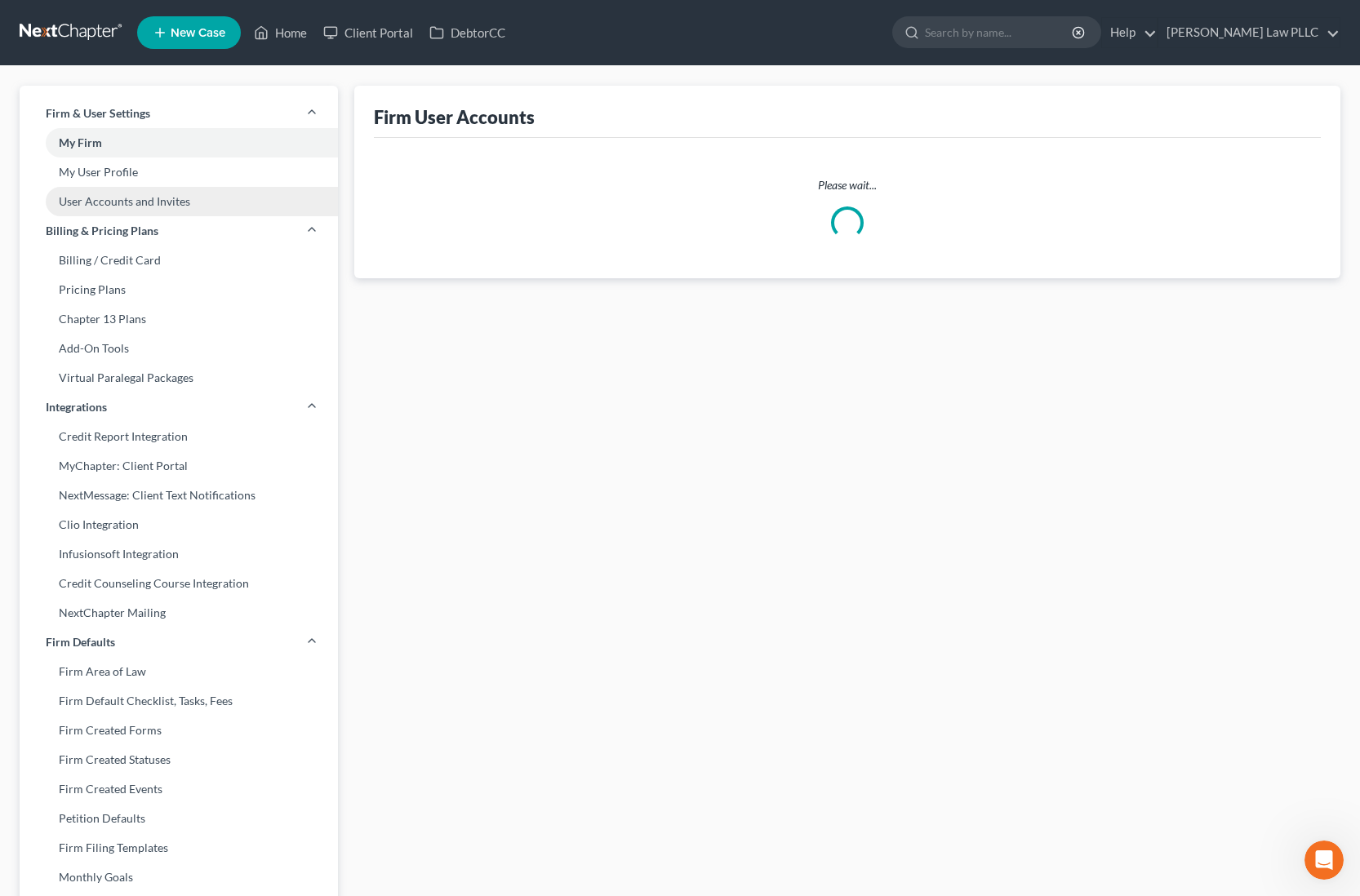
select select "0"
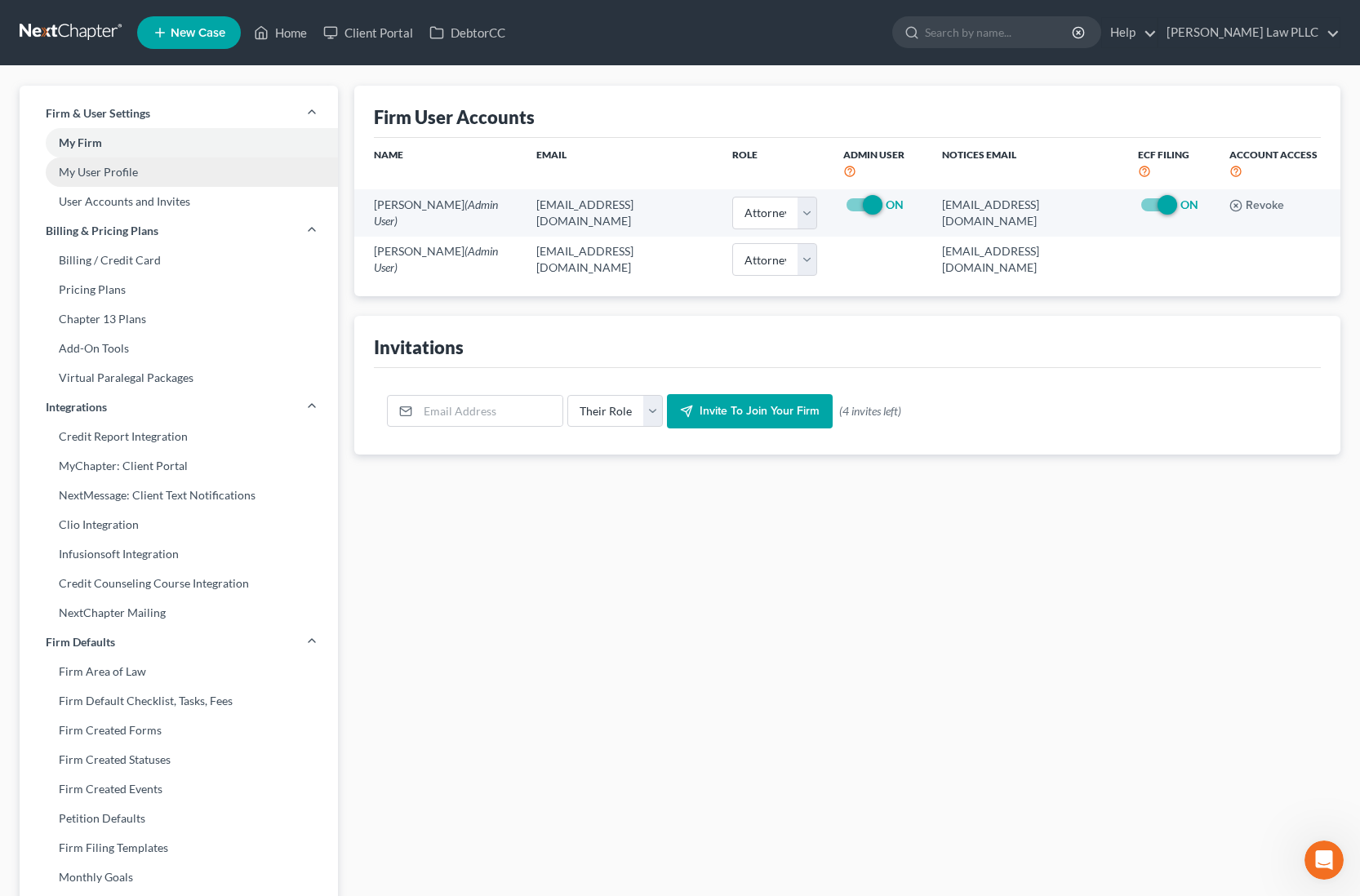
click at [144, 174] on link "My User Profile" at bounding box center [178, 173] width 318 height 30
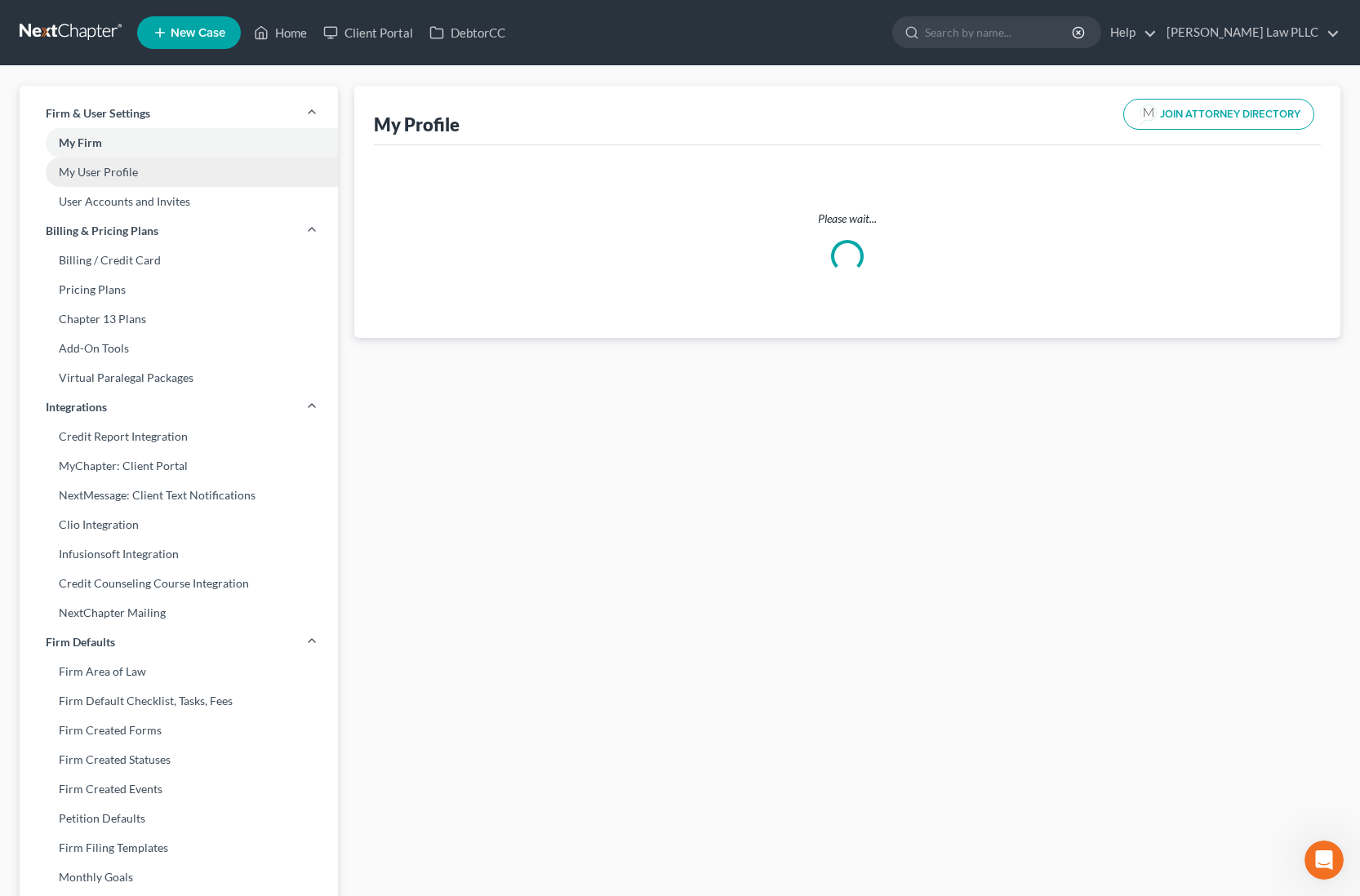
select select "25"
select select "attorney"
select select "0"
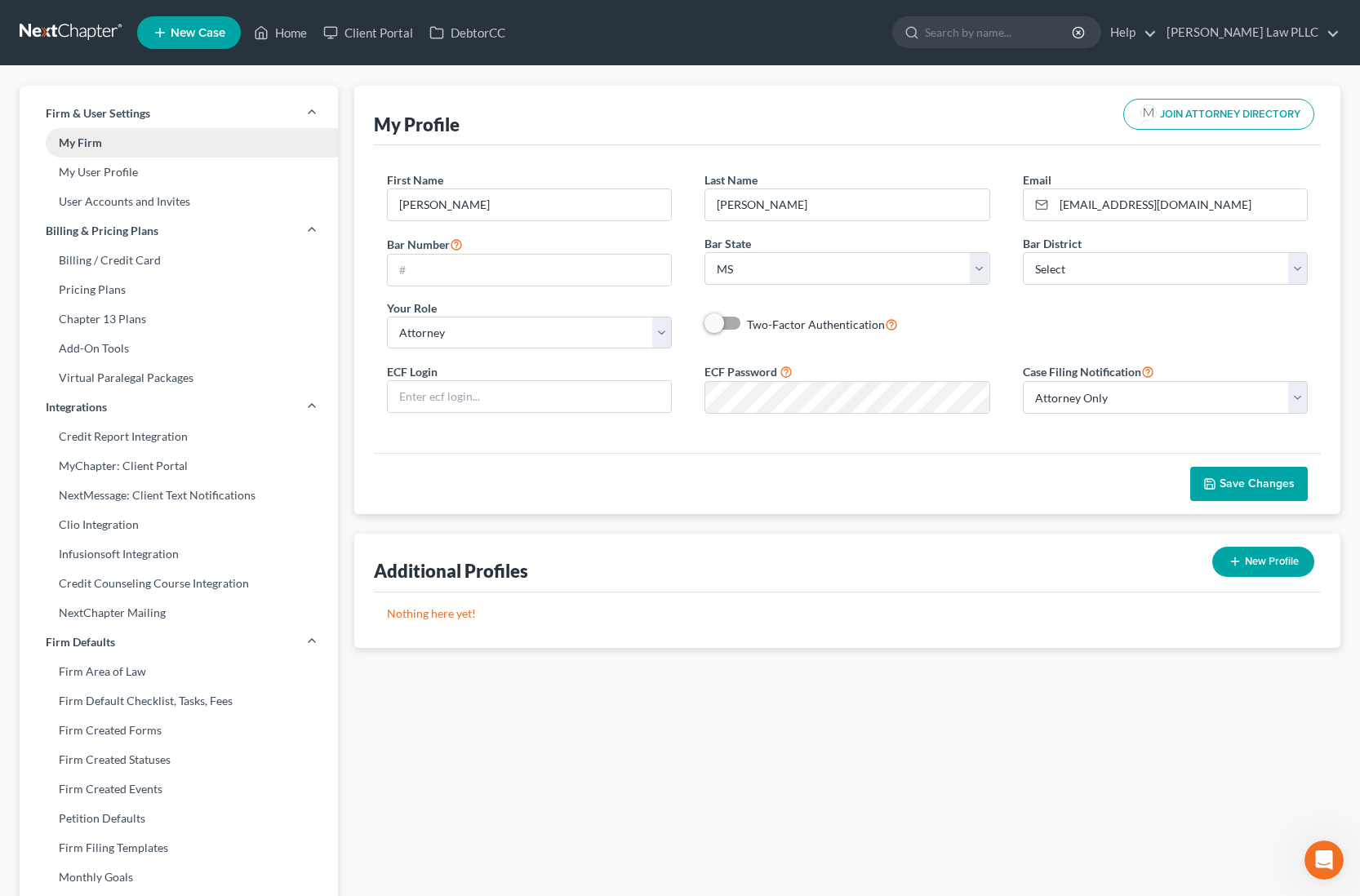
click at [146, 146] on link "My Firm" at bounding box center [178, 143] width 318 height 30
select select "44"
select select "24"
select select "25"
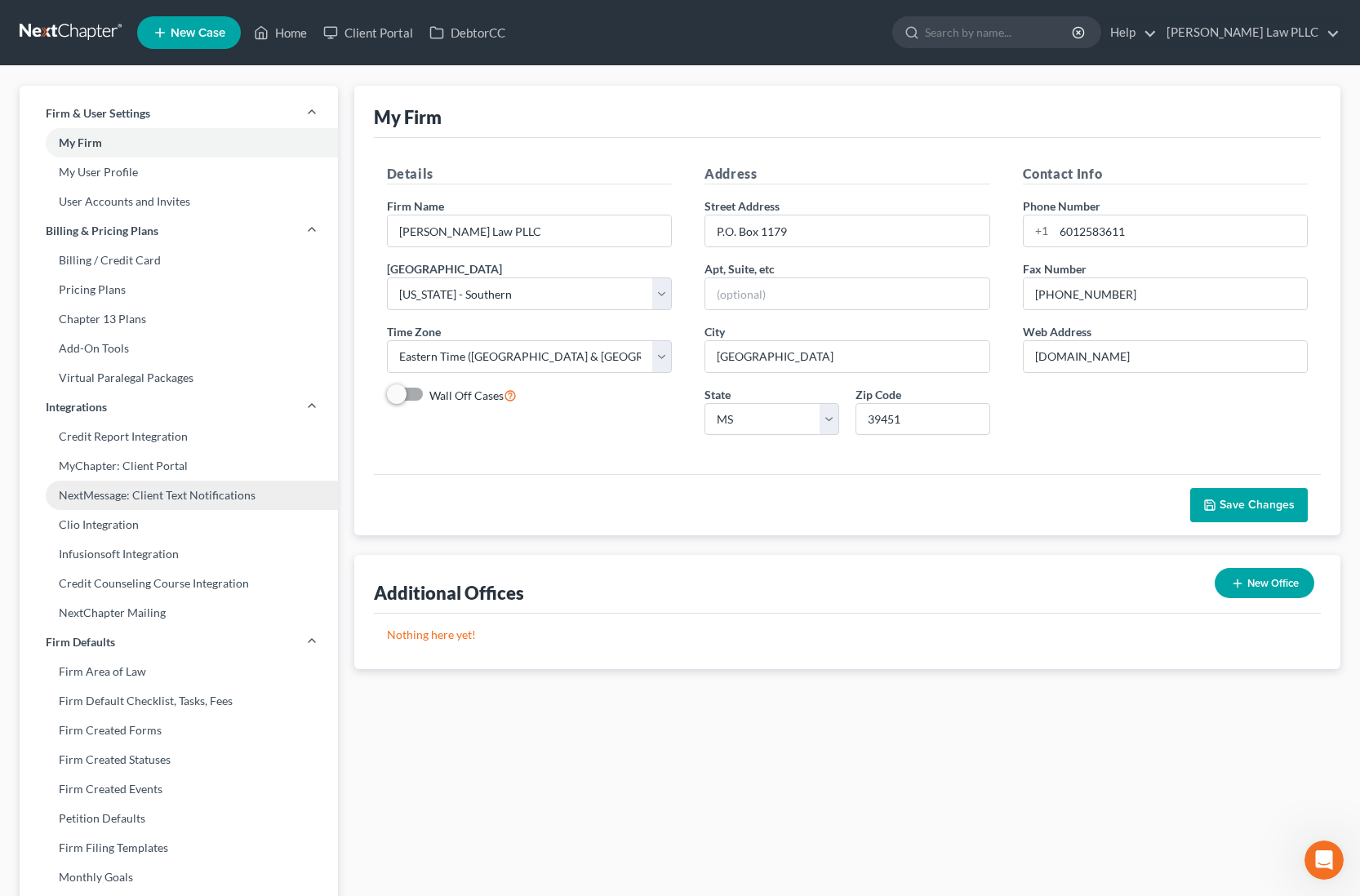
click at [83, 496] on link "NextMessage: Client Text Notifications" at bounding box center [178, 496] width 318 height 30
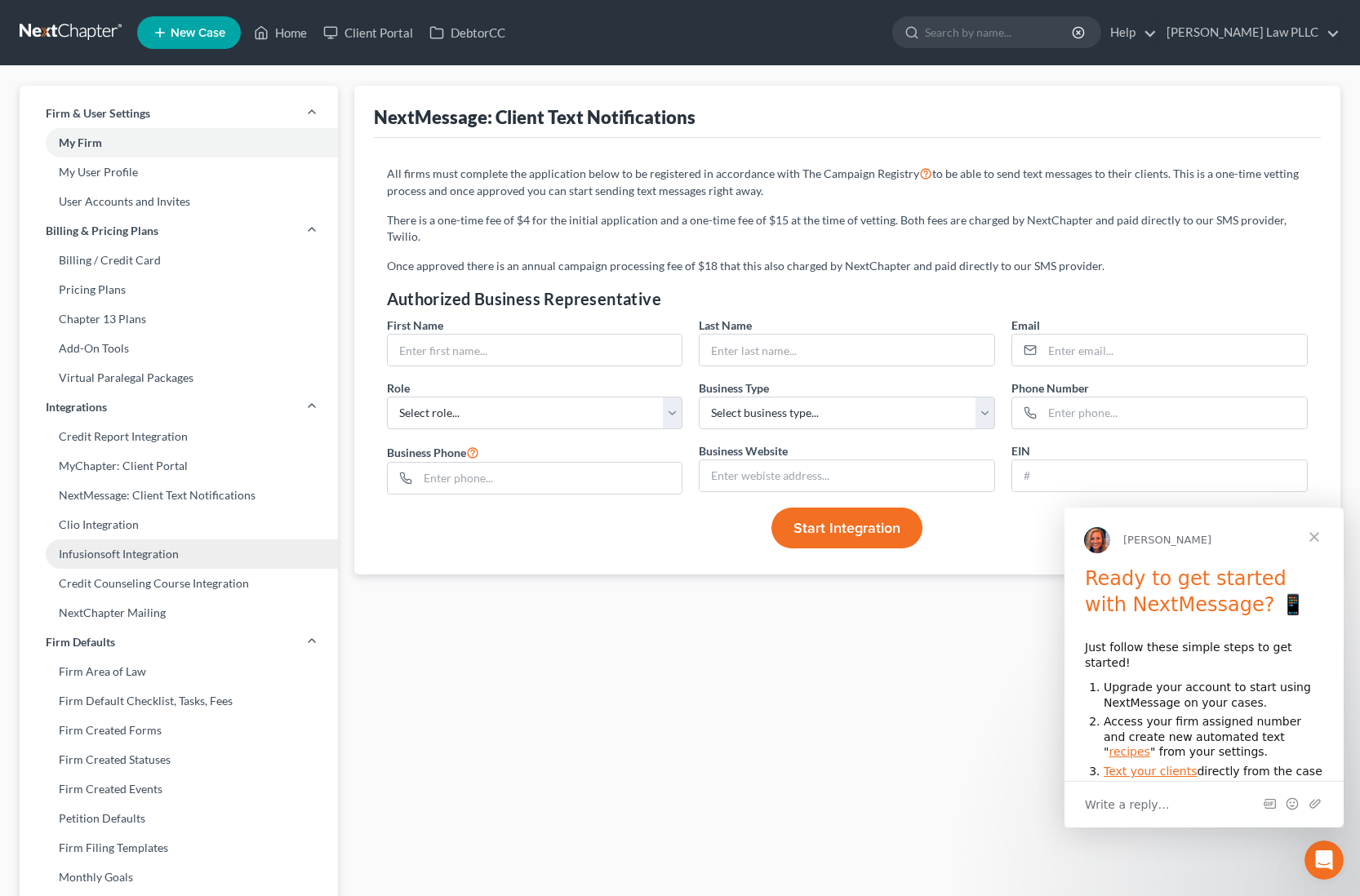
click at [152, 560] on link "Infusionsoft Integration" at bounding box center [178, 554] width 318 height 30
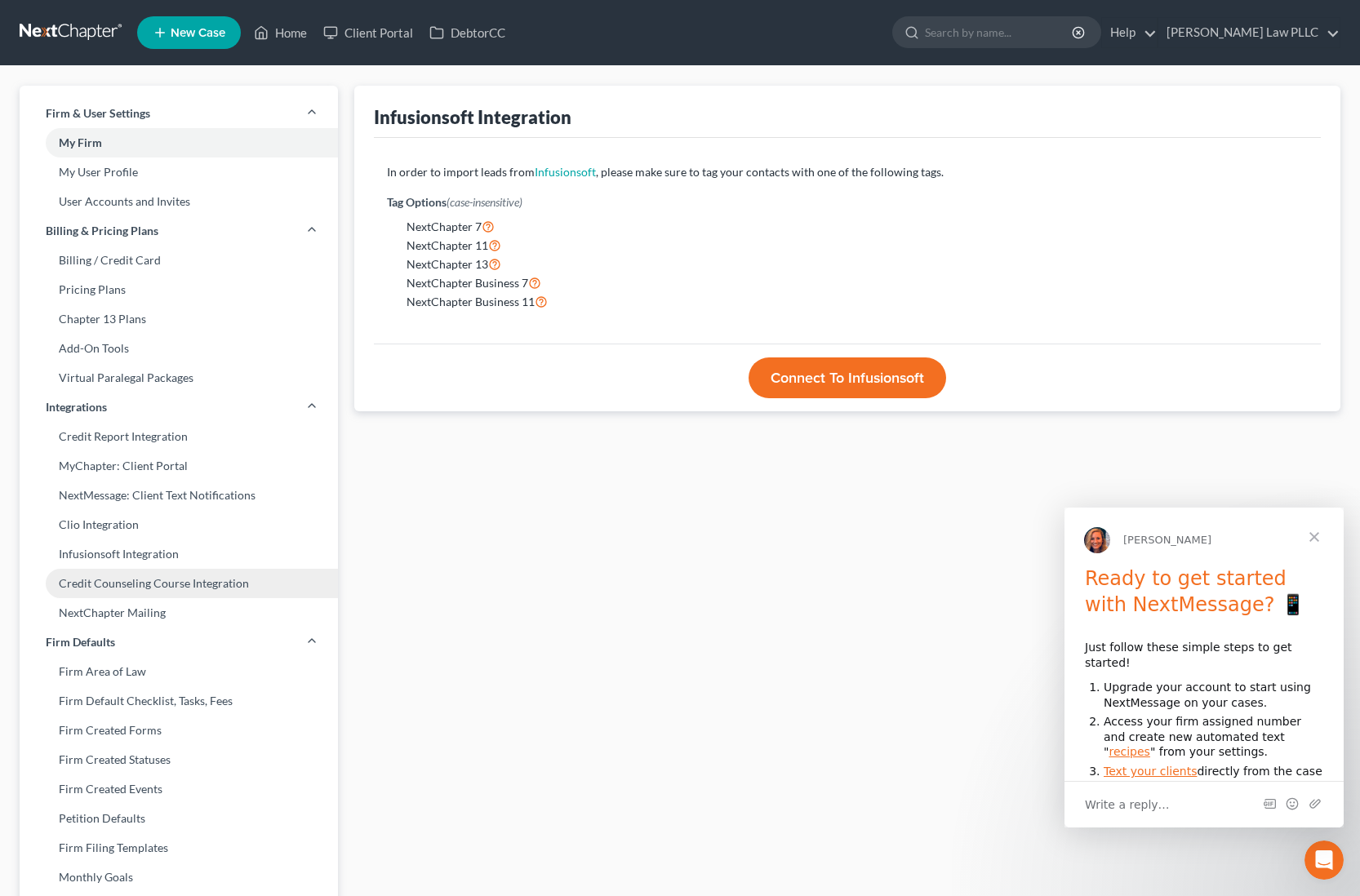
click at [149, 585] on link "Credit Counseling Course Integration" at bounding box center [178, 583] width 318 height 30
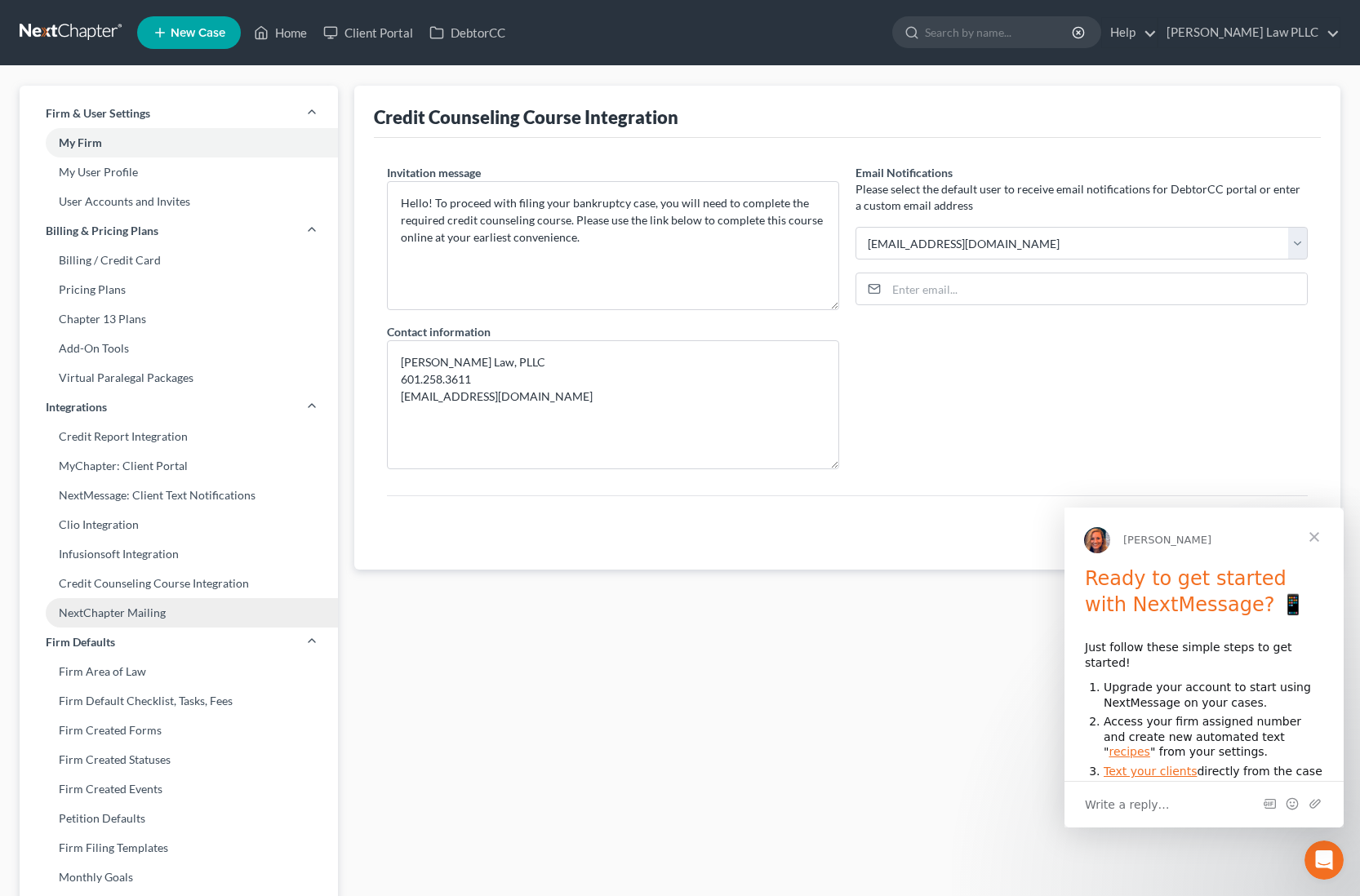
click at [150, 608] on link "NextChapter Mailing" at bounding box center [178, 613] width 318 height 30
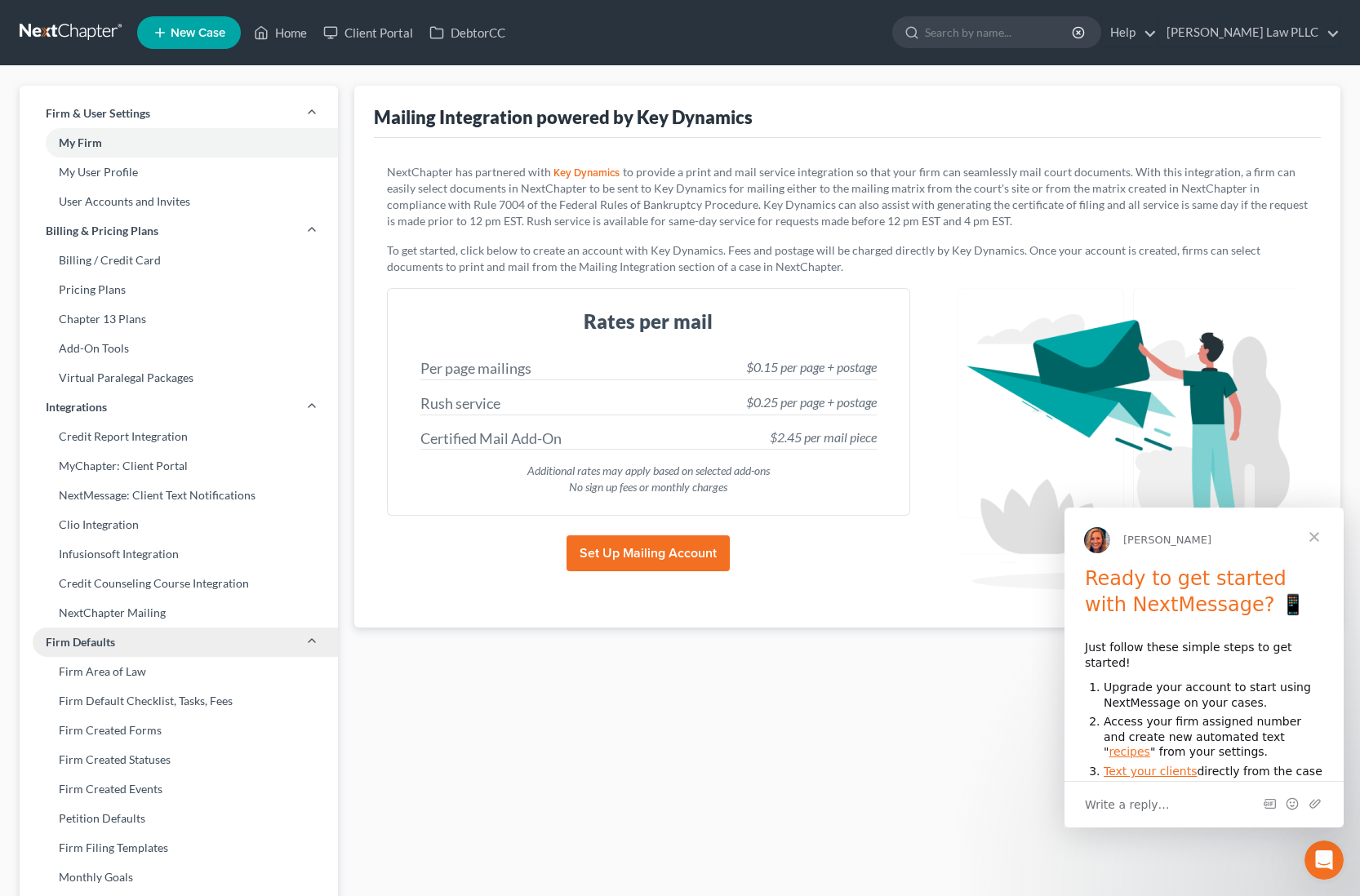
click at [148, 647] on link "Firm Defaults" at bounding box center [178, 642] width 318 height 30
click at [148, 667] on link "Firm Area of Law" at bounding box center [178, 672] width 318 height 30
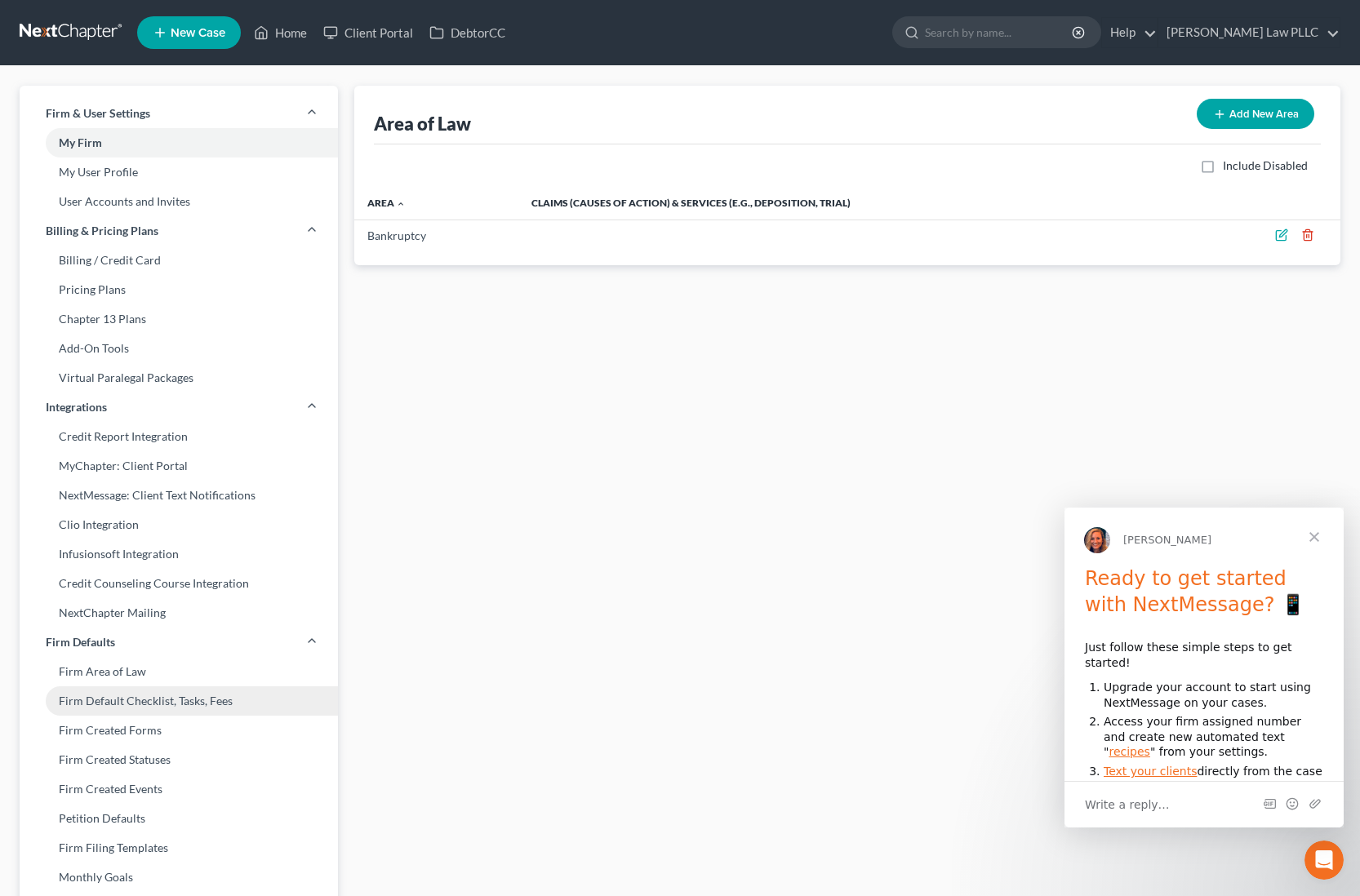
click at [156, 695] on link "Firm Default Checklist, Tasks, Fees" at bounding box center [178, 701] width 318 height 30
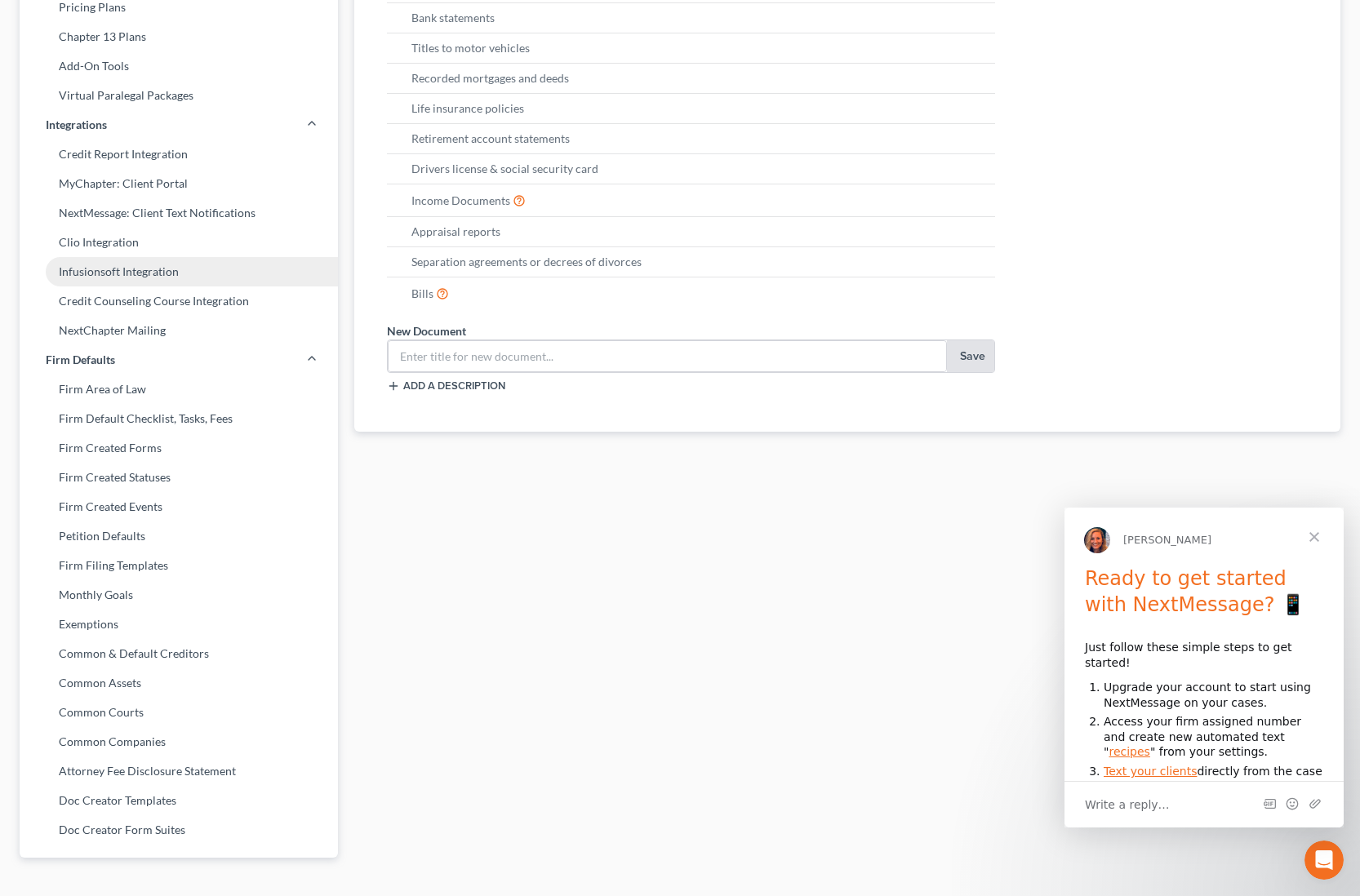
scroll to position [313, 0]
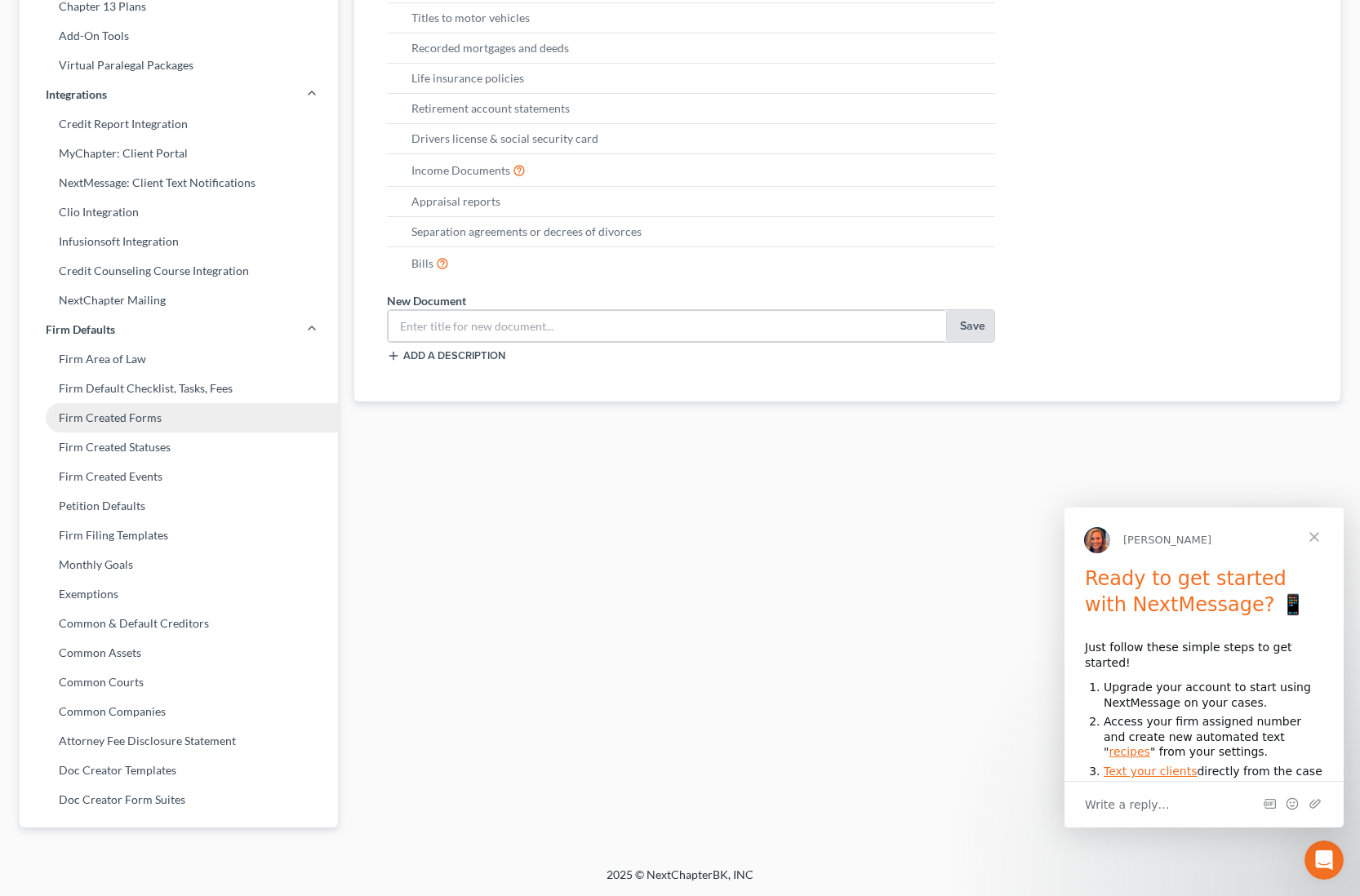
click at [156, 419] on link "Firm Created Forms" at bounding box center [178, 418] width 318 height 30
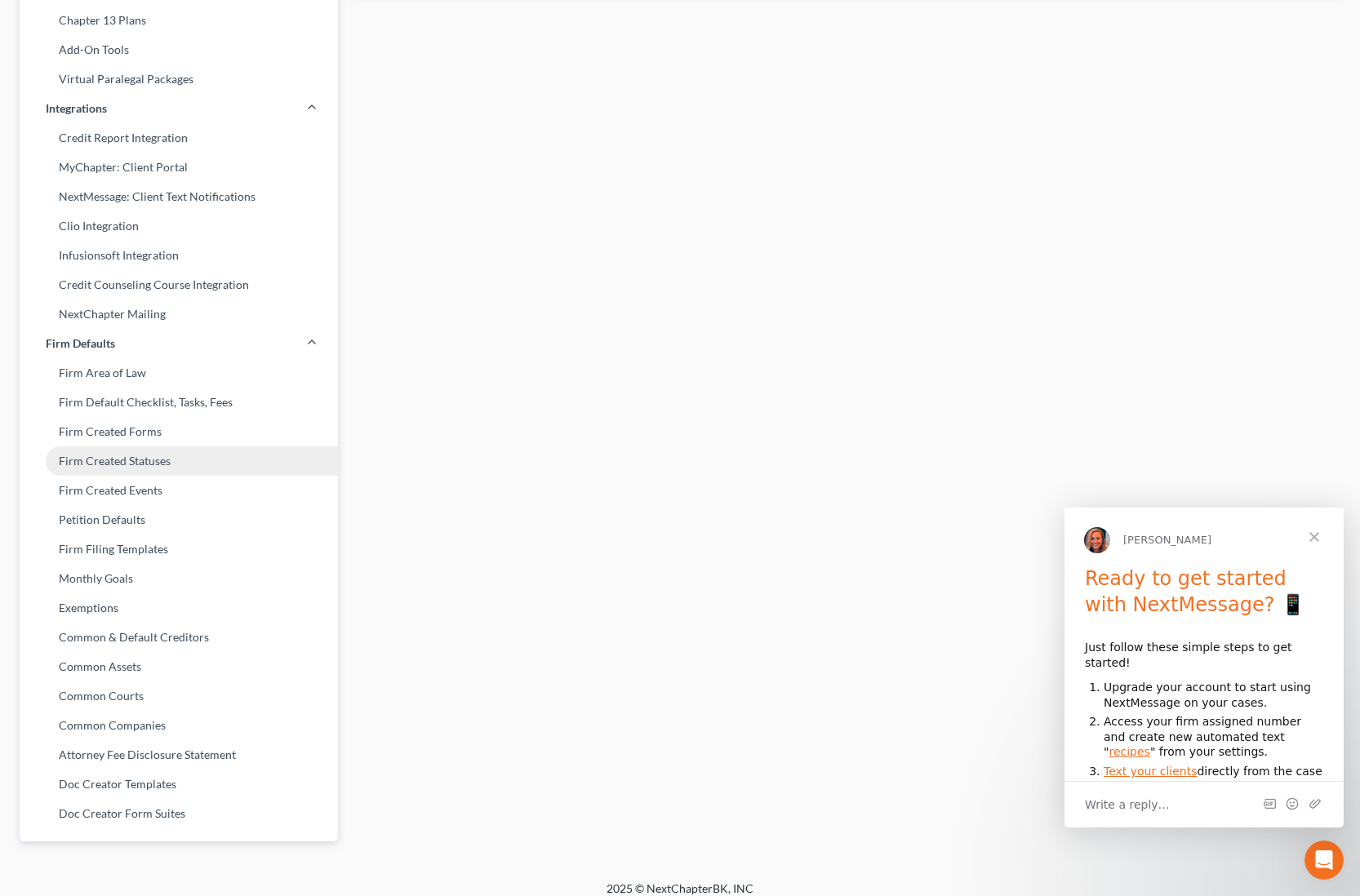
scroll to position [313, 0]
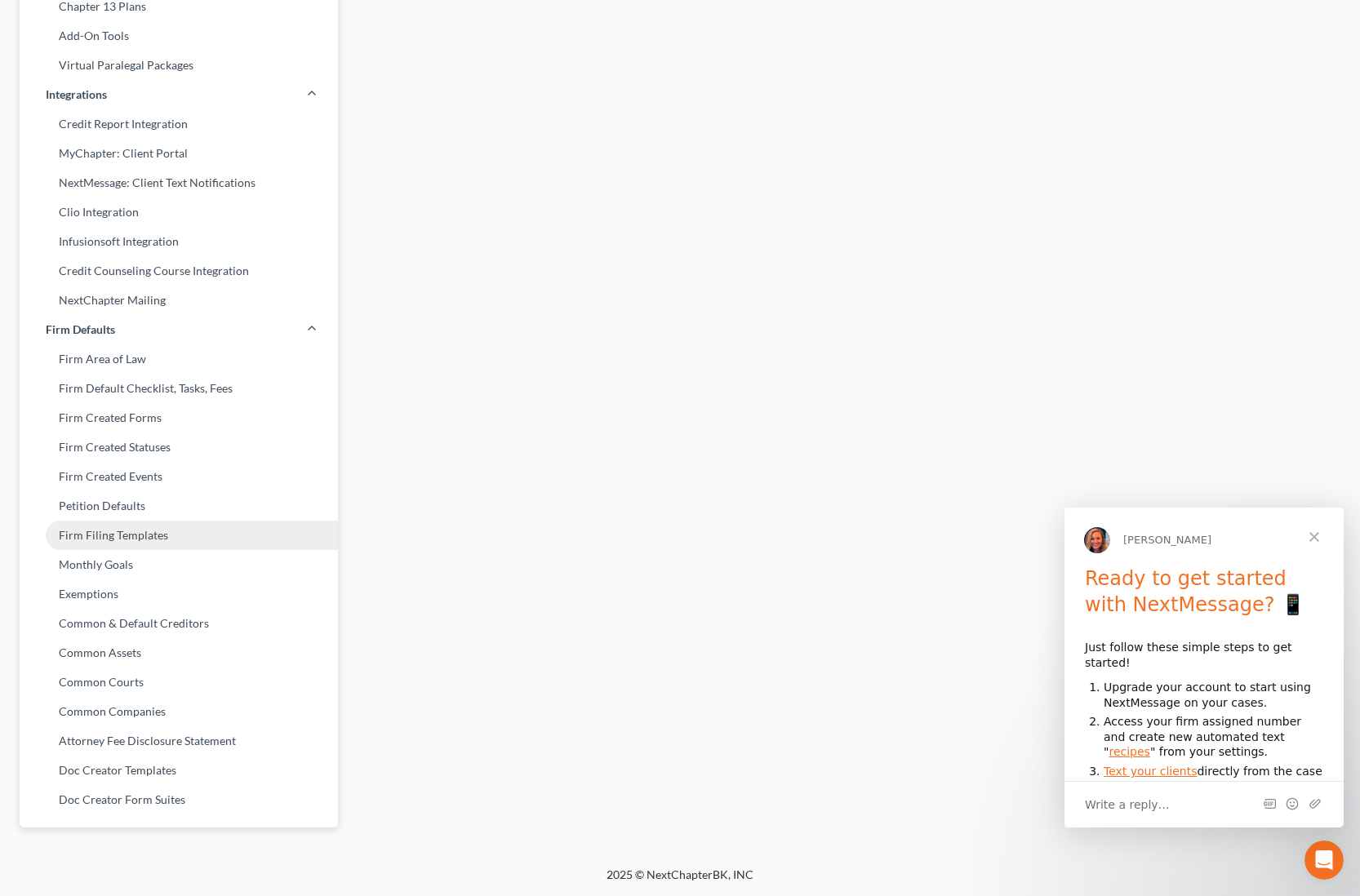
click at [172, 540] on link "Firm Filing Templates" at bounding box center [178, 535] width 318 height 30
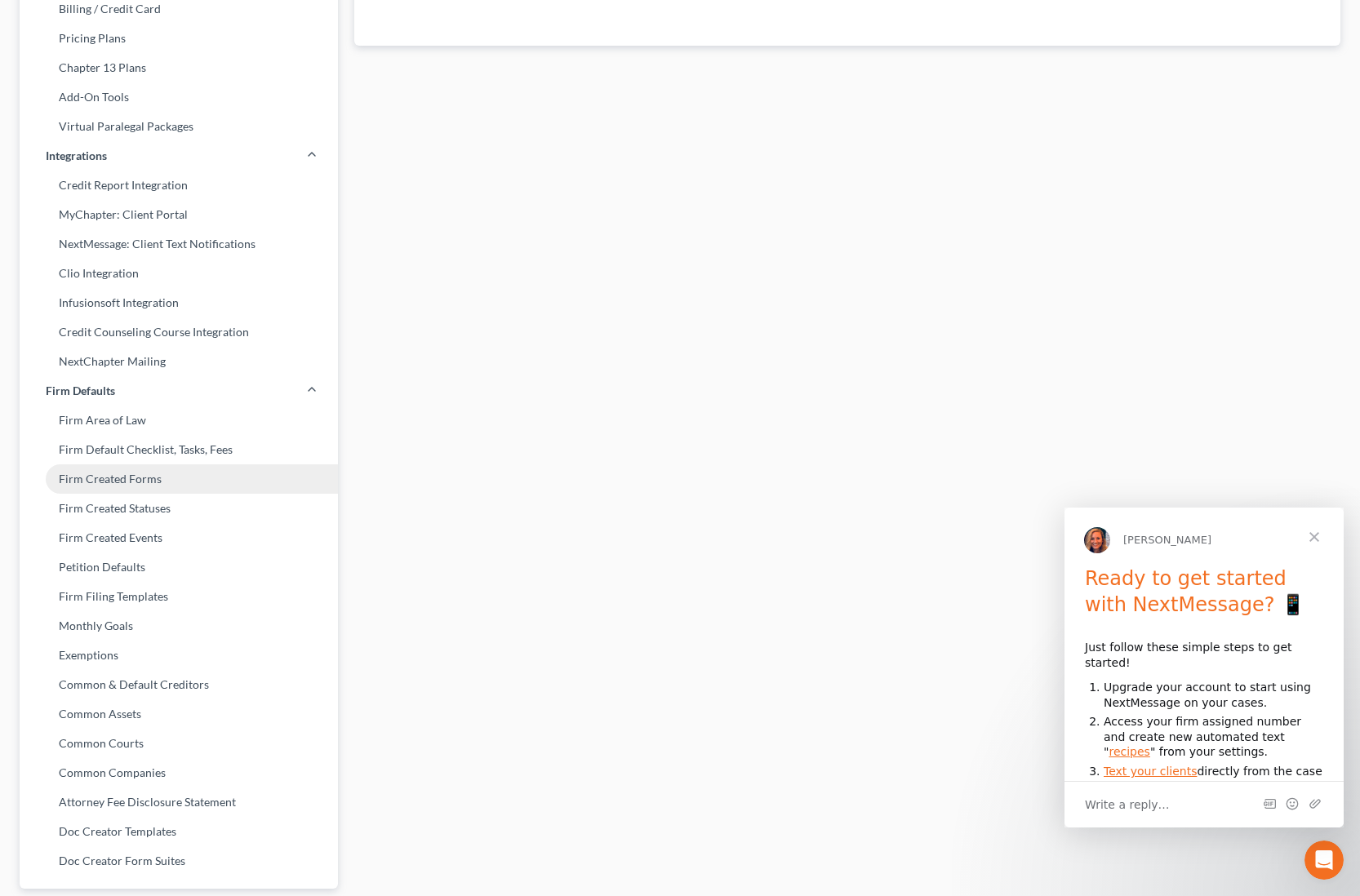
scroll to position [313, 0]
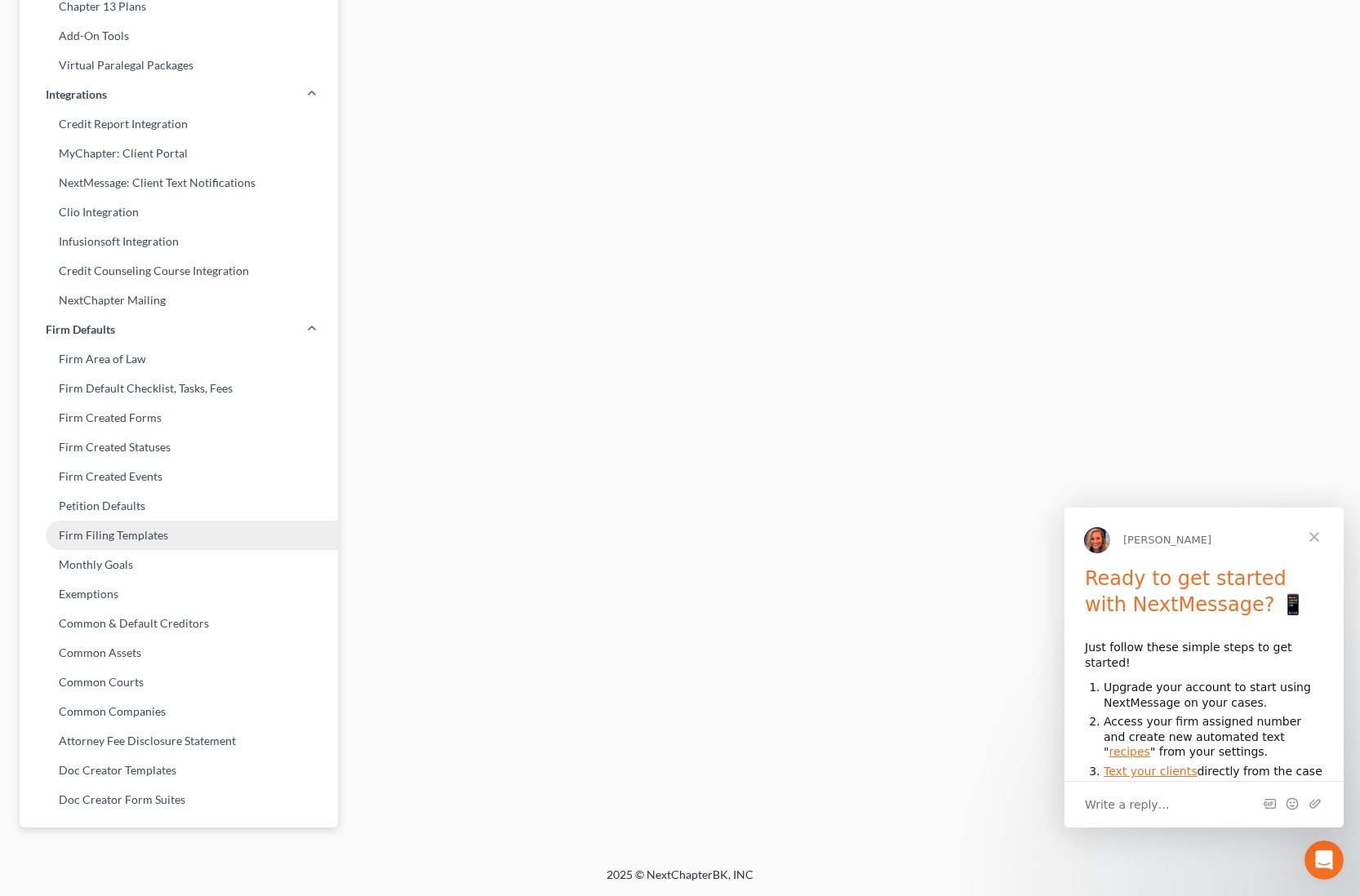
click at [176, 541] on link "Firm Filing Templates" at bounding box center [178, 535] width 318 height 30
click at [165, 568] on link "Monthly Goals" at bounding box center [178, 565] width 318 height 30
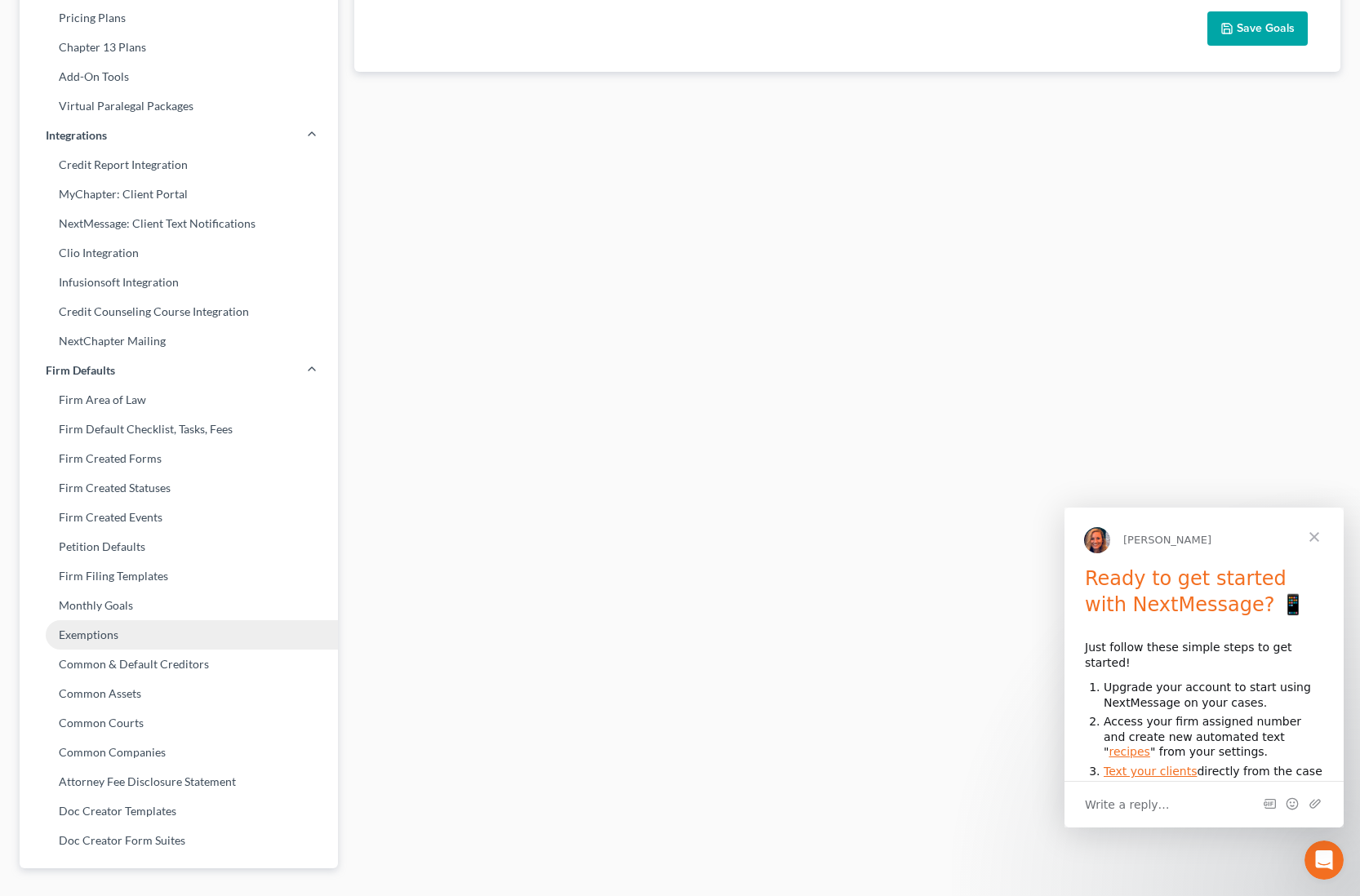
scroll to position [313, 0]
